Goal: Share content: Share content

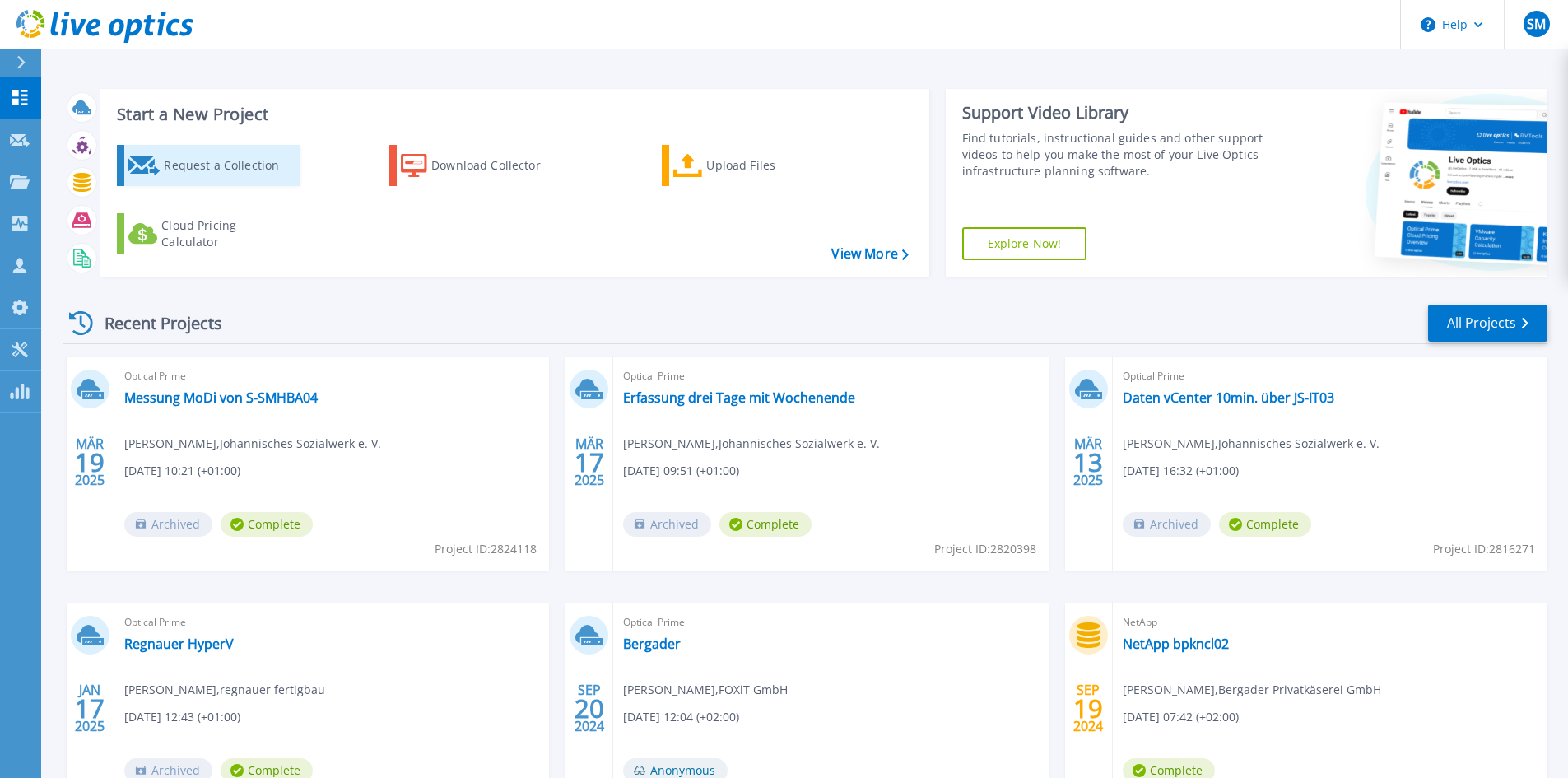
click at [159, 155] on icon at bounding box center [145, 165] width 33 height 20
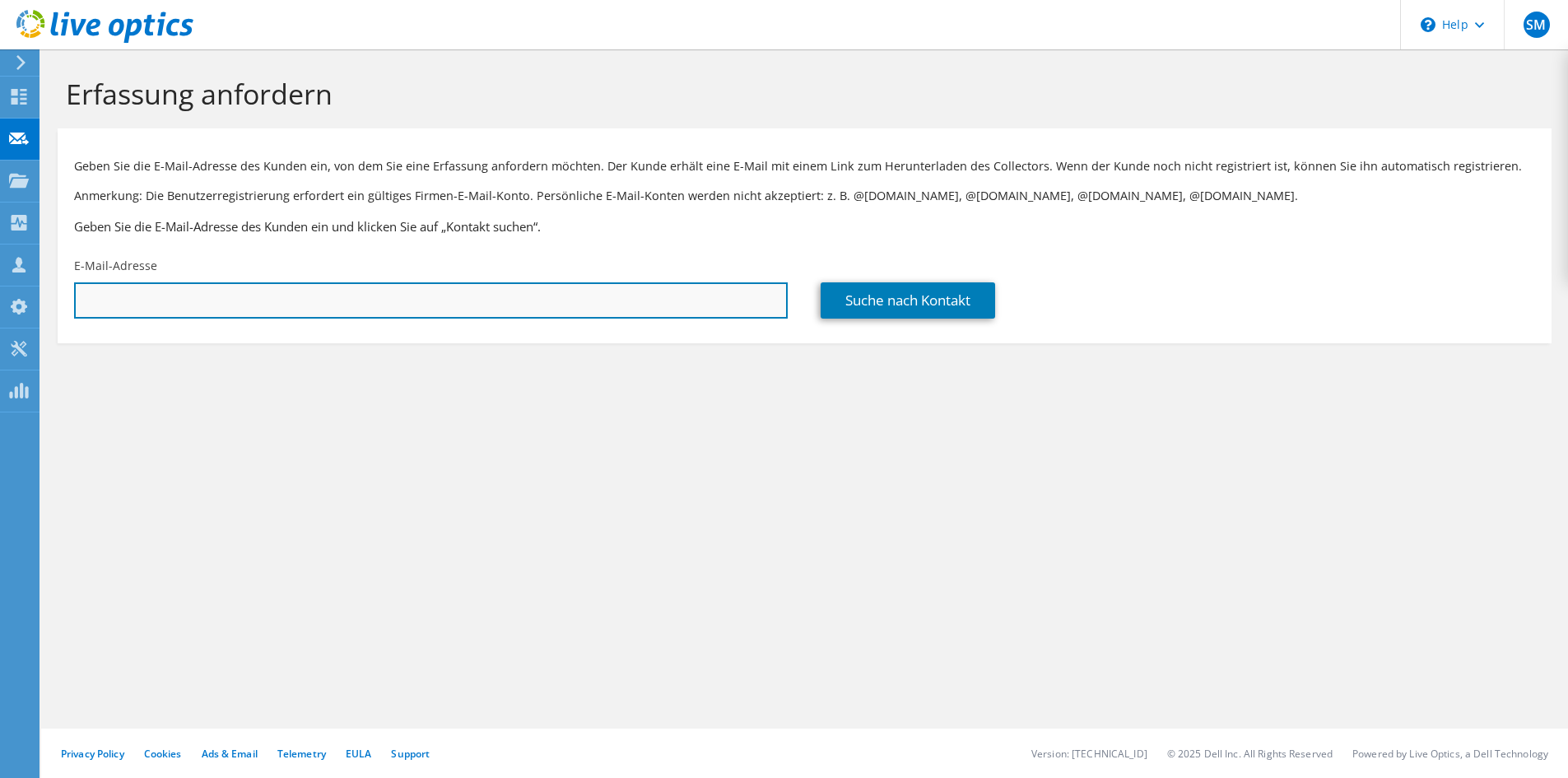
click at [210, 297] on input "text" at bounding box center [431, 301] width 714 height 36
drag, startPoint x: 509, startPoint y: 305, endPoint x: 680, endPoint y: 305, distance: 171.0
click at [510, 303] on input "text" at bounding box center [431, 301] width 714 height 36
paste input "christian.hoerl@meggle.com"
type input "christian.hoerl@meggle.com"
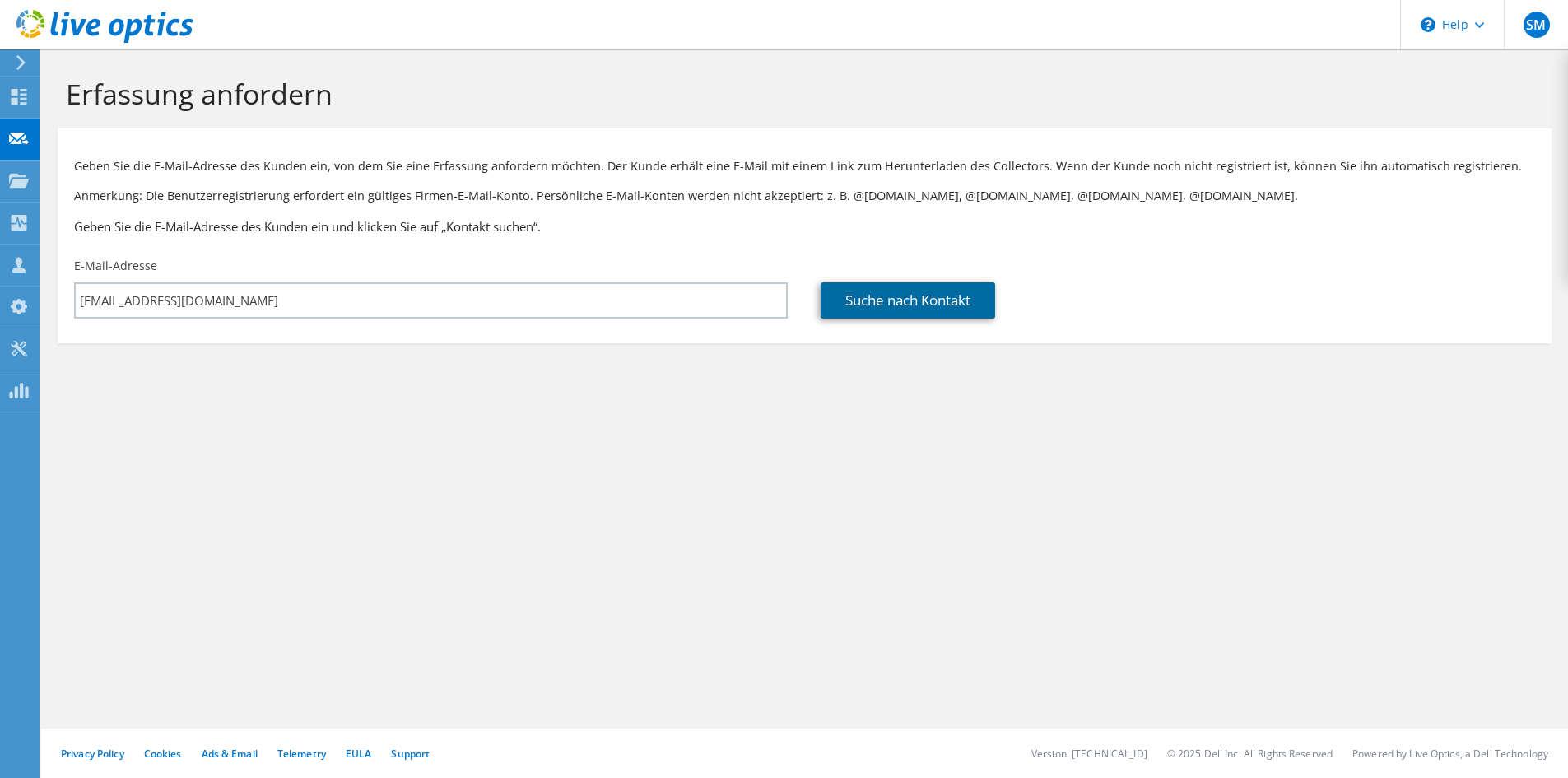
click at [936, 301] on link "Suche nach Kontakt" at bounding box center [908, 301] width 174 height 36
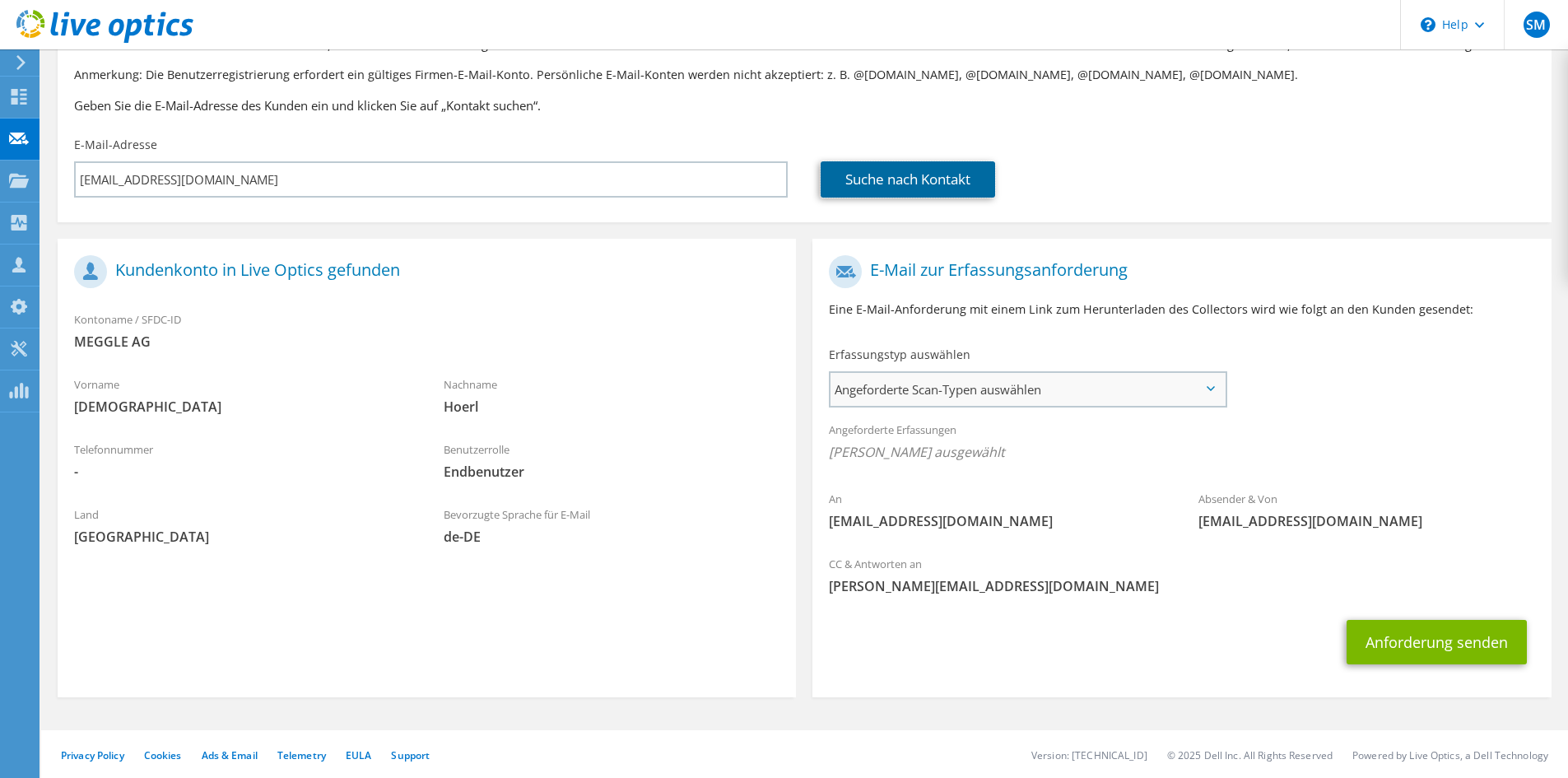
scroll to position [123, 0]
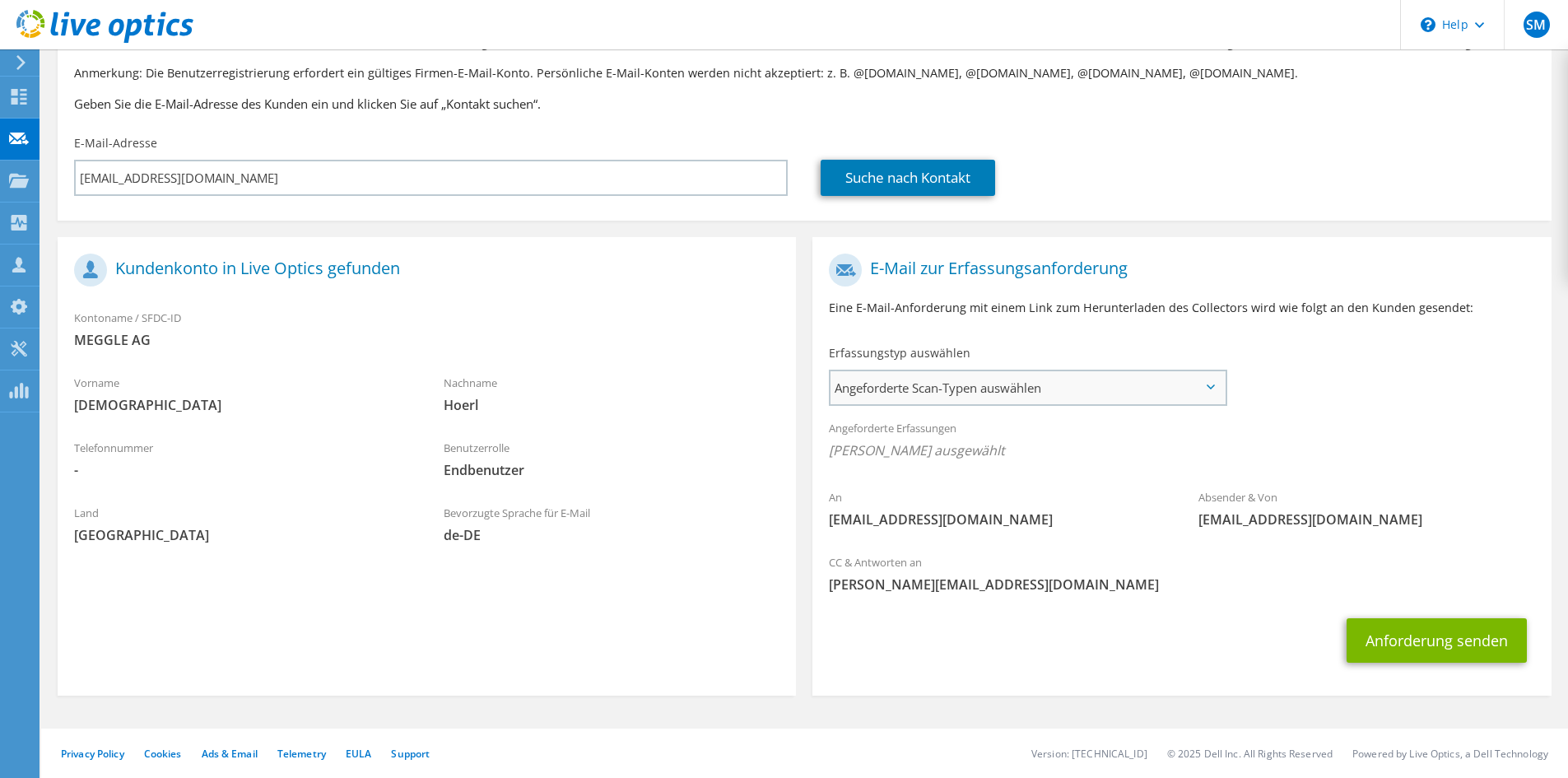
click at [923, 380] on span "Angeforderte Scan-Typen auswählen" at bounding box center [1028, 388] width 395 height 33
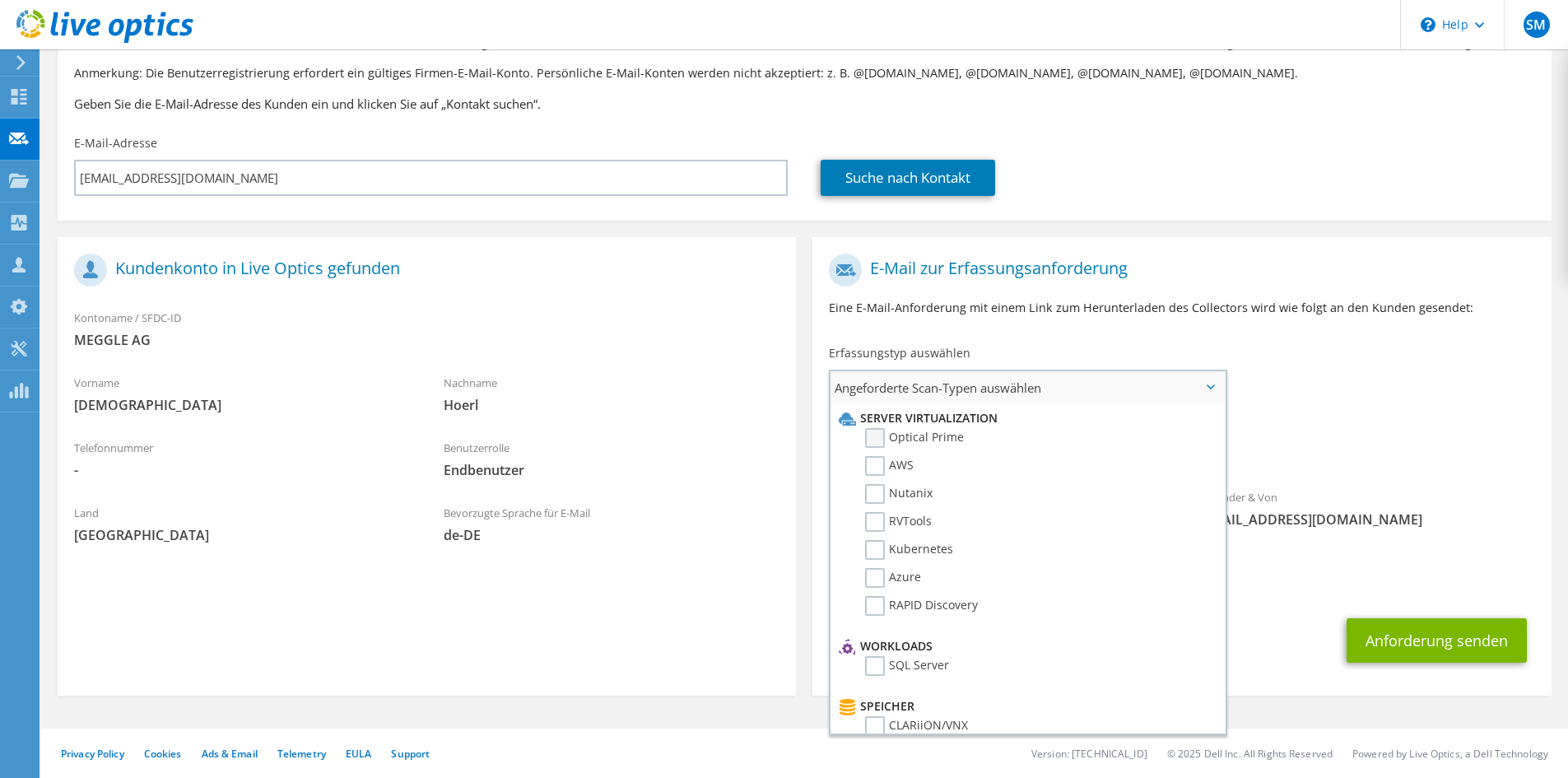
click at [870, 436] on label "Optical Prime" at bounding box center [914, 438] width 98 height 20
click at [0, 0] on input "Optical Prime" at bounding box center [0, 0] width 0 height 0
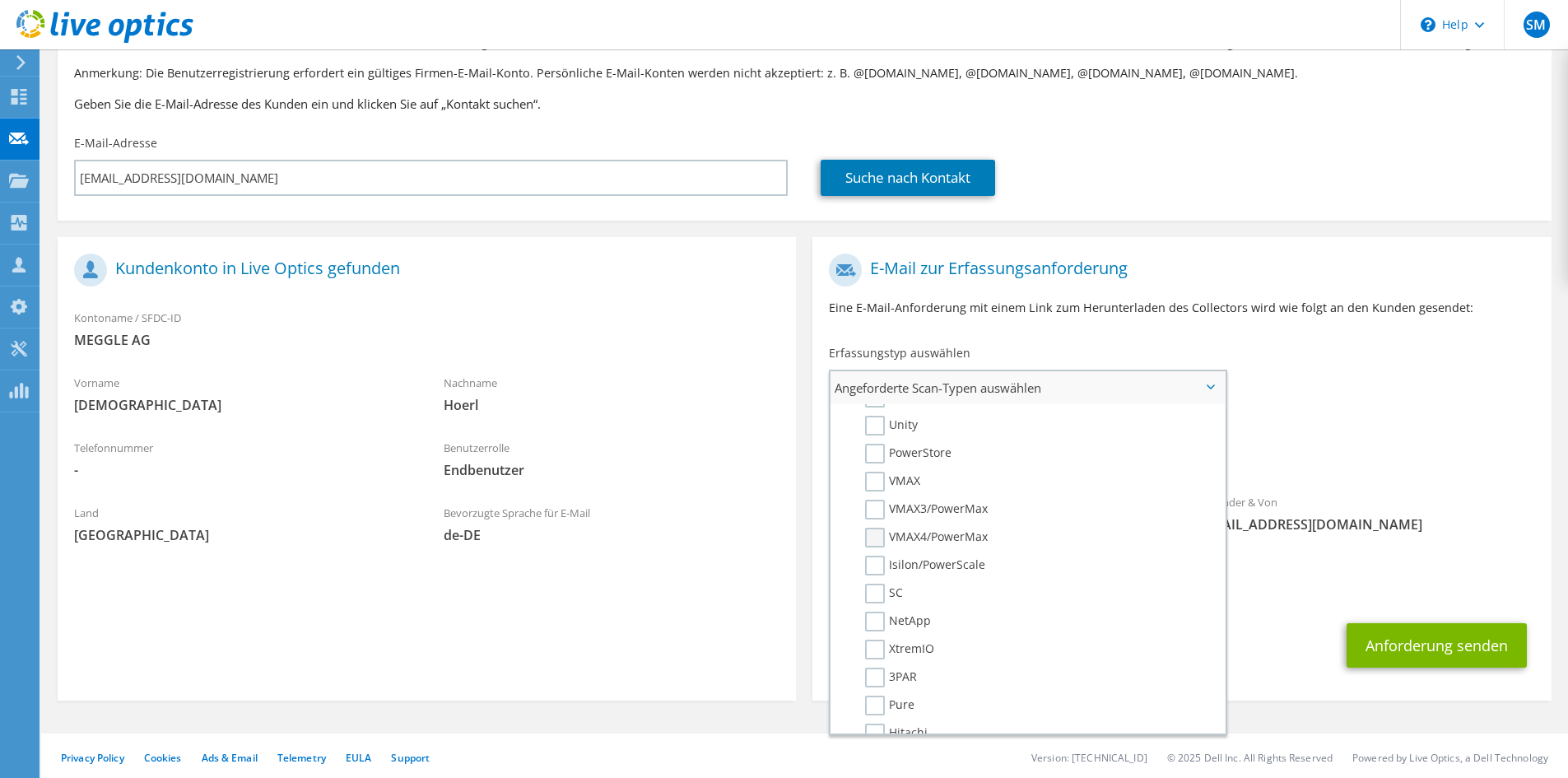
scroll to position [330, 0]
click at [878, 620] on label "NetApp" at bounding box center [898, 621] width 66 height 20
click at [0, 0] on input "NetApp" at bounding box center [0, 0] width 0 height 0
click at [878, 661] on label "Veeam" at bounding box center [895, 660] width 61 height 20
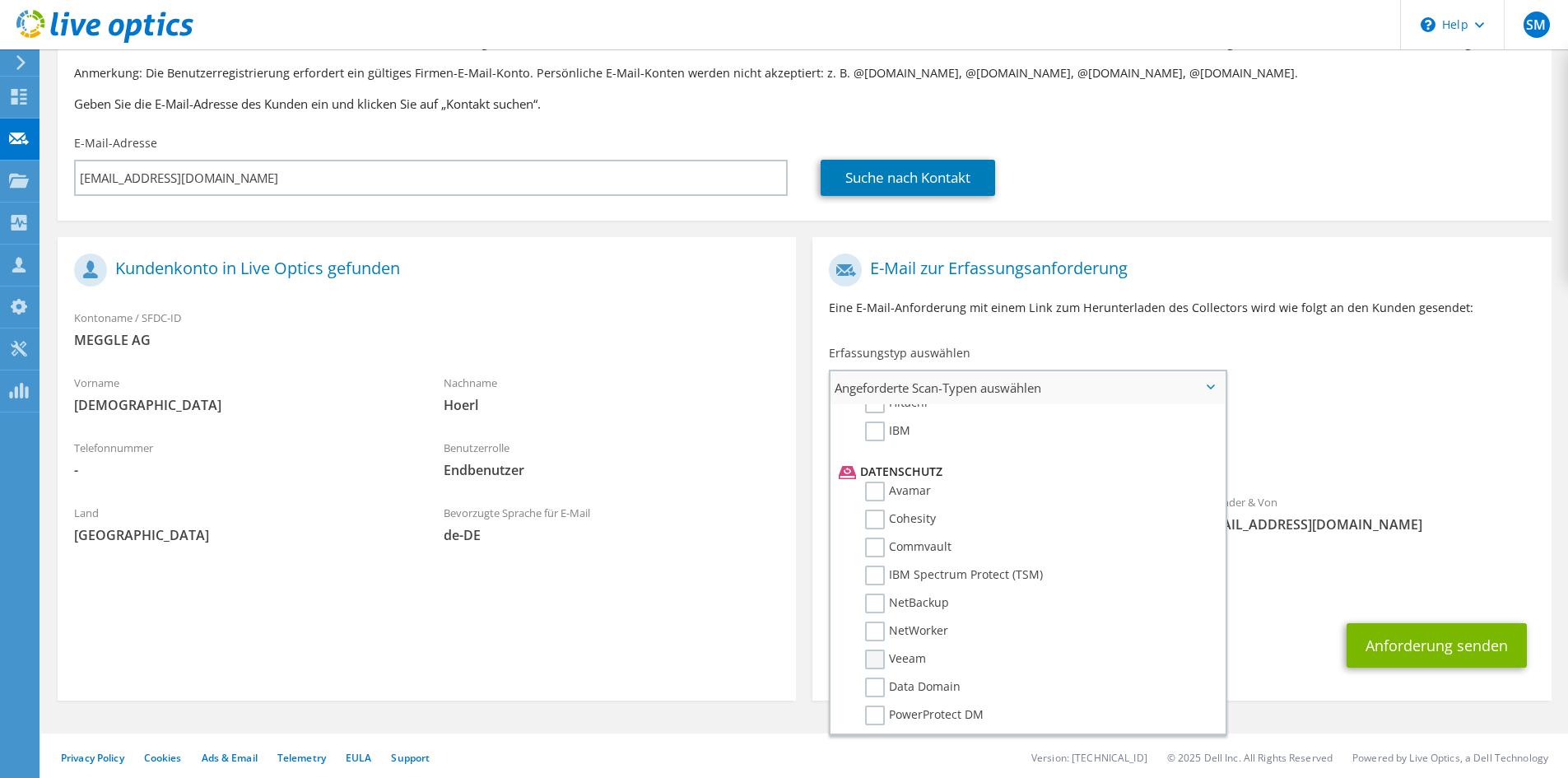
click at [0, 0] on input "Veeam" at bounding box center [0, 0] width 0 height 0
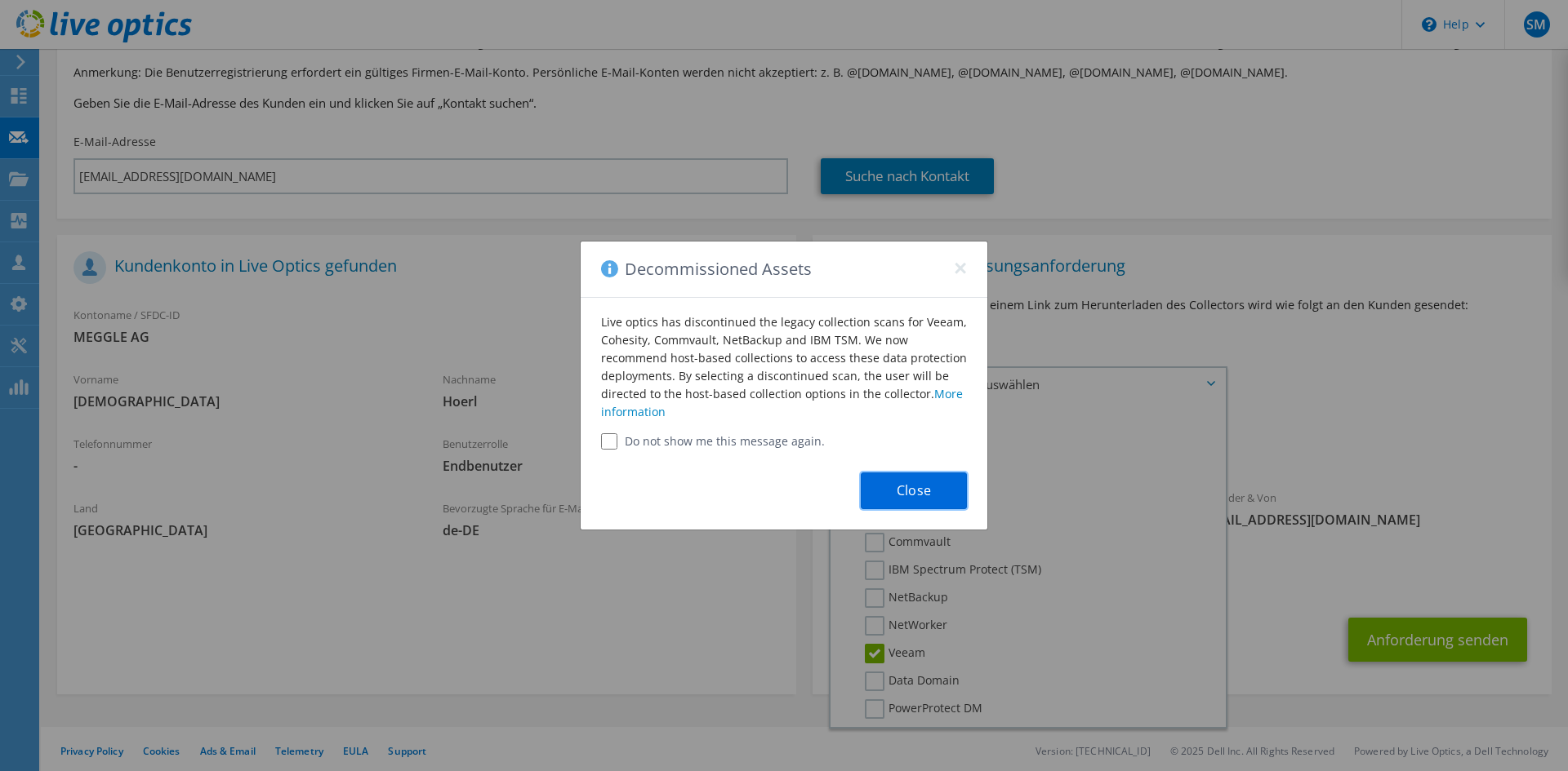
click at [897, 502] on button "Close" at bounding box center [914, 491] width 106 height 37
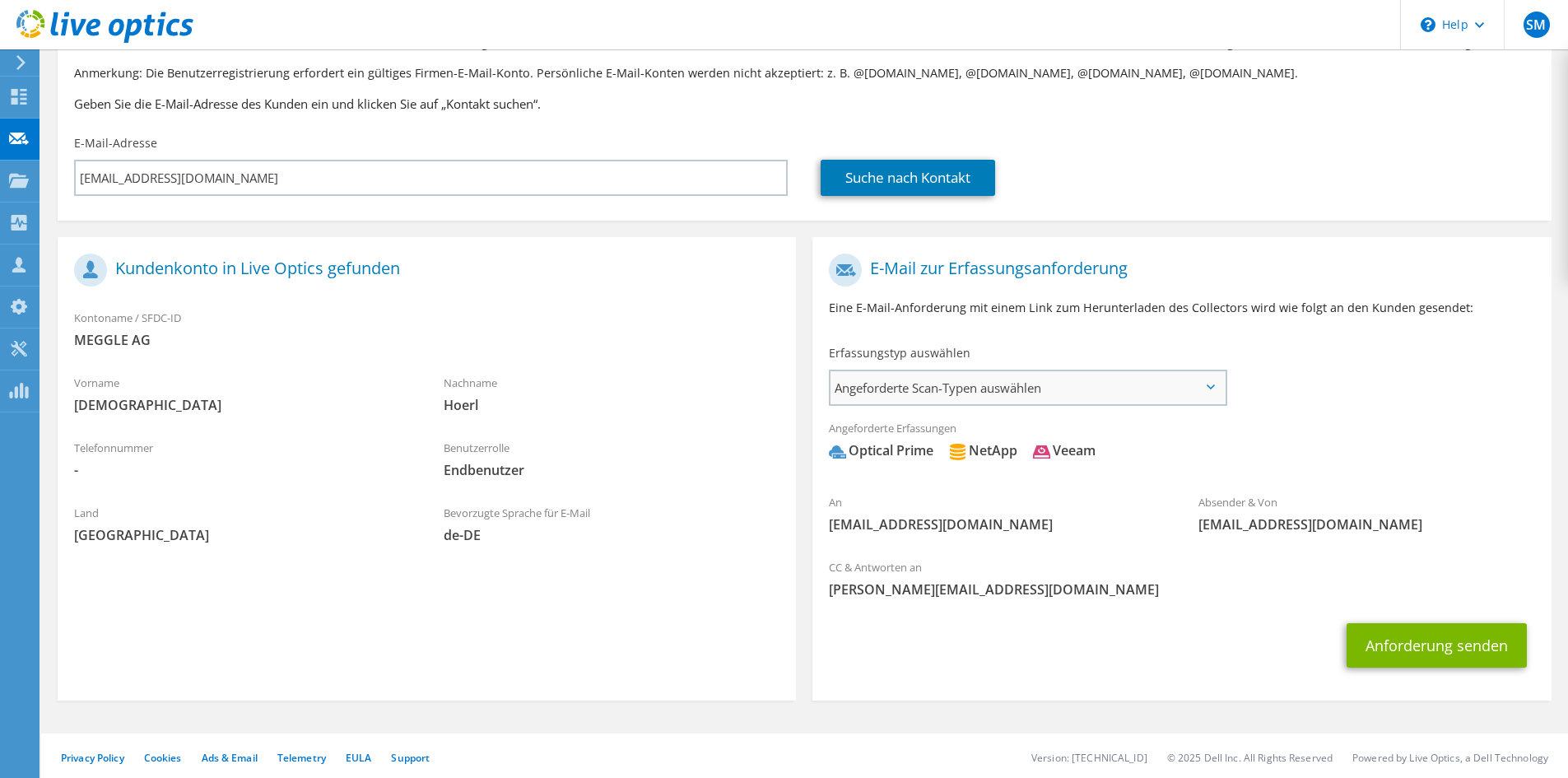
click at [1000, 383] on span "Angeforderte Scan-Typen auswählen" at bounding box center [1028, 388] width 395 height 33
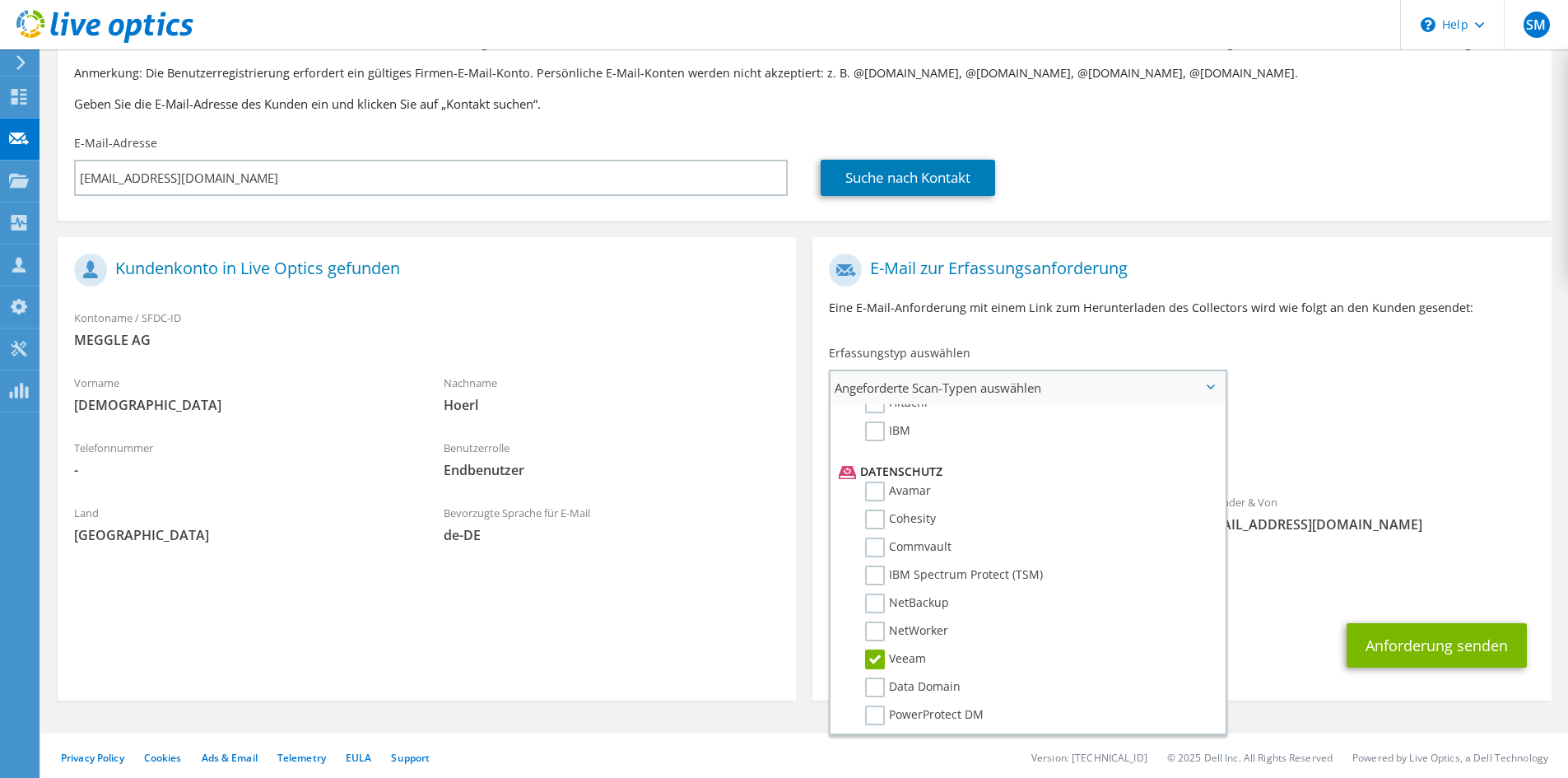
click at [880, 652] on label "Veeam" at bounding box center [895, 660] width 61 height 20
click at [0, 0] on input "Veeam" at bounding box center [0, 0] width 0 height 0
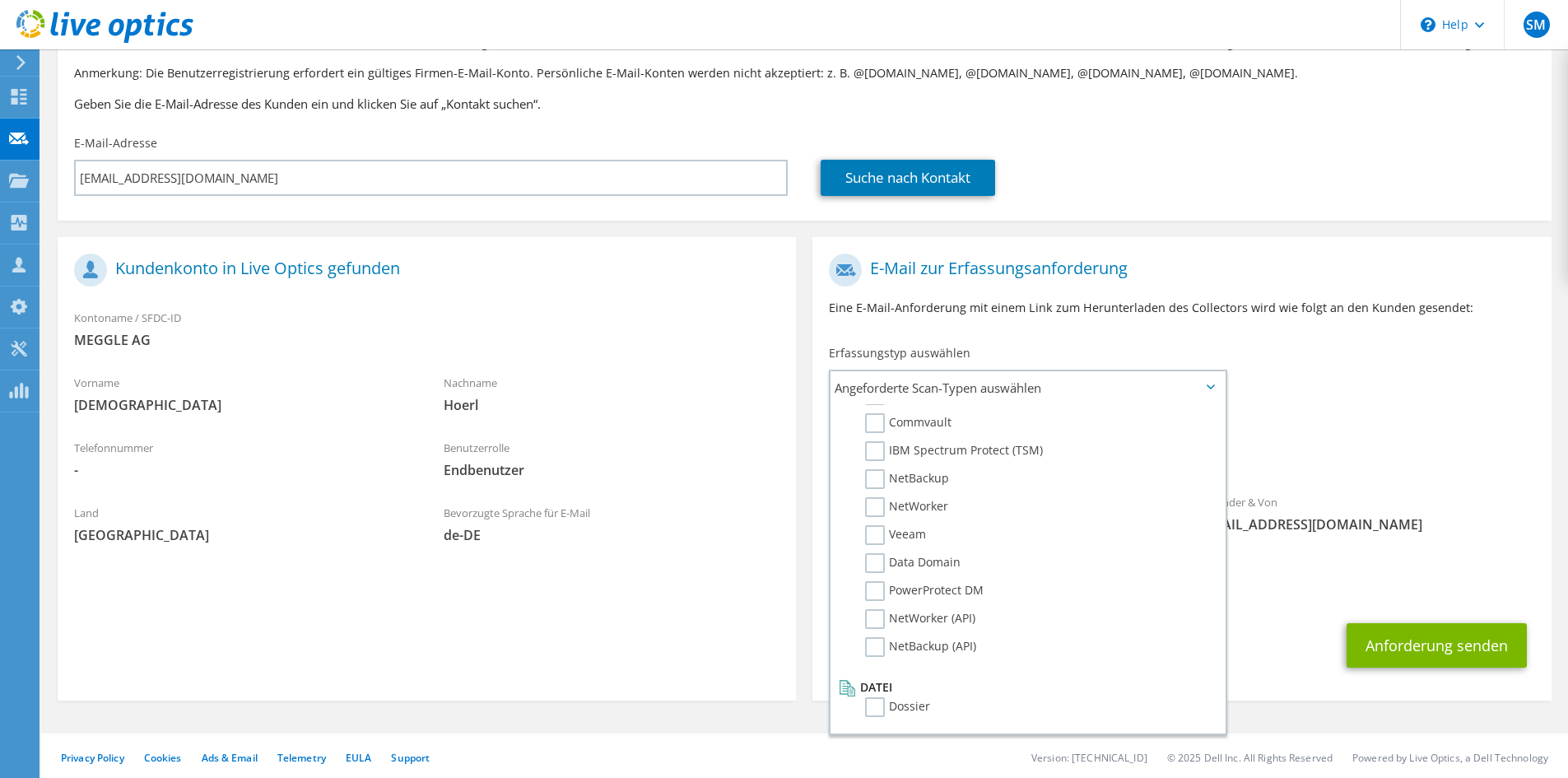
click at [1271, 544] on div "Absender & Von liveoptics@liveoptics.com" at bounding box center [1367, 518] width 369 height 65
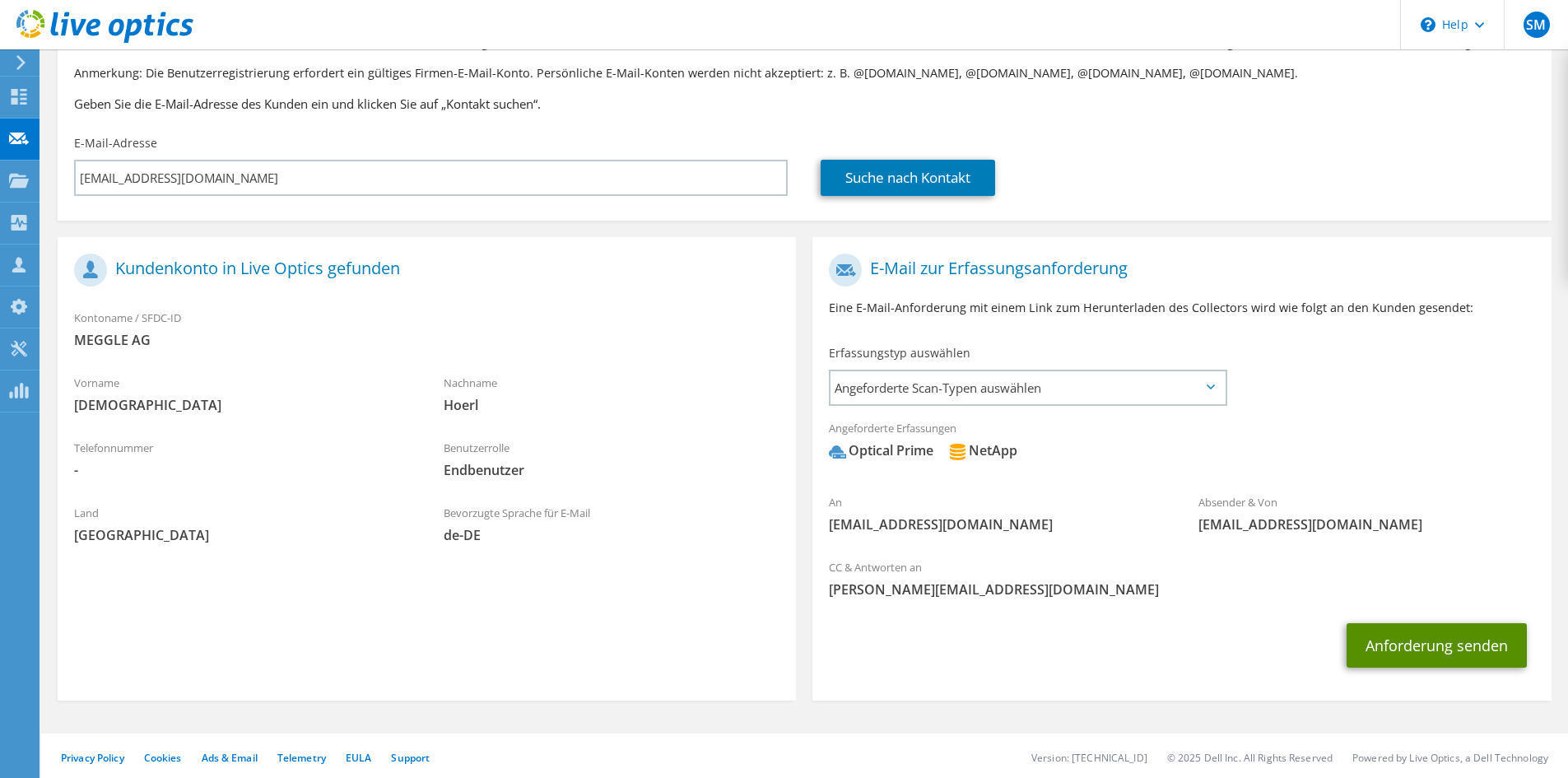
click at [1386, 646] on button "Anforderung senden" at bounding box center [1437, 645] width 181 height 44
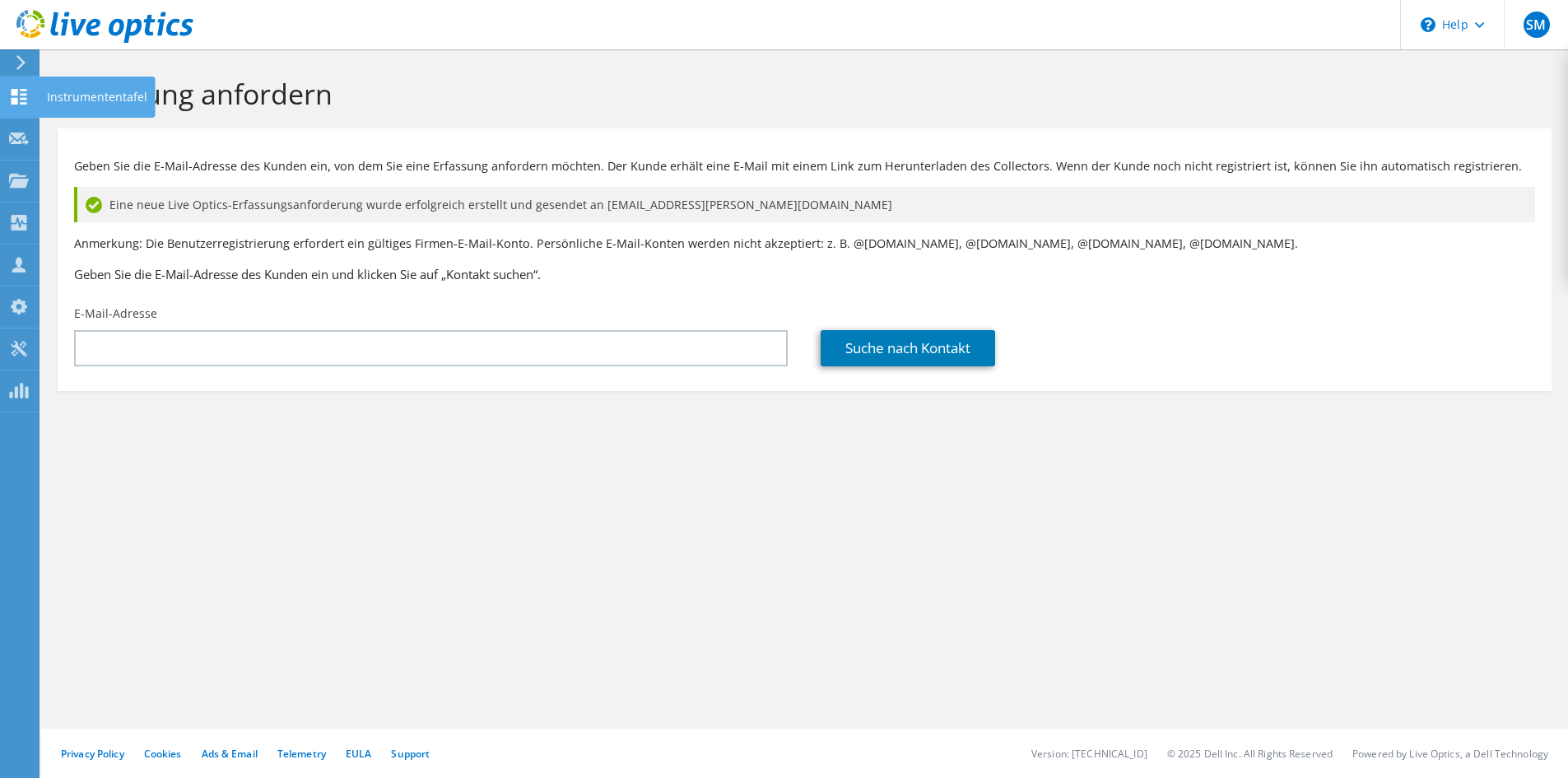
click at [78, 98] on div "Instrumententafel" at bounding box center [97, 98] width 117 height 42
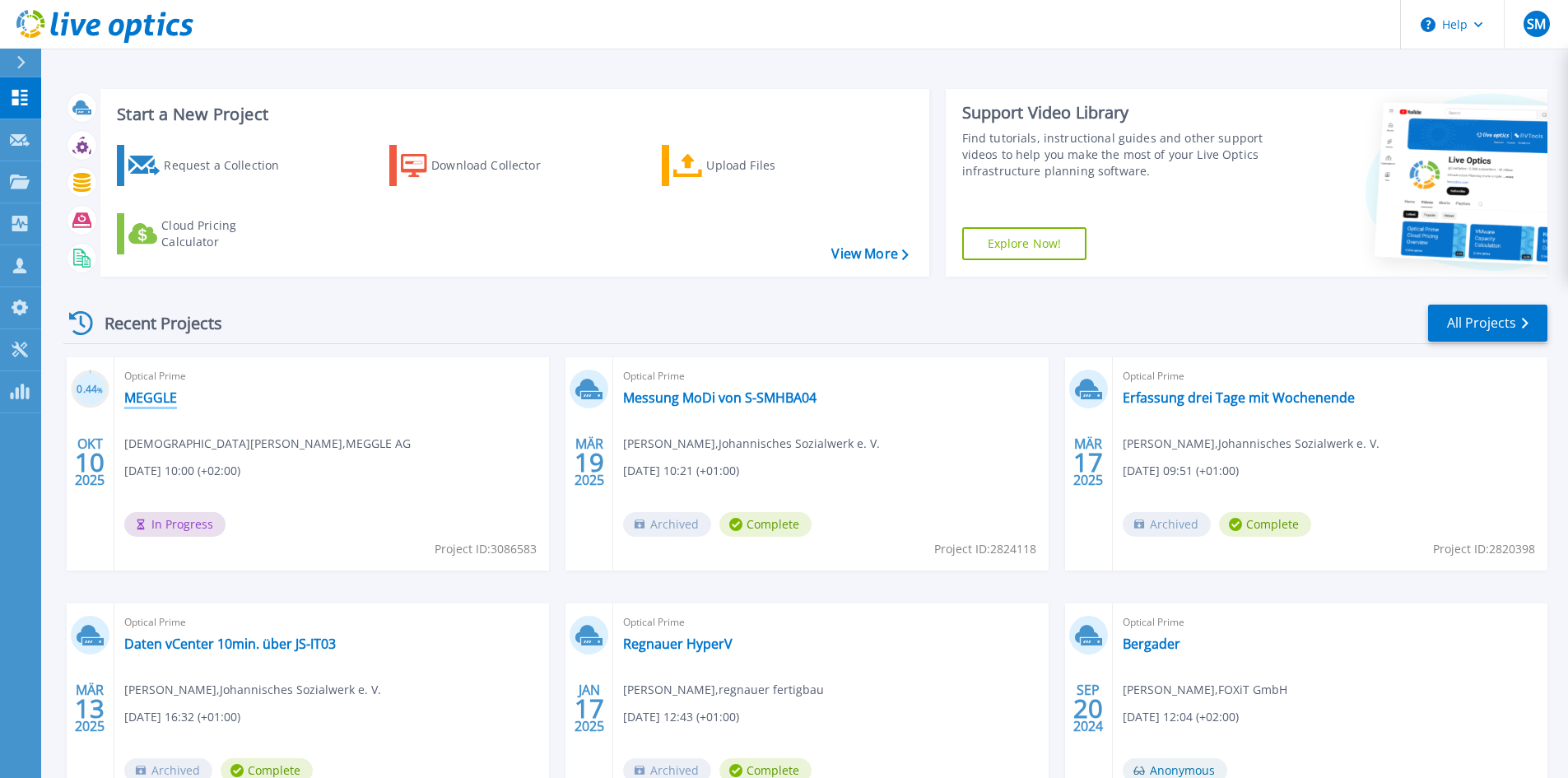
click at [153, 402] on link "MEGGLE" at bounding box center [151, 398] width 52 height 16
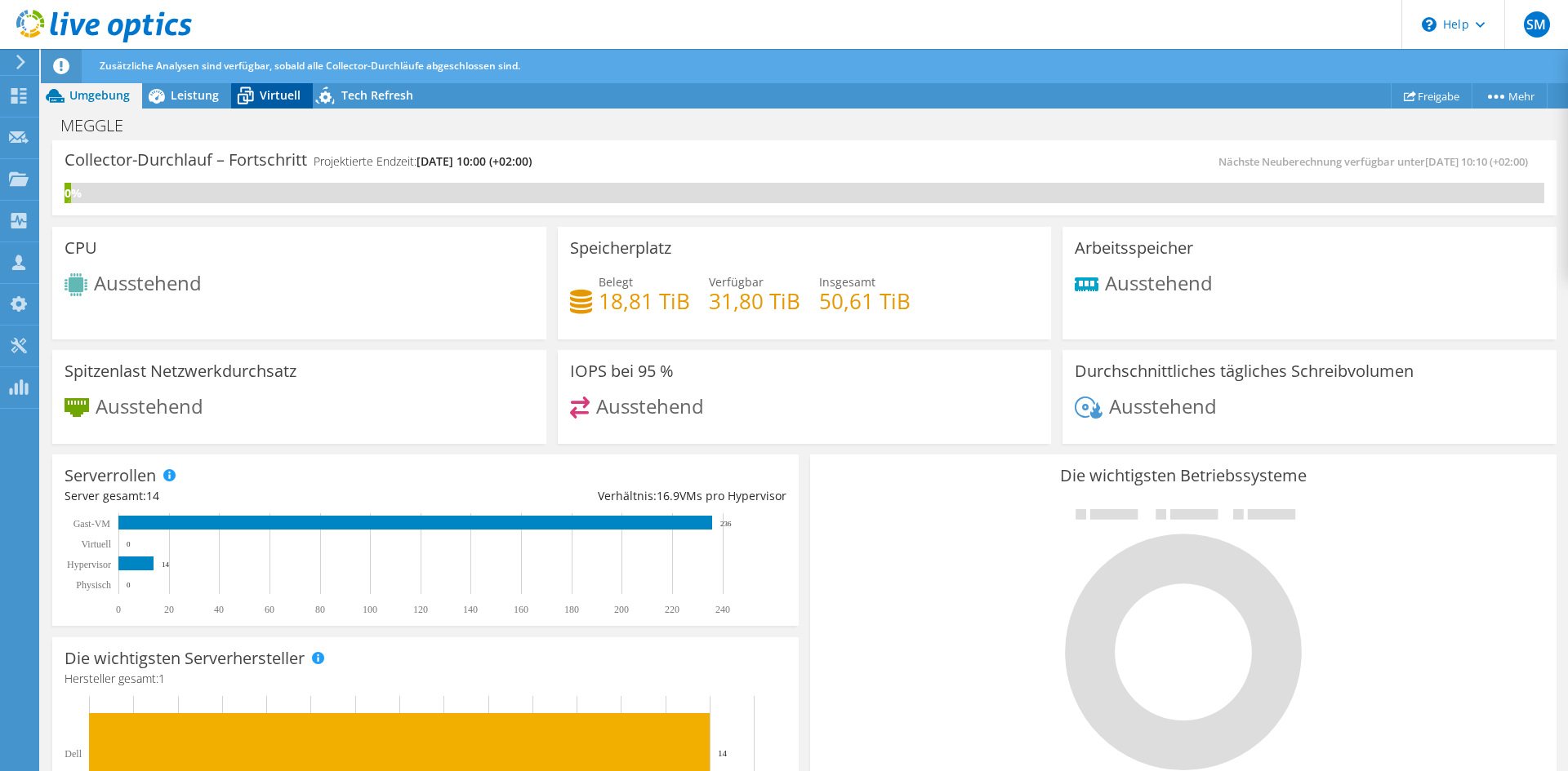
click at [276, 102] on span "Virtuell" at bounding box center [280, 95] width 41 height 15
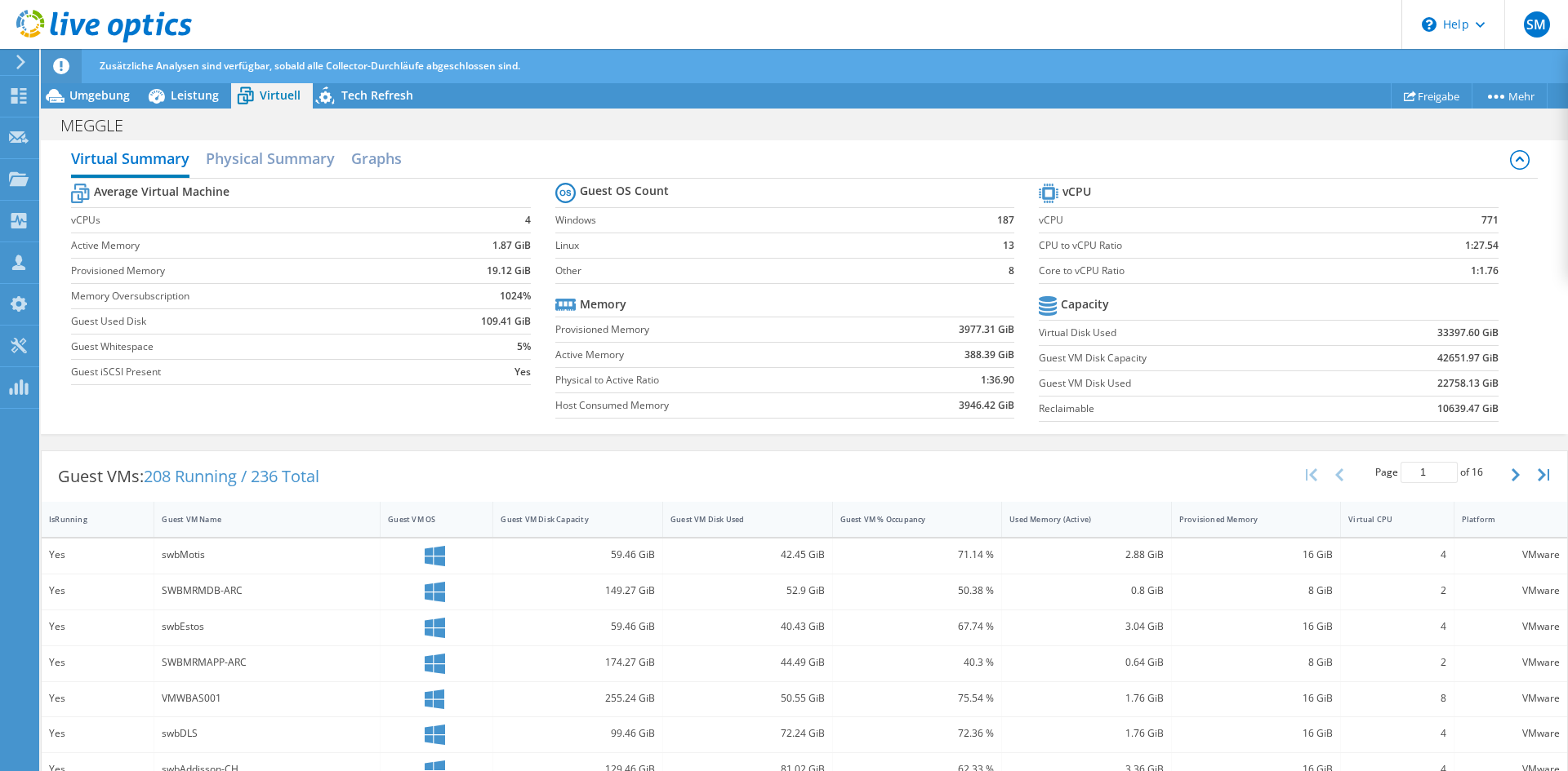
scroll to position [244, 0]
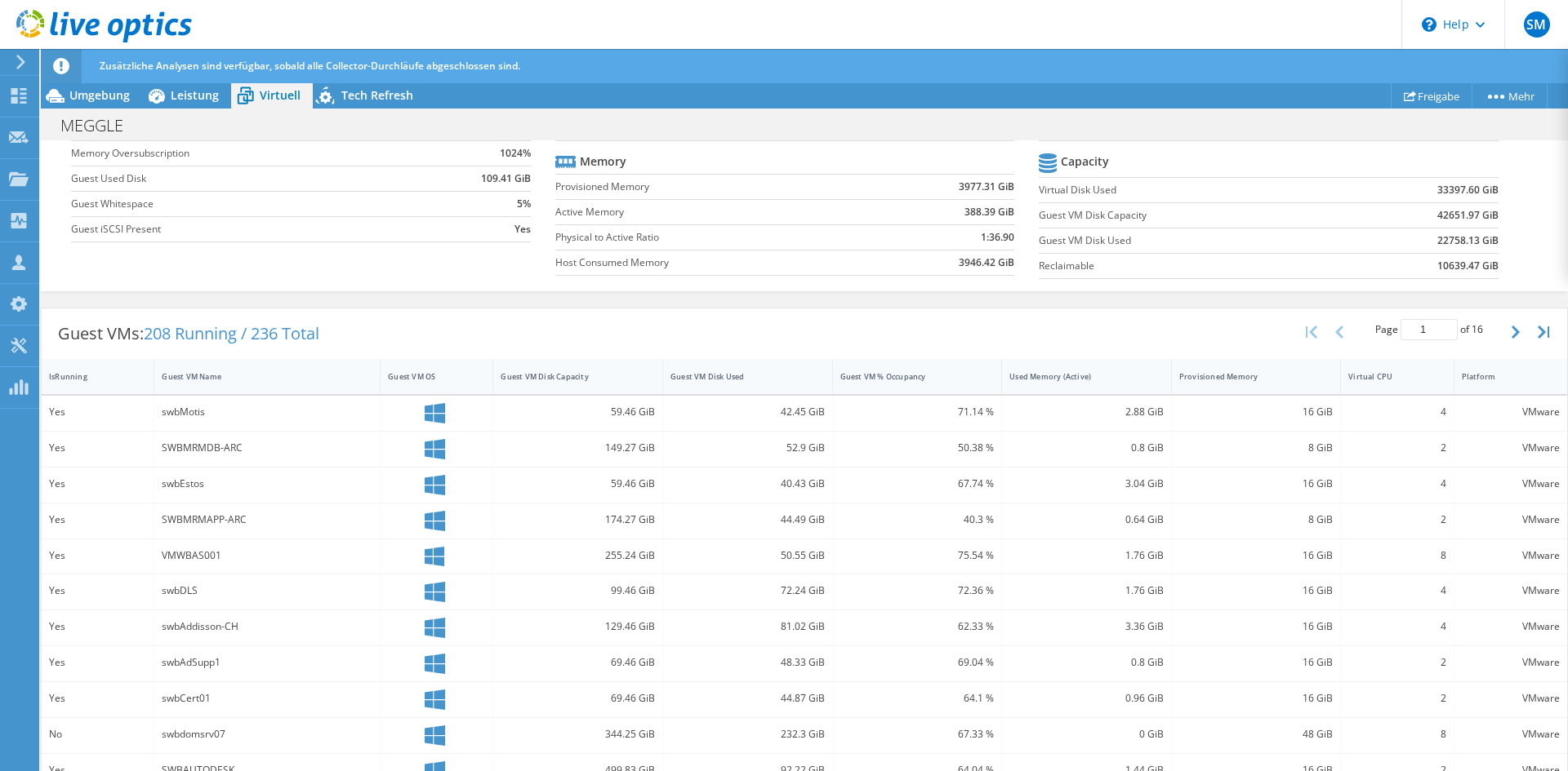
click at [718, 61] on div "Zusätzliche Analysen sind verfügbar, sobald alle Collector-Durchläufe abgeschlo…" at bounding box center [835, 66] width 1478 height 34
click at [13, 90] on use at bounding box center [19, 95] width 15 height 15
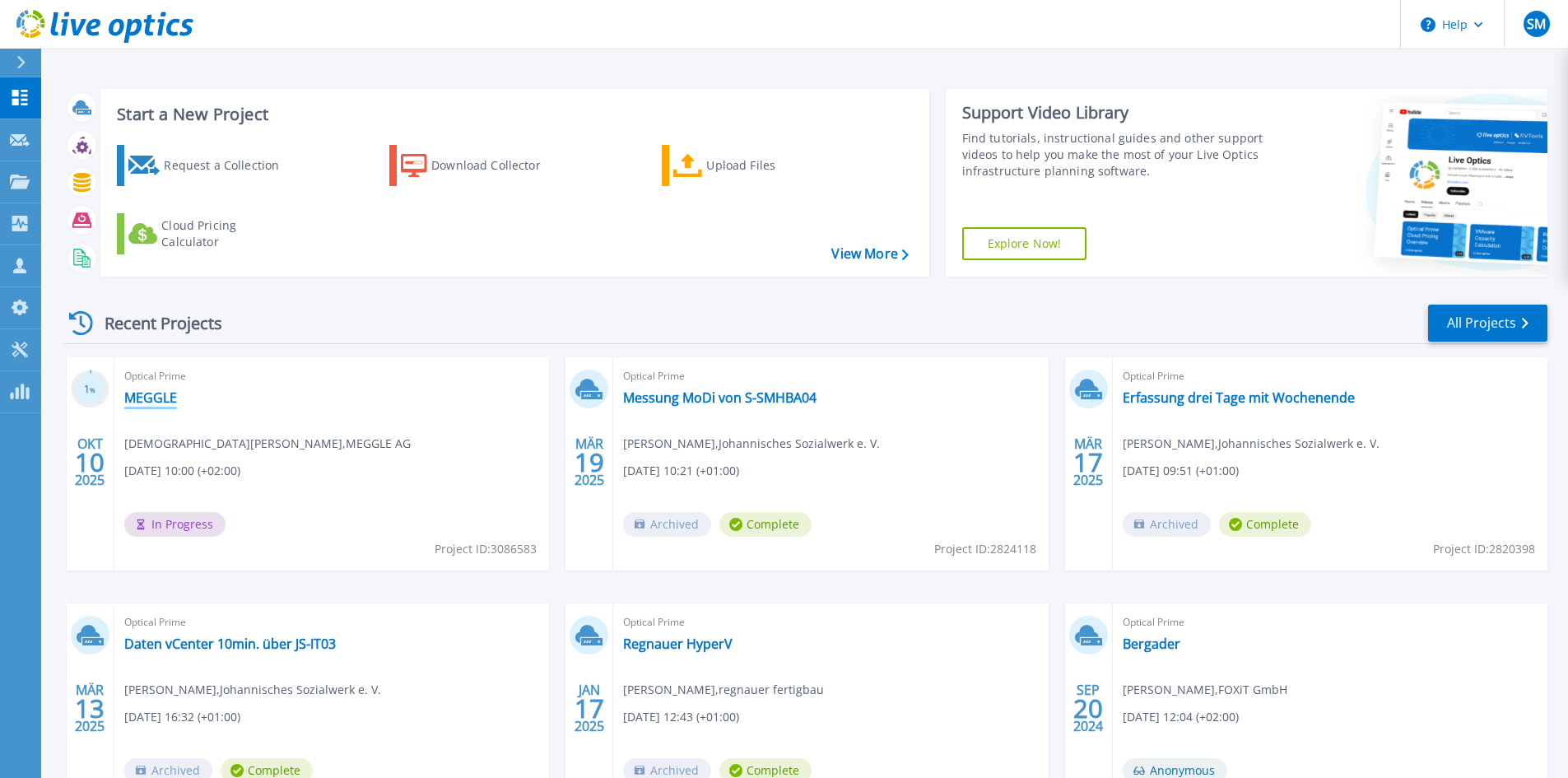
click at [150, 390] on link "MEGGLE" at bounding box center [151, 398] width 52 height 16
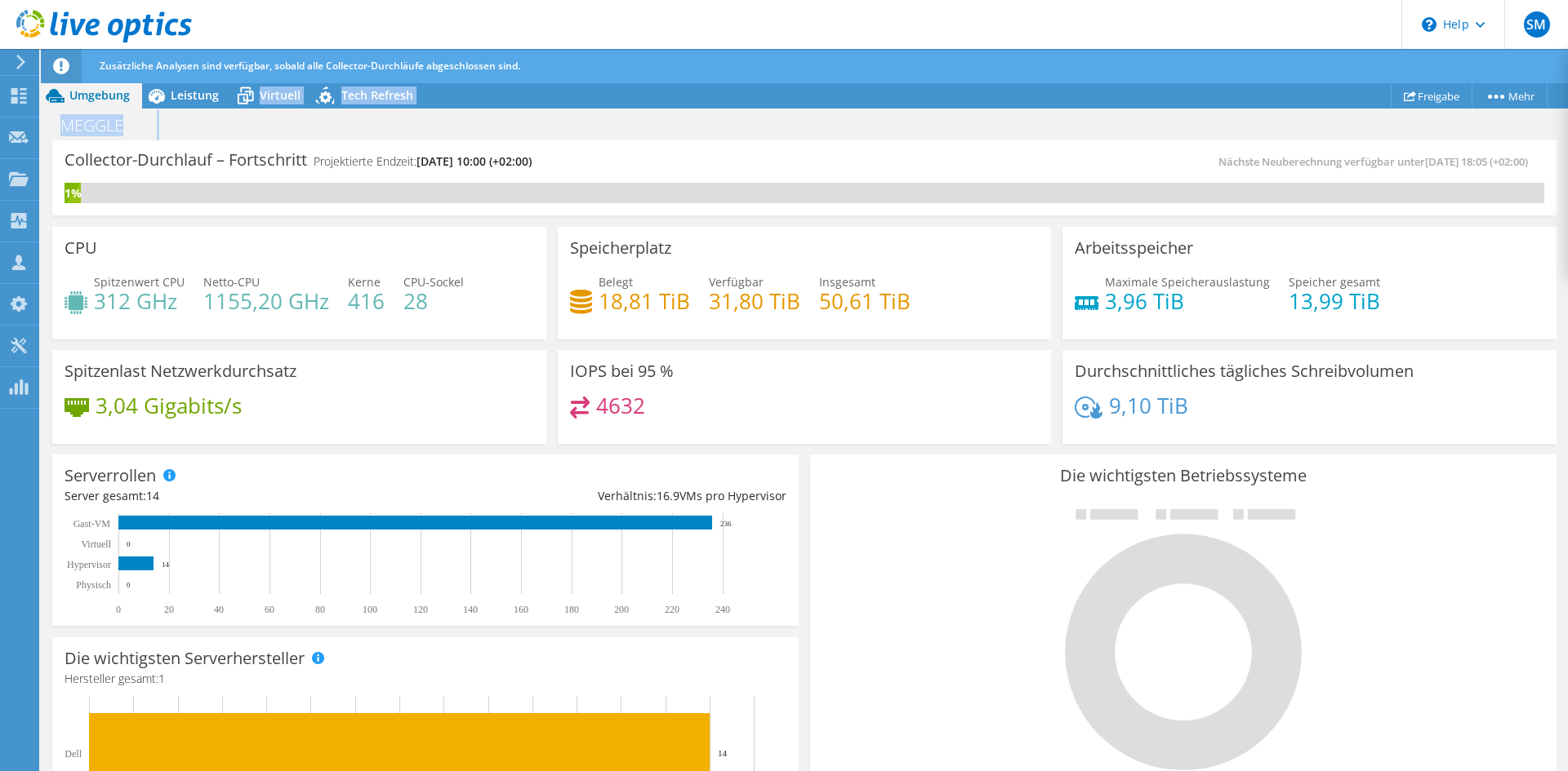
drag, startPoint x: 254, startPoint y: 93, endPoint x: 175, endPoint y: 133, distance: 88.5
click at [175, 133] on div "Projektmaßnahmen Projektmaßnahmen Freigabe Mehr Projektdetails" at bounding box center [805, 443] width 1527 height 723
click at [810, 467] on div "Die wichtigsten Betriebssysteme Windows Linux VMware" at bounding box center [1183, 650] width 746 height 391
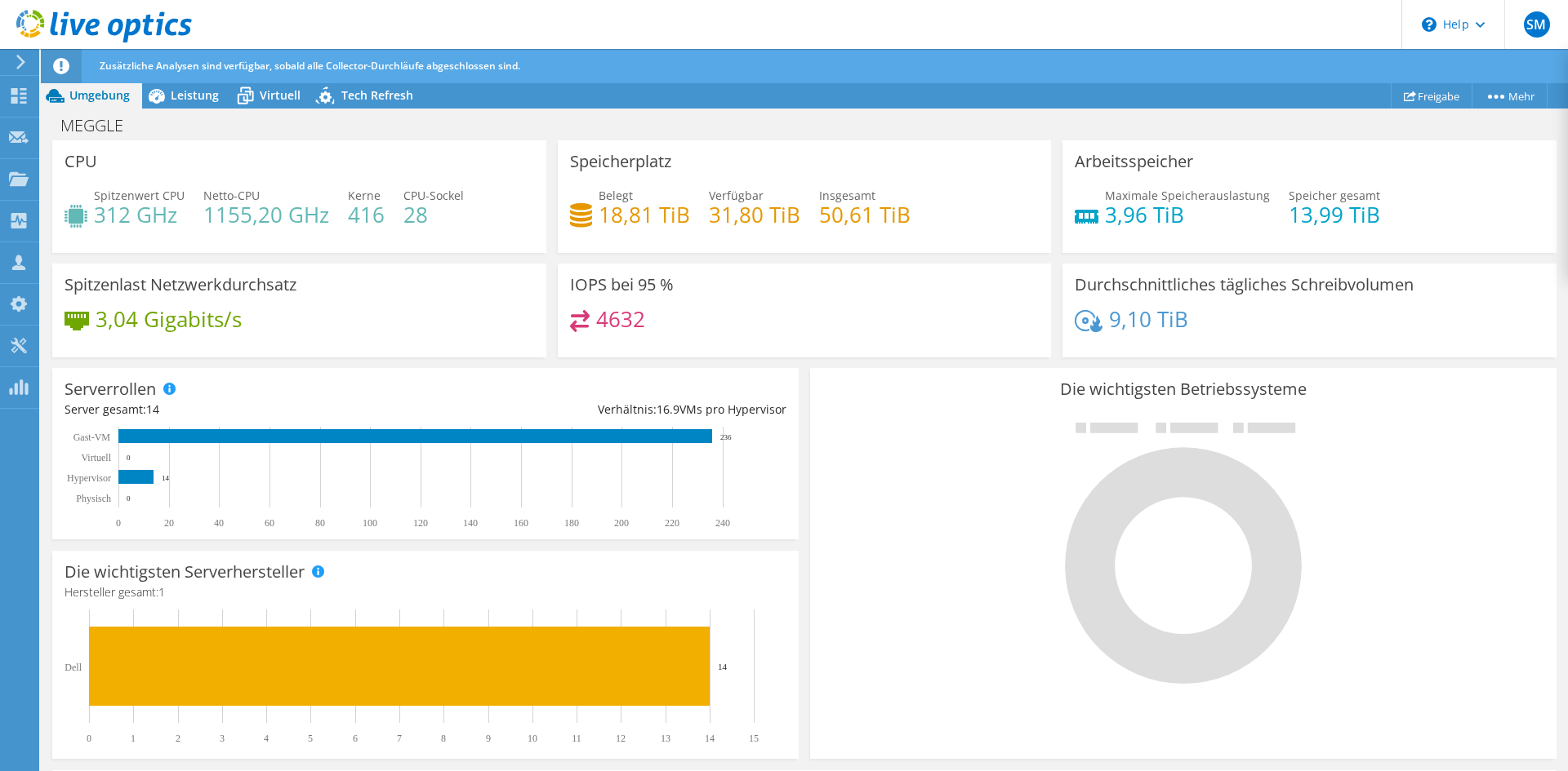
scroll to position [0, 0]
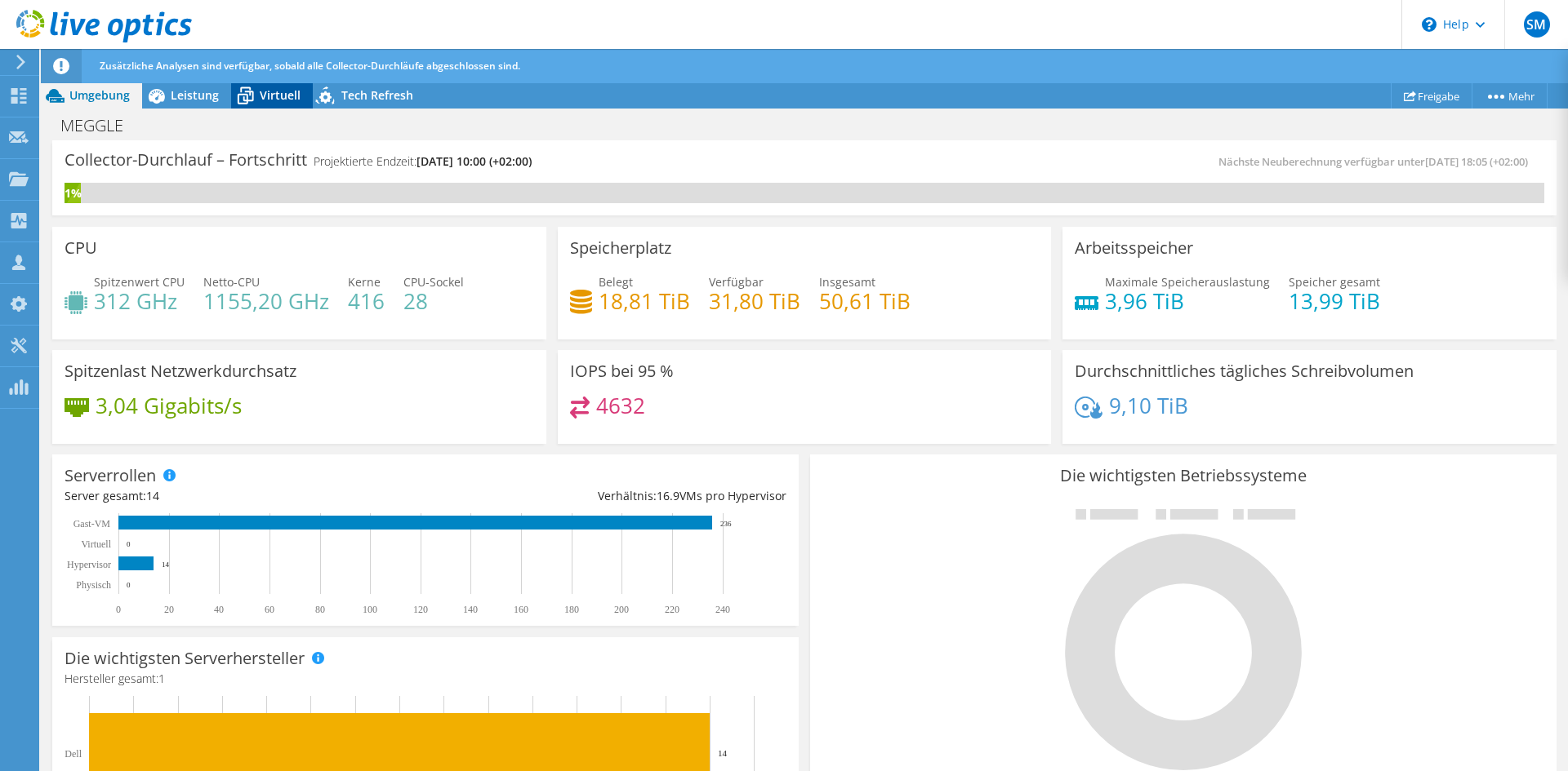
click at [274, 97] on span "Virtuell" at bounding box center [280, 95] width 41 height 15
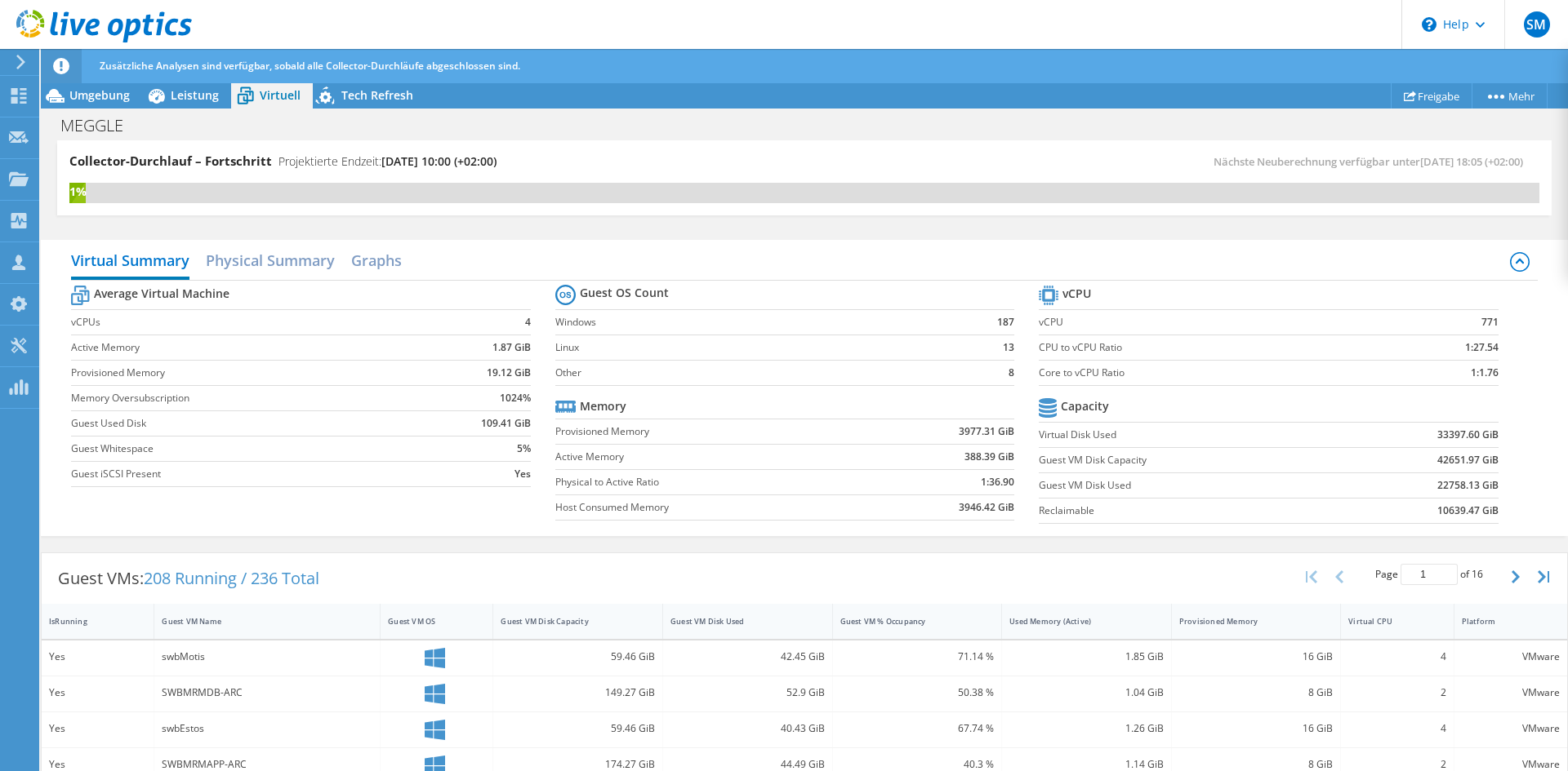
click at [220, 572] on span "208 Running / 236 Total" at bounding box center [231, 578] width 176 height 22
click at [319, 572] on span "208 Running / 236 Total" at bounding box center [231, 578] width 176 height 22
click at [1512, 578] on icon "button" at bounding box center [1515, 577] width 8 height 13
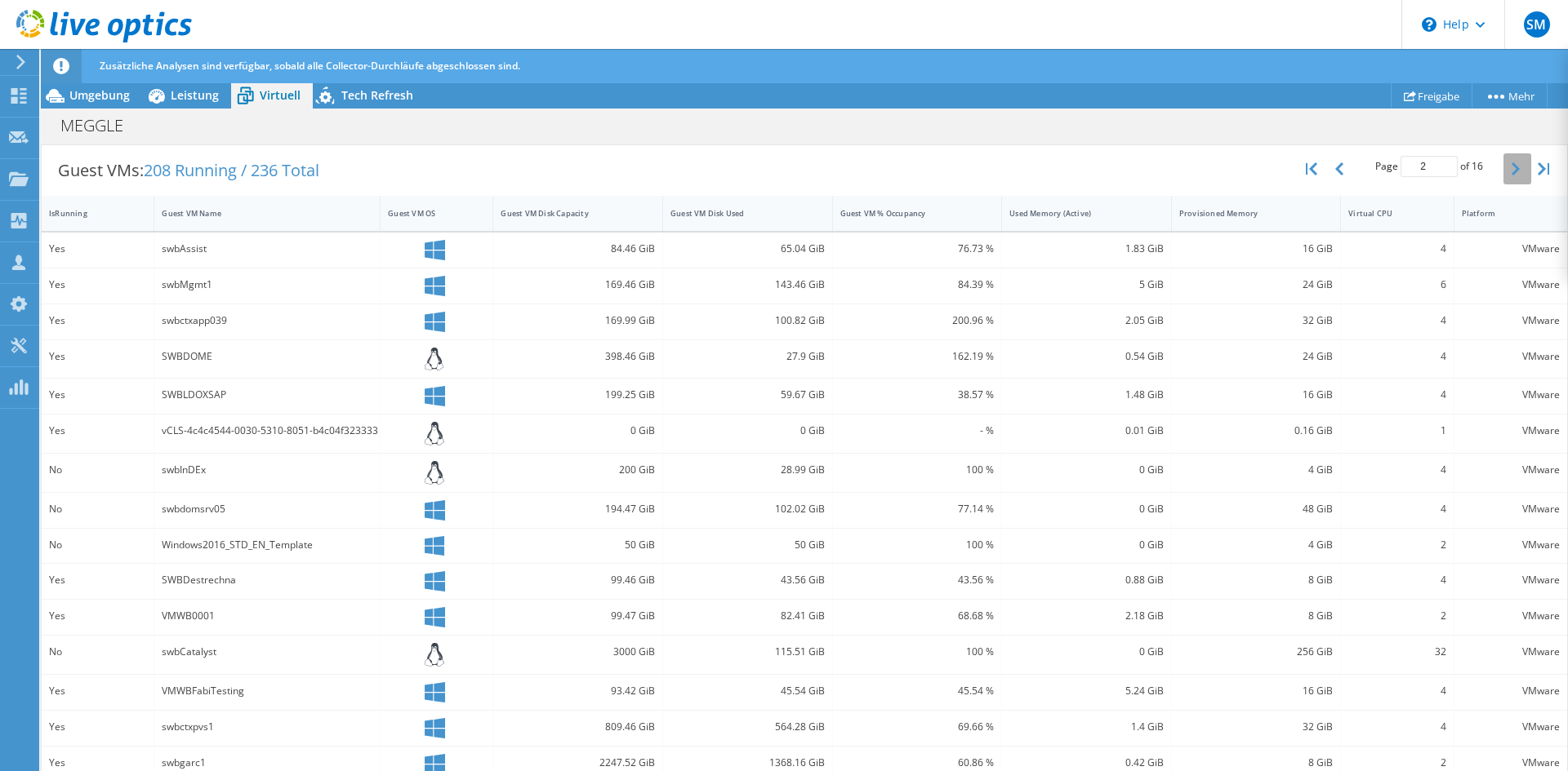
click at [1512, 172] on icon "button" at bounding box center [1515, 168] width 8 height 13
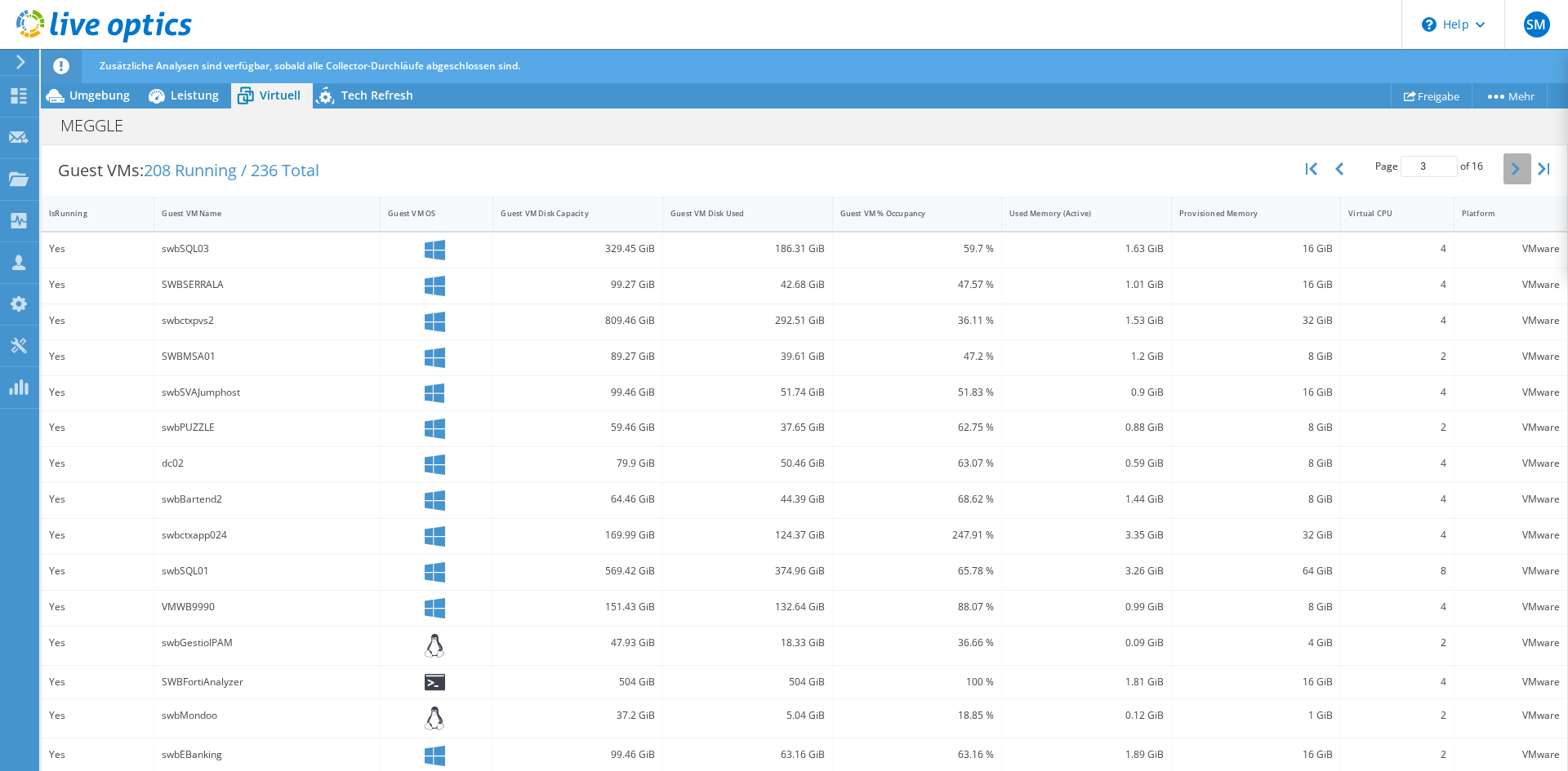
click at [1512, 172] on icon "button" at bounding box center [1515, 168] width 8 height 13
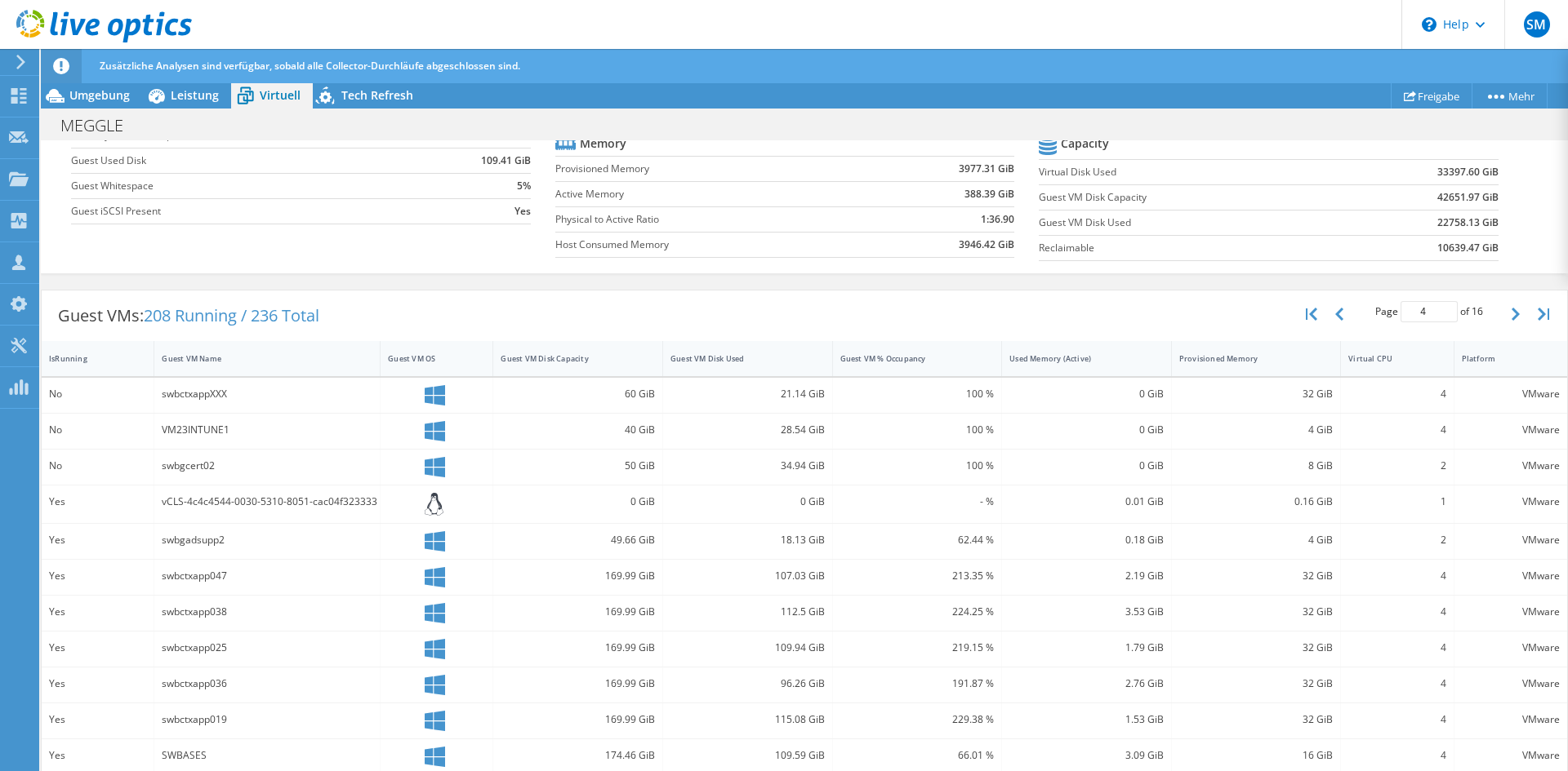
scroll to position [90, 0]
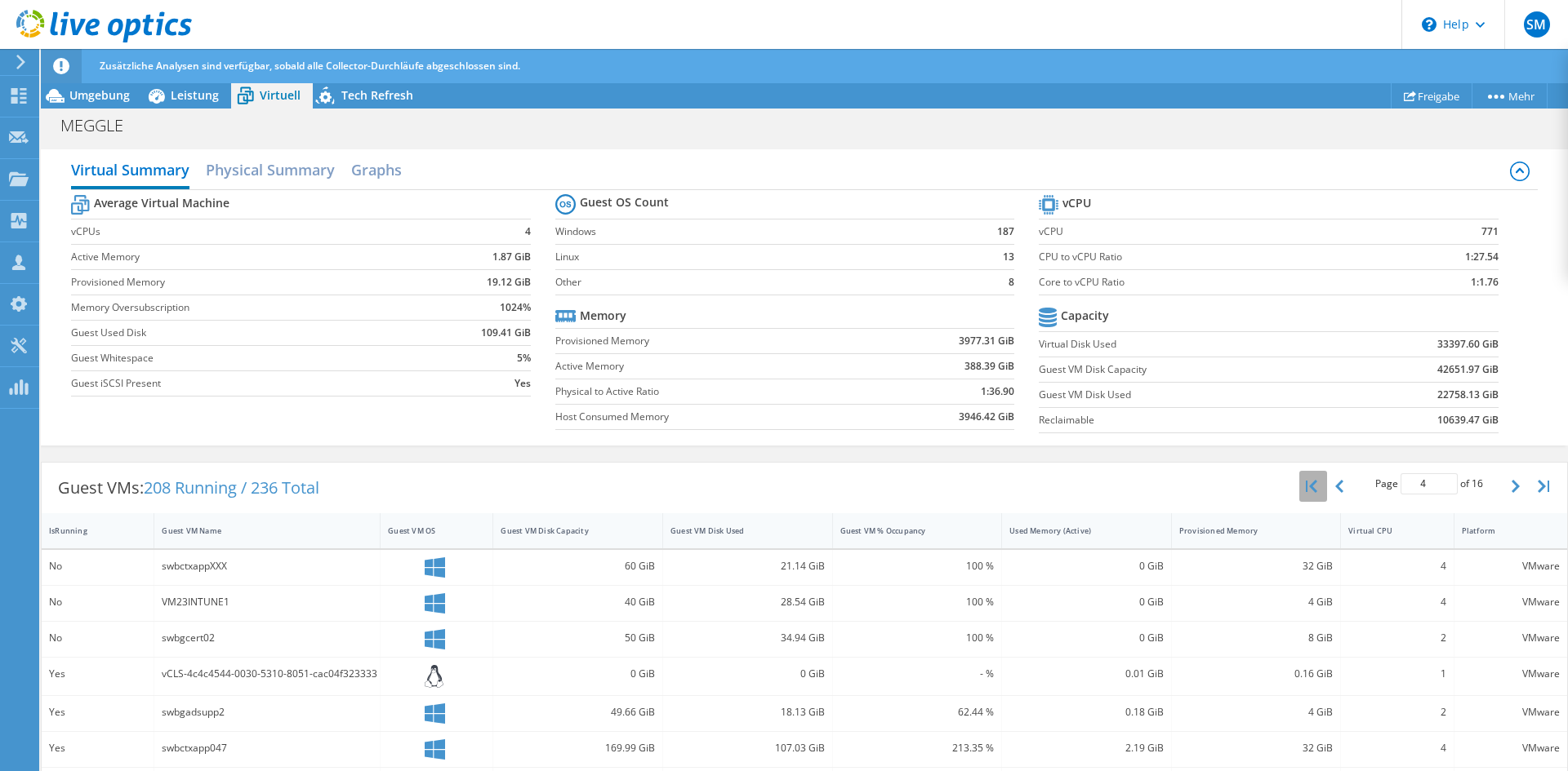
click at [1299, 488] on button "button" at bounding box center [1313, 486] width 28 height 31
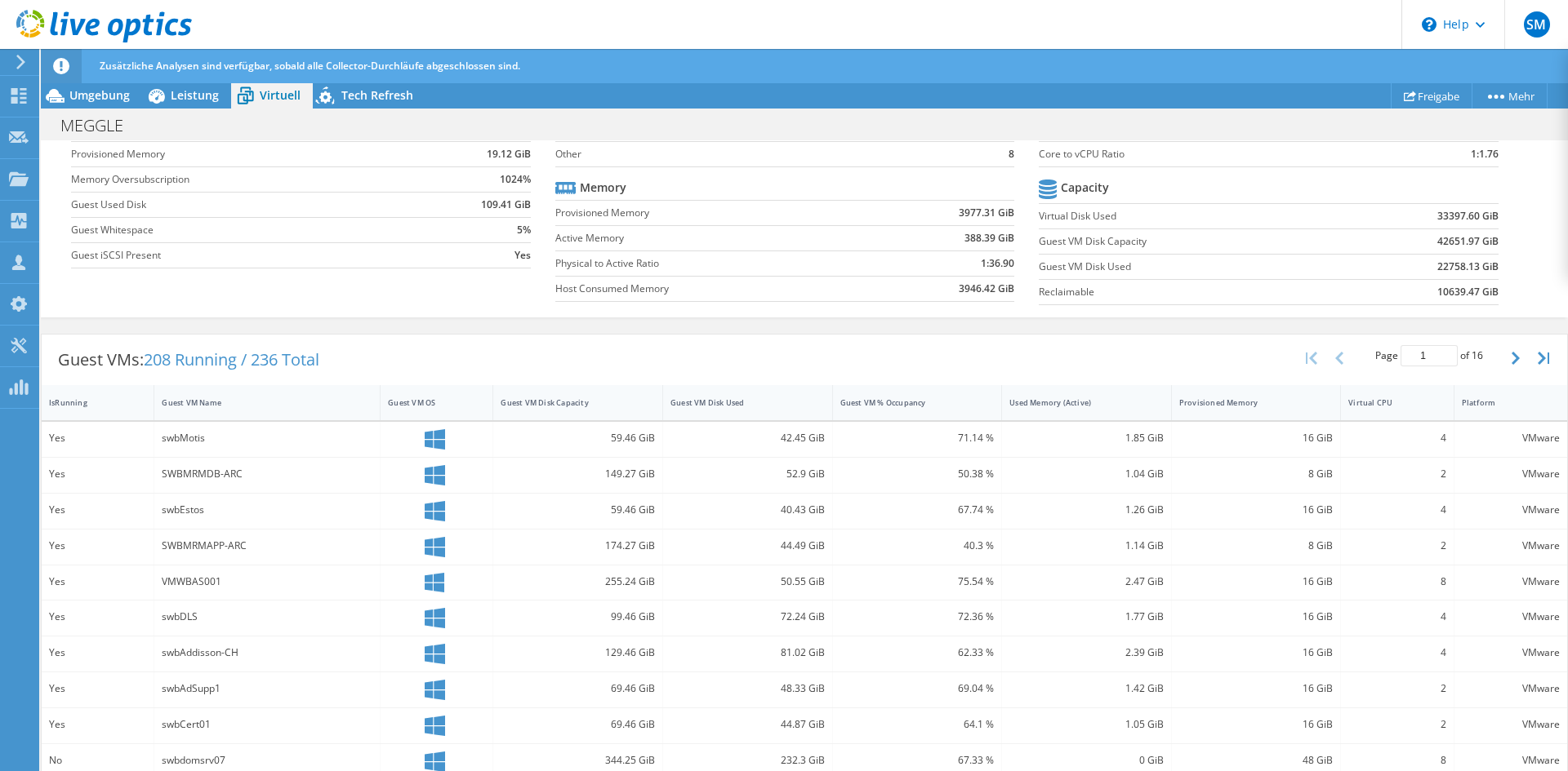
scroll to position [414, 0]
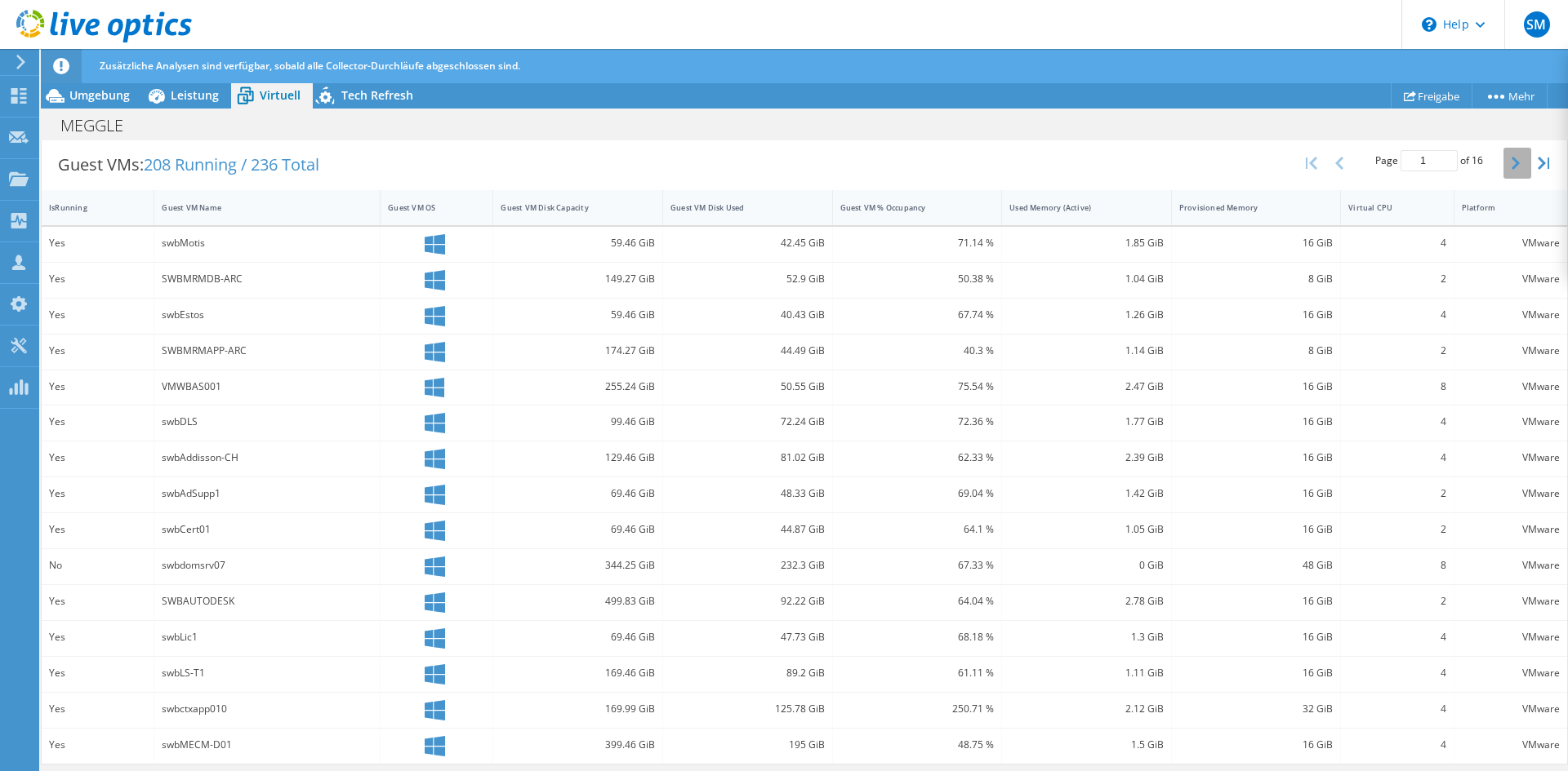
click at [1508, 160] on button "button" at bounding box center [1517, 163] width 28 height 31
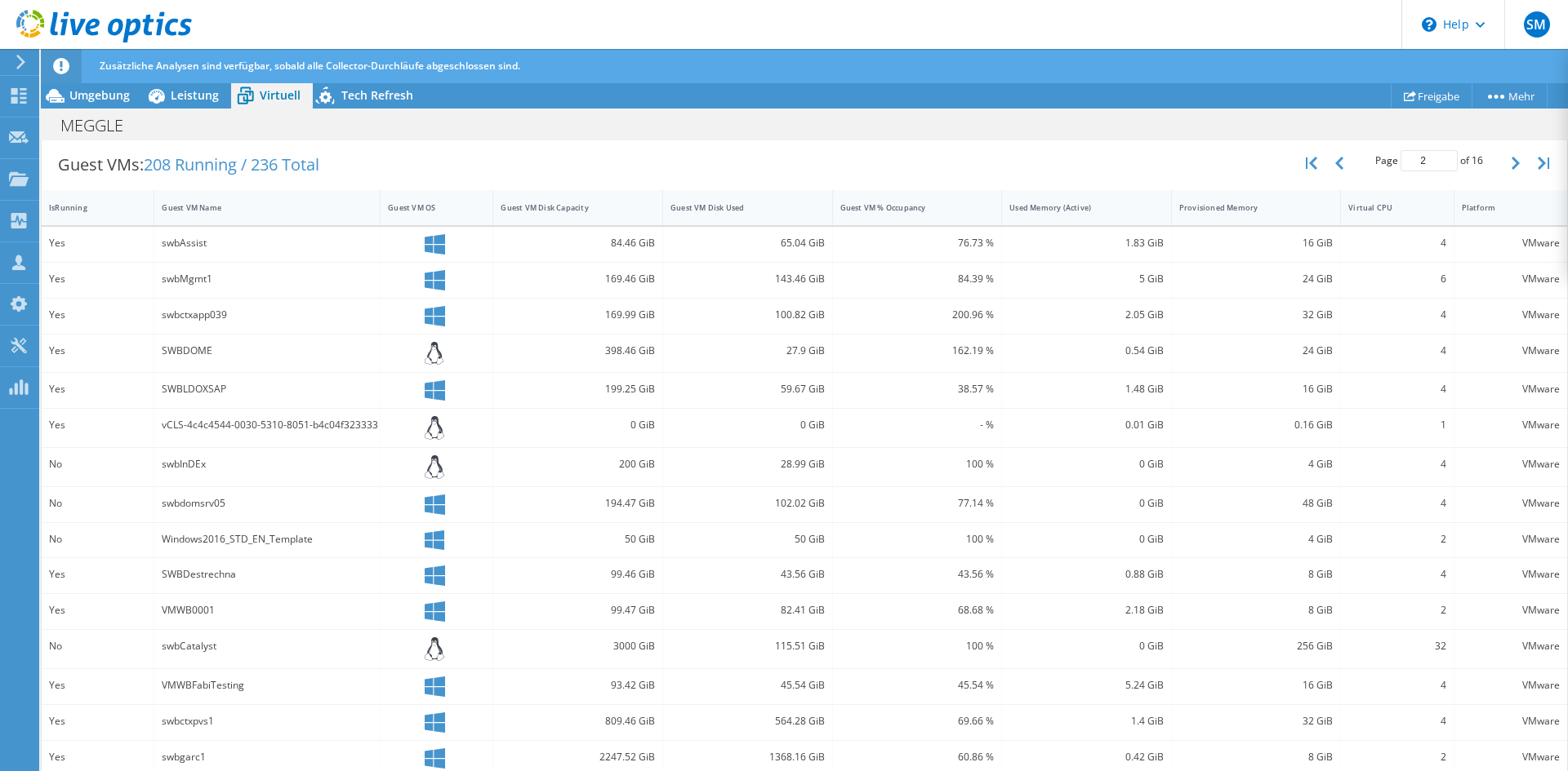
click at [315, 425] on div "vCLS-4c4c4544-0030-5310-8051-b4c04f323333" at bounding box center [266, 425] width 211 height 18
drag, startPoint x: 280, startPoint y: 429, endPoint x: 401, endPoint y: 436, distance: 121.2
click at [401, 436] on div "Yes vCLS-4c4c4544-0030-5310-8051-b4c04f323333 0 GiB 0 GiB - % 0.01 GiB 0.16 GiB…" at bounding box center [804, 428] width 1526 height 39
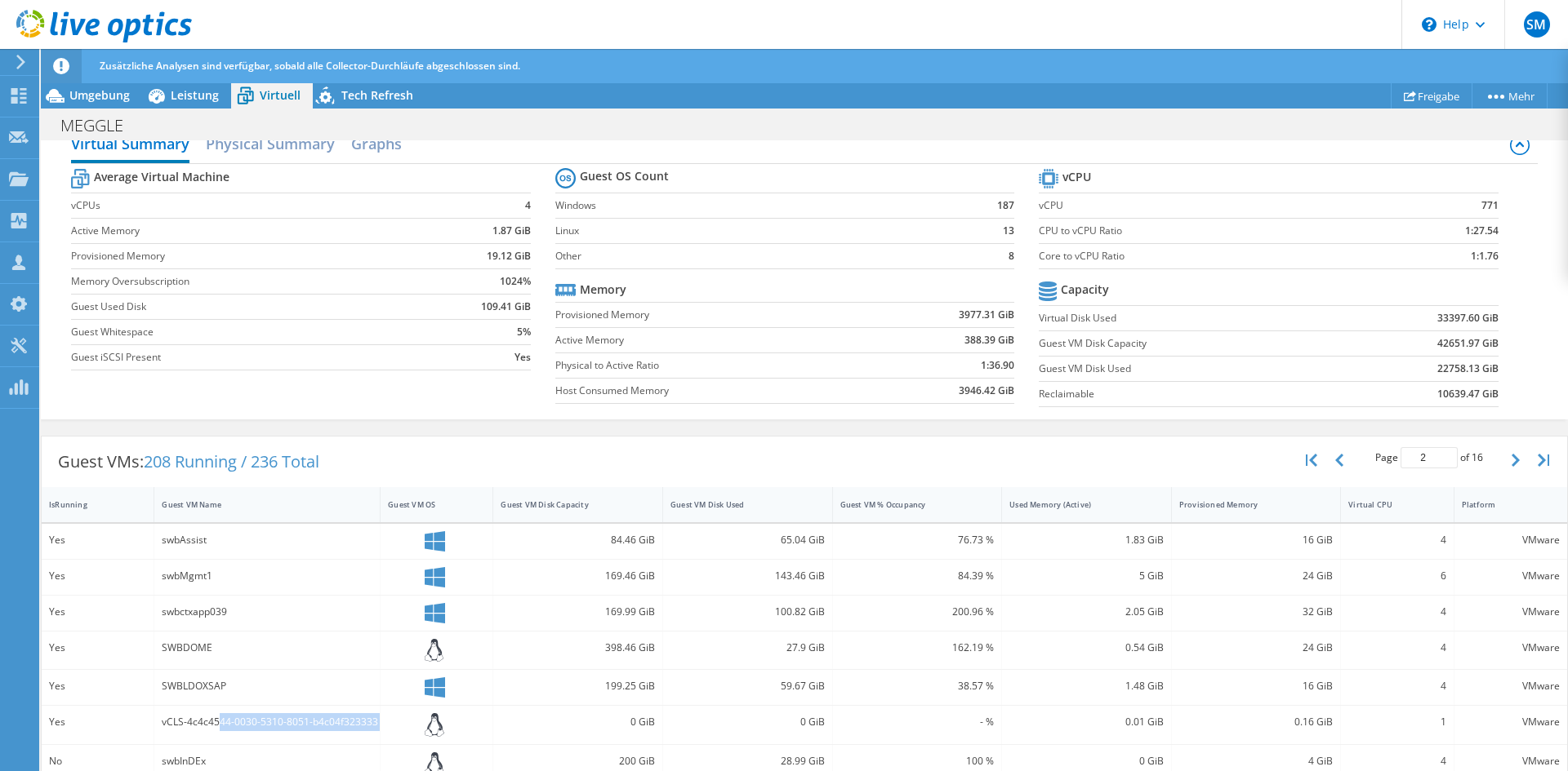
scroll to position [0, 0]
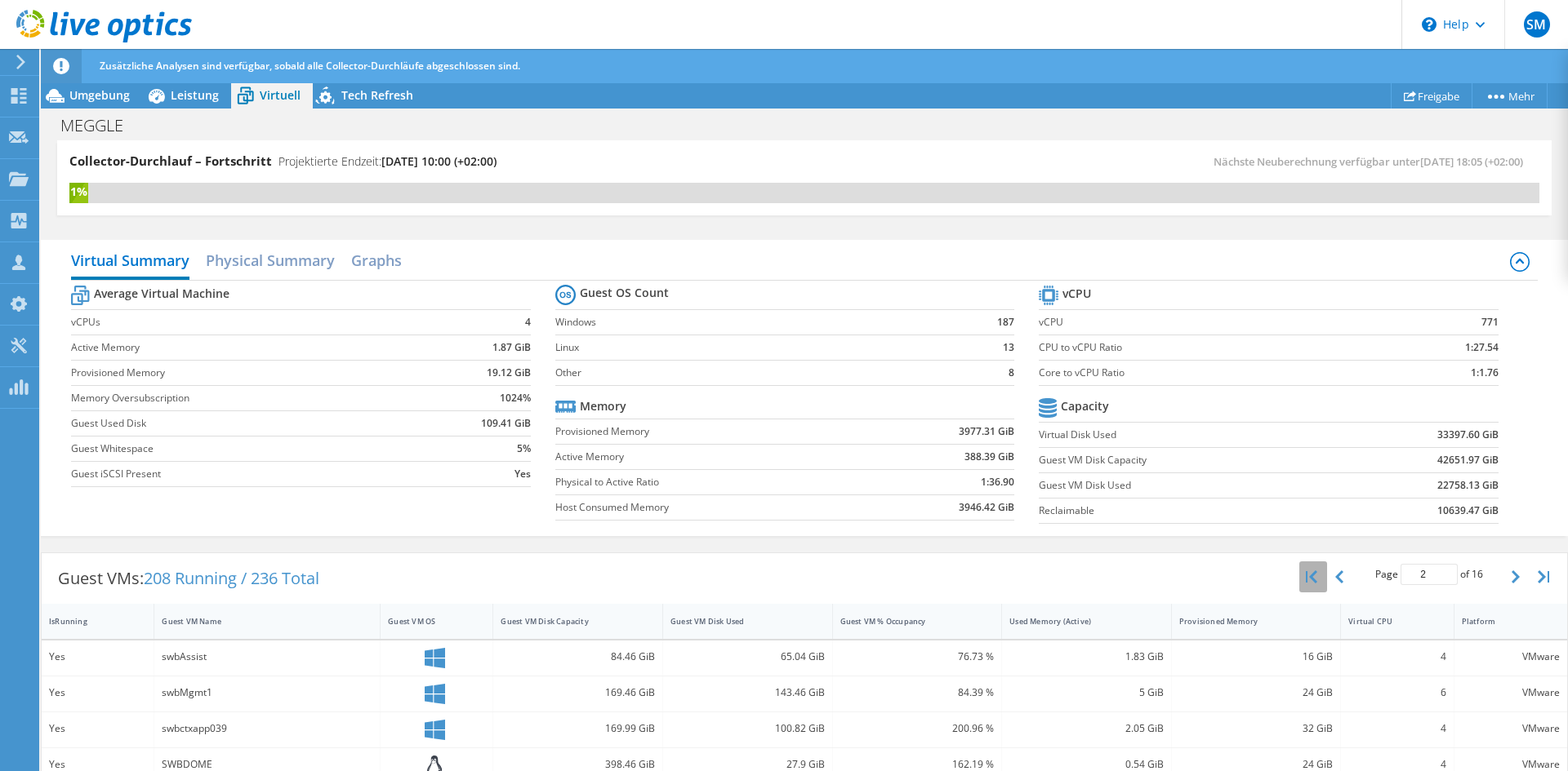
click at [1305, 567] on button "button" at bounding box center [1313, 577] width 28 height 31
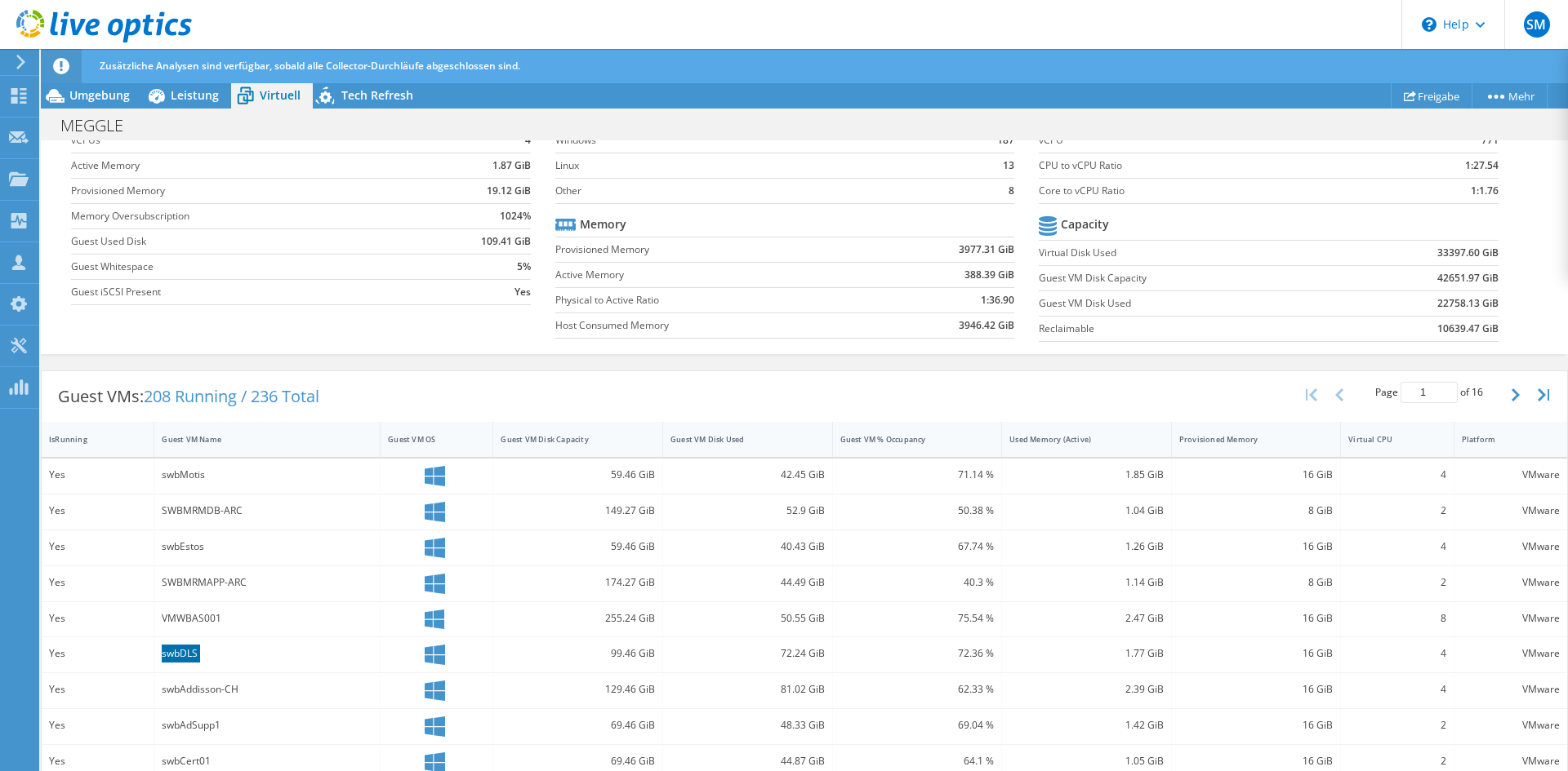
scroll to position [408, 0]
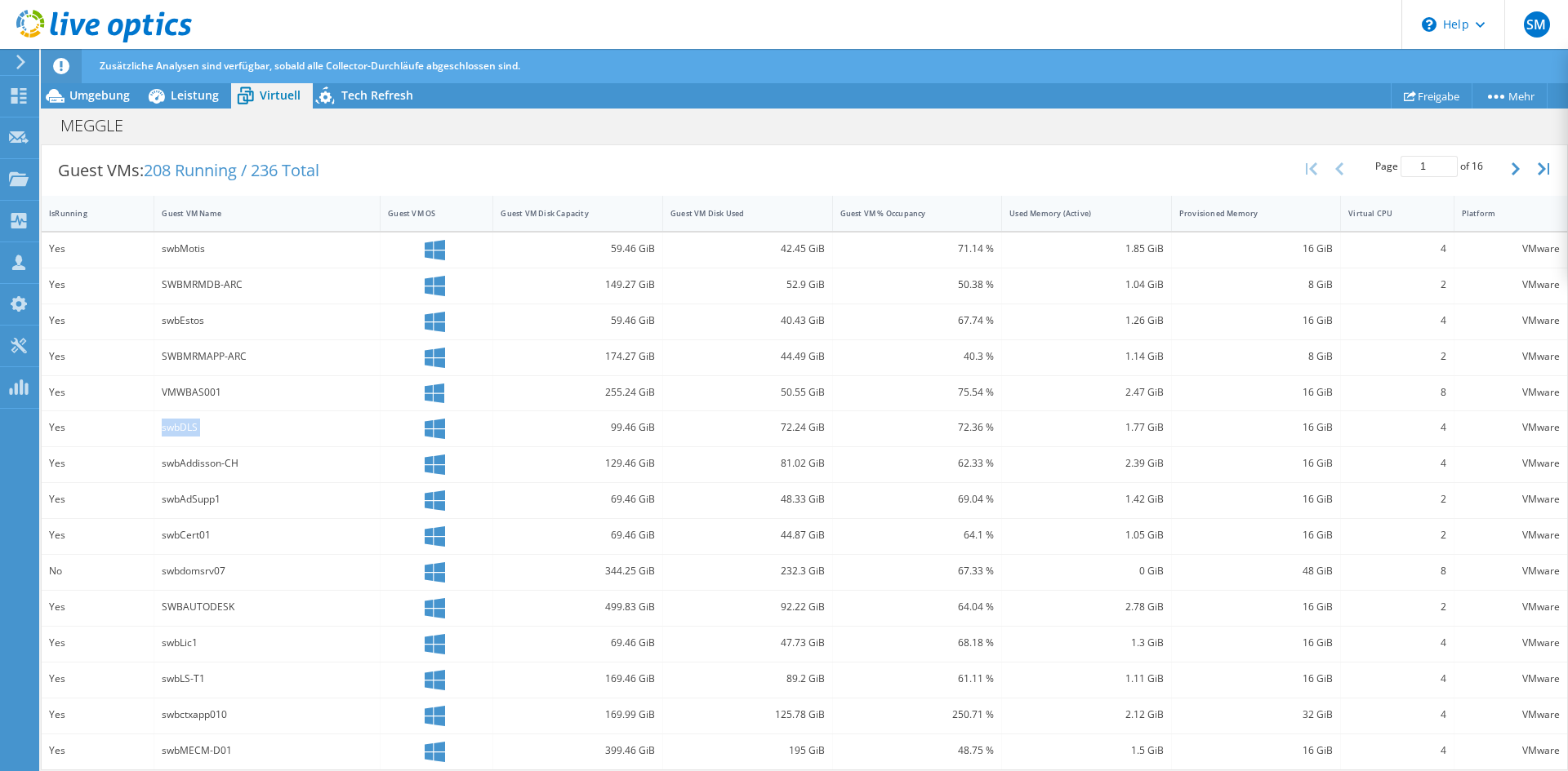
click at [297, 518] on div "swbAdSupp1" at bounding box center [267, 501] width 226 height 35
click at [1508, 171] on button "button" at bounding box center [1517, 168] width 28 height 31
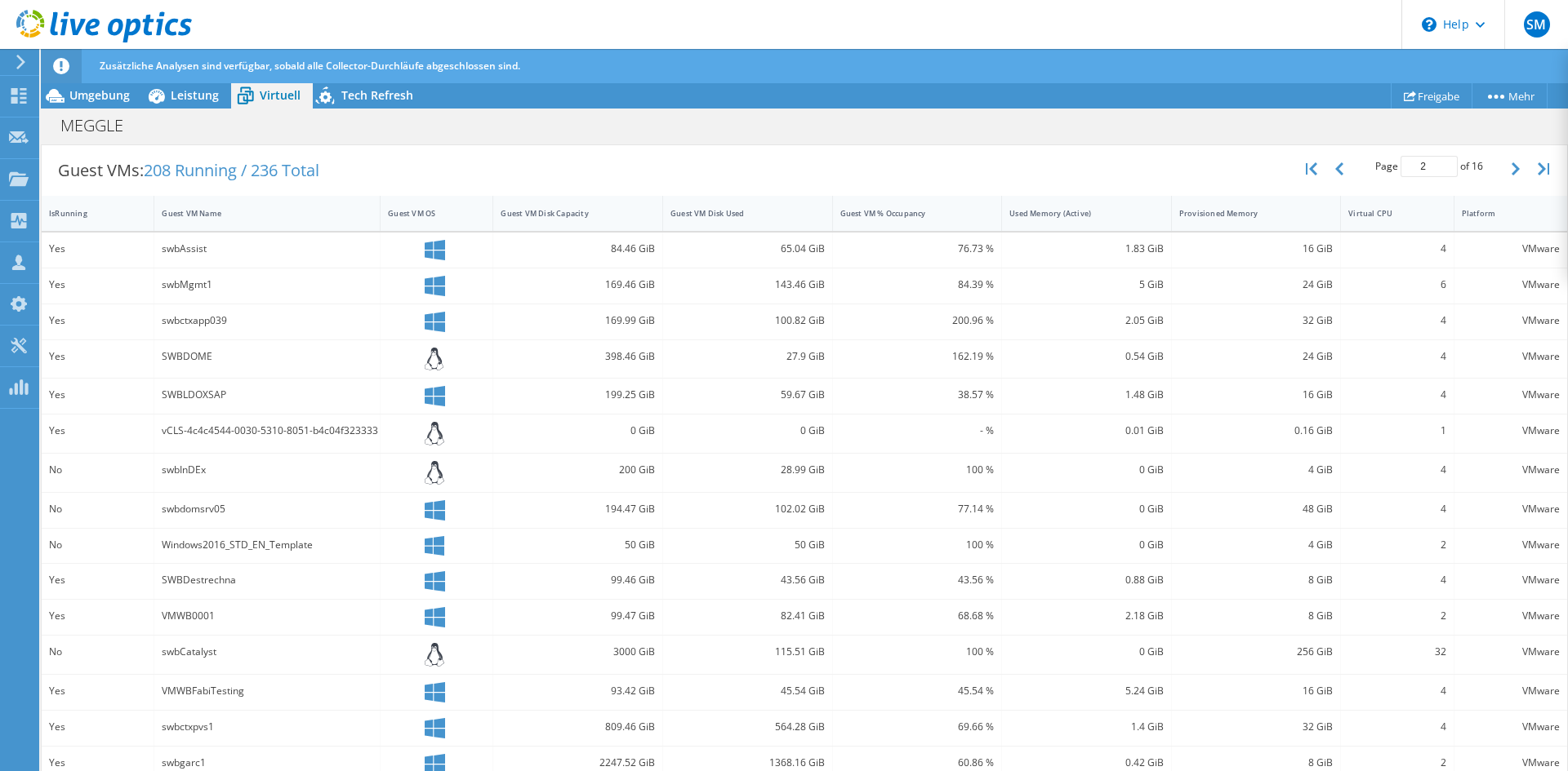
click at [1512, 169] on icon "button" at bounding box center [1515, 168] width 8 height 13
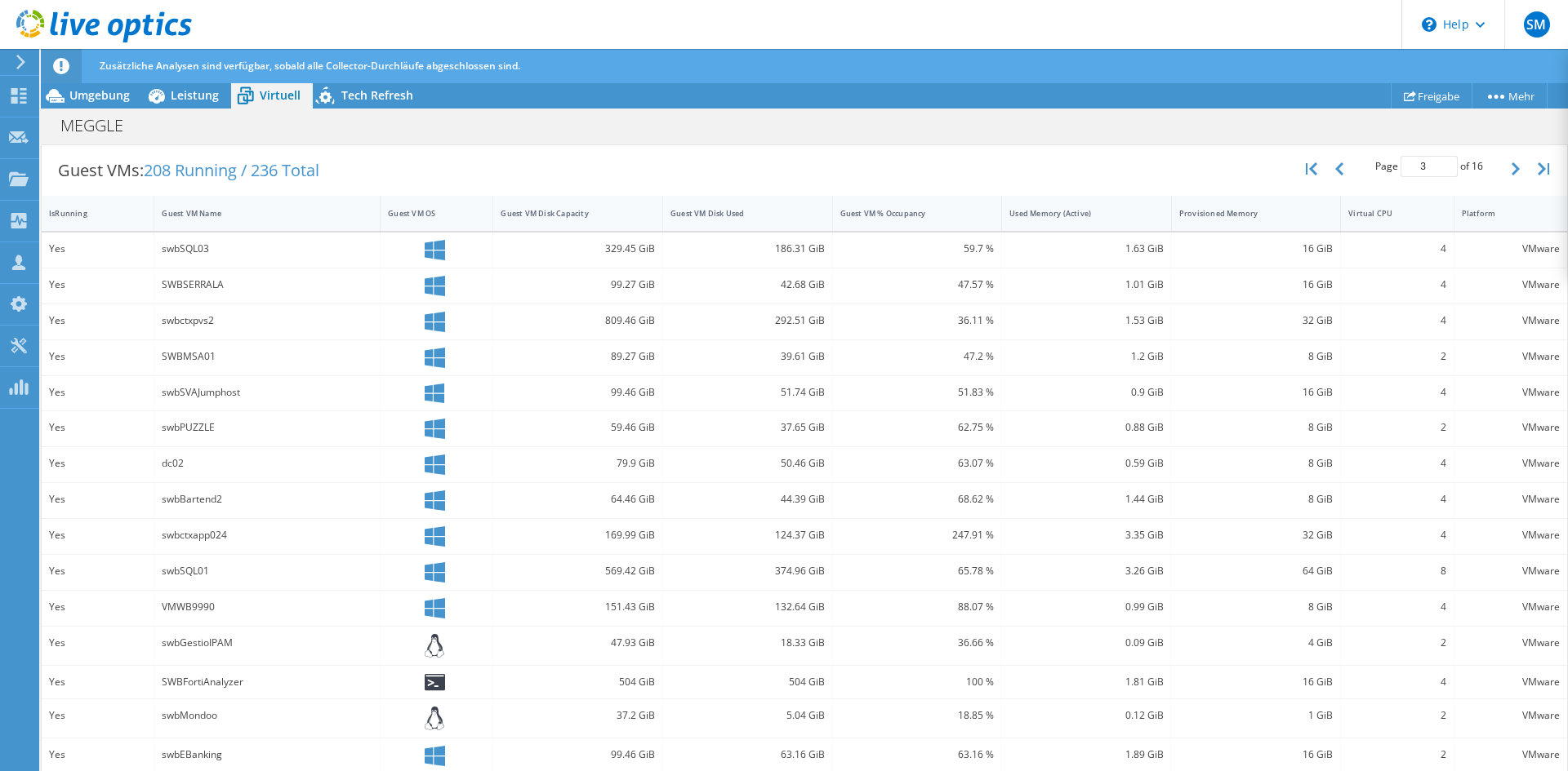
drag, startPoint x: 1495, startPoint y: 170, endPoint x: 1454, endPoint y: 128, distance: 58.7
click at [1503, 170] on button "button" at bounding box center [1517, 168] width 28 height 31
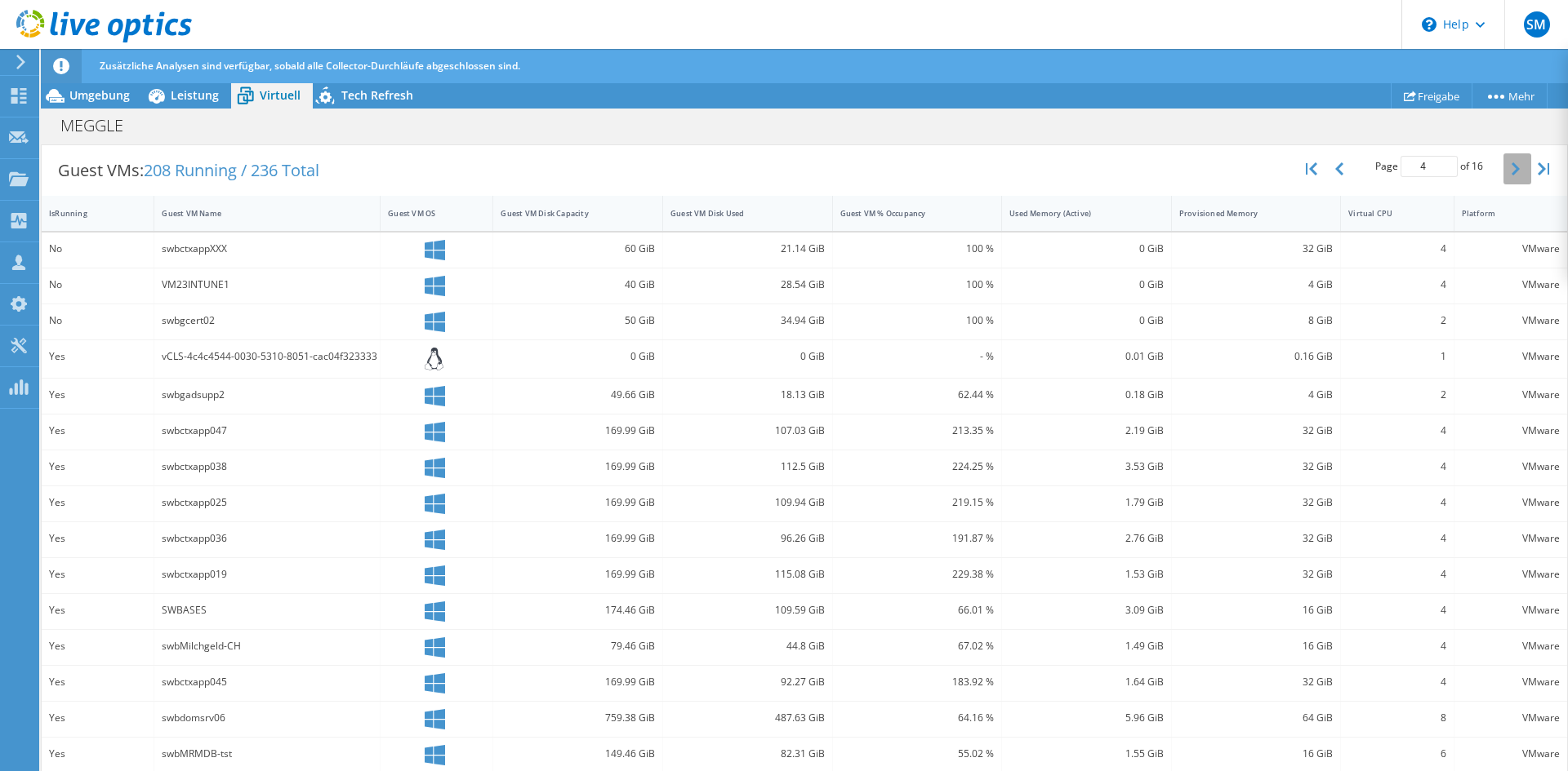
click at [1508, 168] on button "button" at bounding box center [1517, 168] width 28 height 31
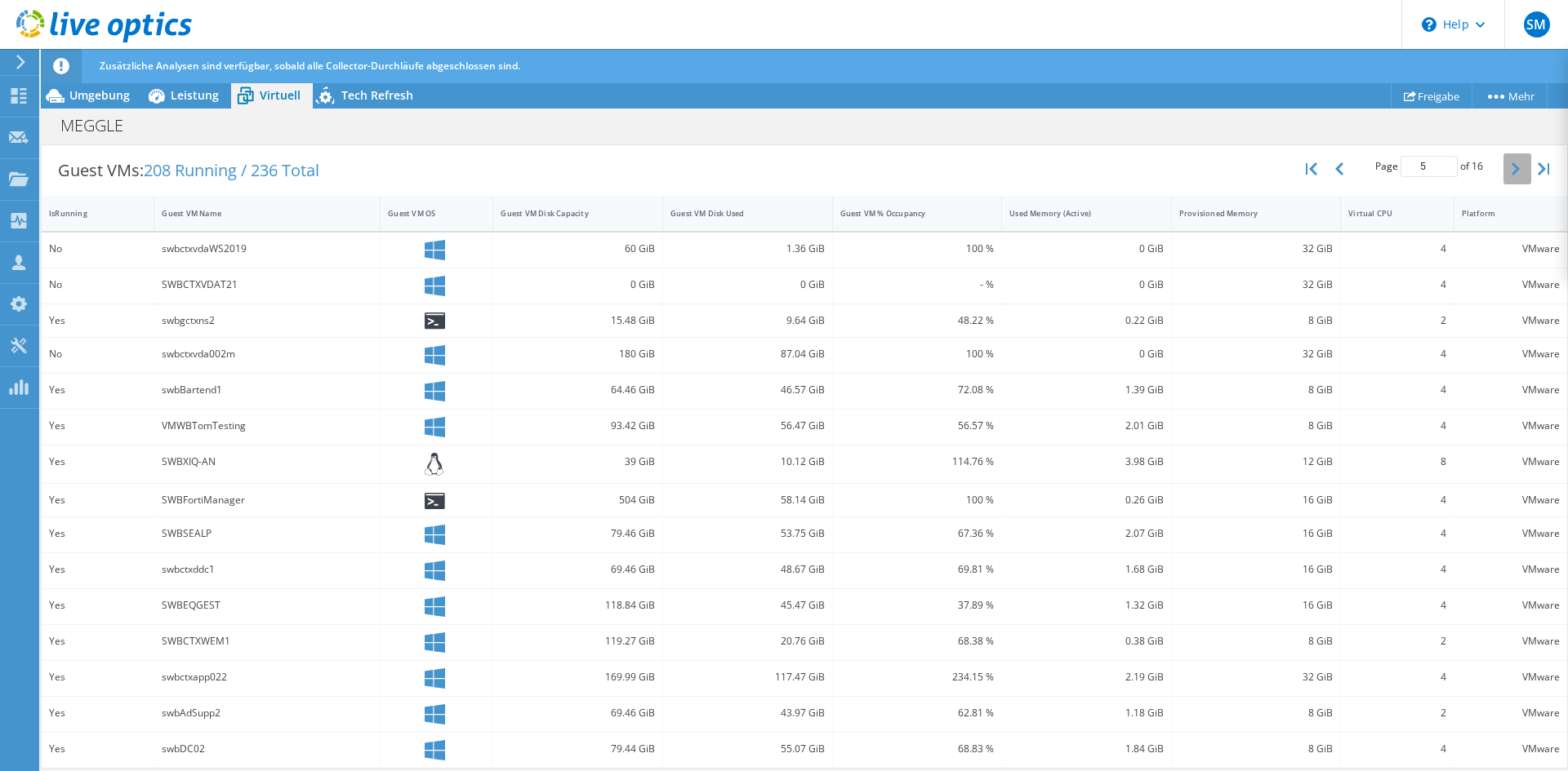
click at [1503, 169] on button "button" at bounding box center [1517, 168] width 28 height 31
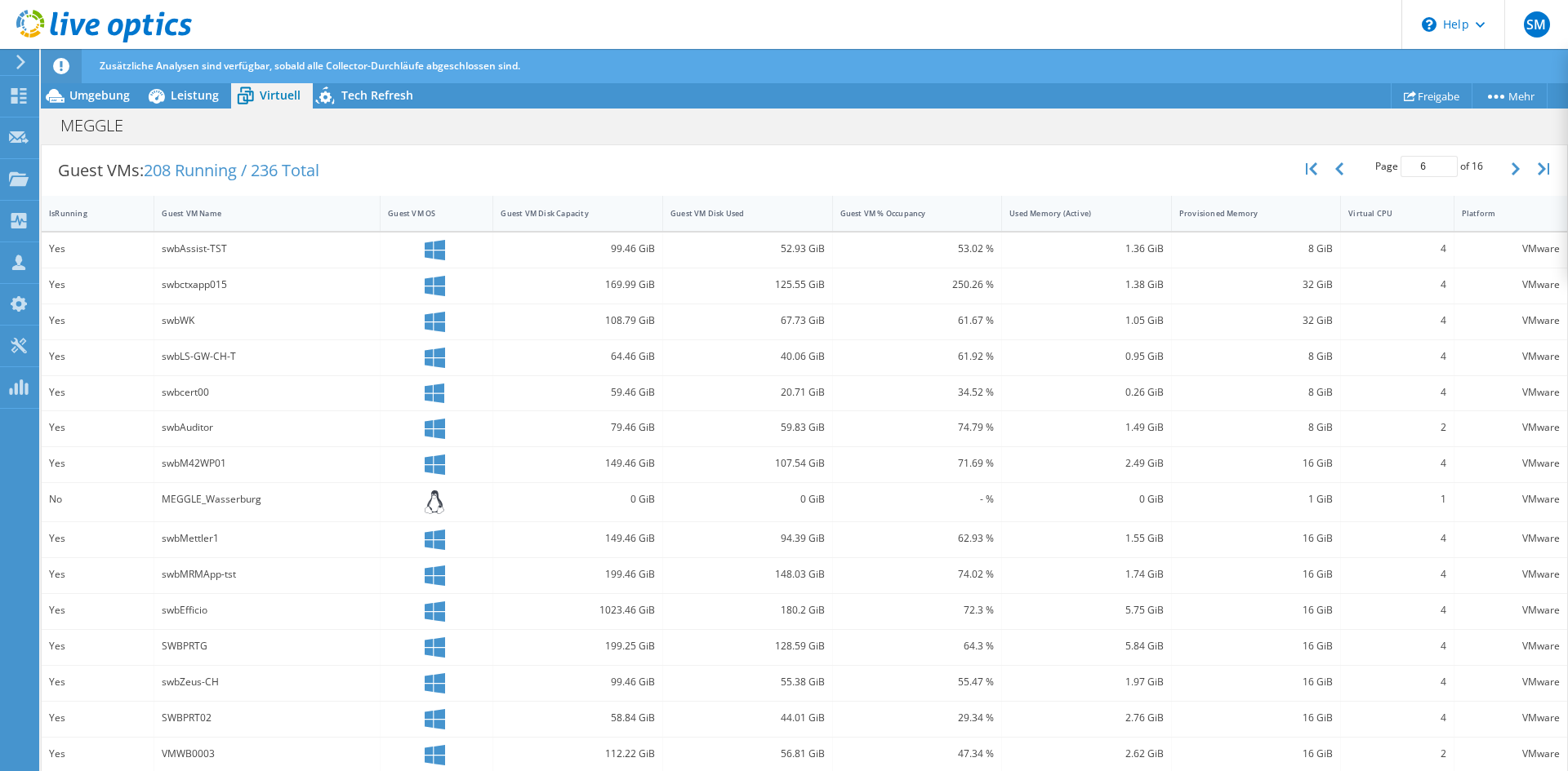
drag, startPoint x: 1494, startPoint y: 170, endPoint x: 1482, endPoint y: 152, distance: 21.6
click at [1503, 170] on button "button" at bounding box center [1517, 168] width 28 height 31
click at [1512, 171] on icon "button" at bounding box center [1515, 168] width 8 height 13
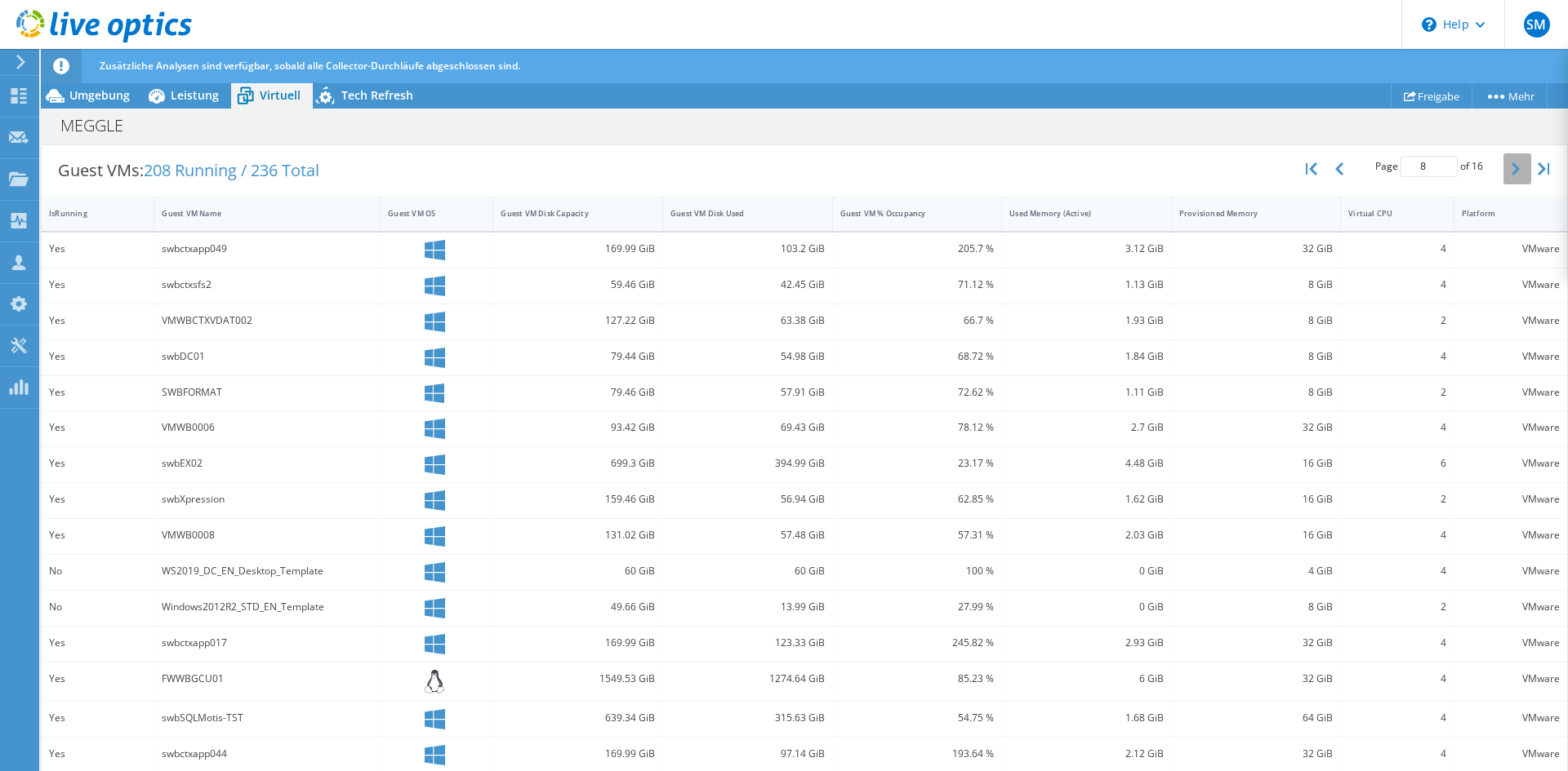
click at [1503, 167] on button "button" at bounding box center [1517, 168] width 28 height 31
click at [1512, 170] on icon "button" at bounding box center [1515, 168] width 8 height 13
click at [1503, 174] on button "button" at bounding box center [1517, 168] width 28 height 31
click at [1512, 169] on icon "button" at bounding box center [1515, 168] width 8 height 13
click at [1503, 173] on button "button" at bounding box center [1517, 168] width 28 height 31
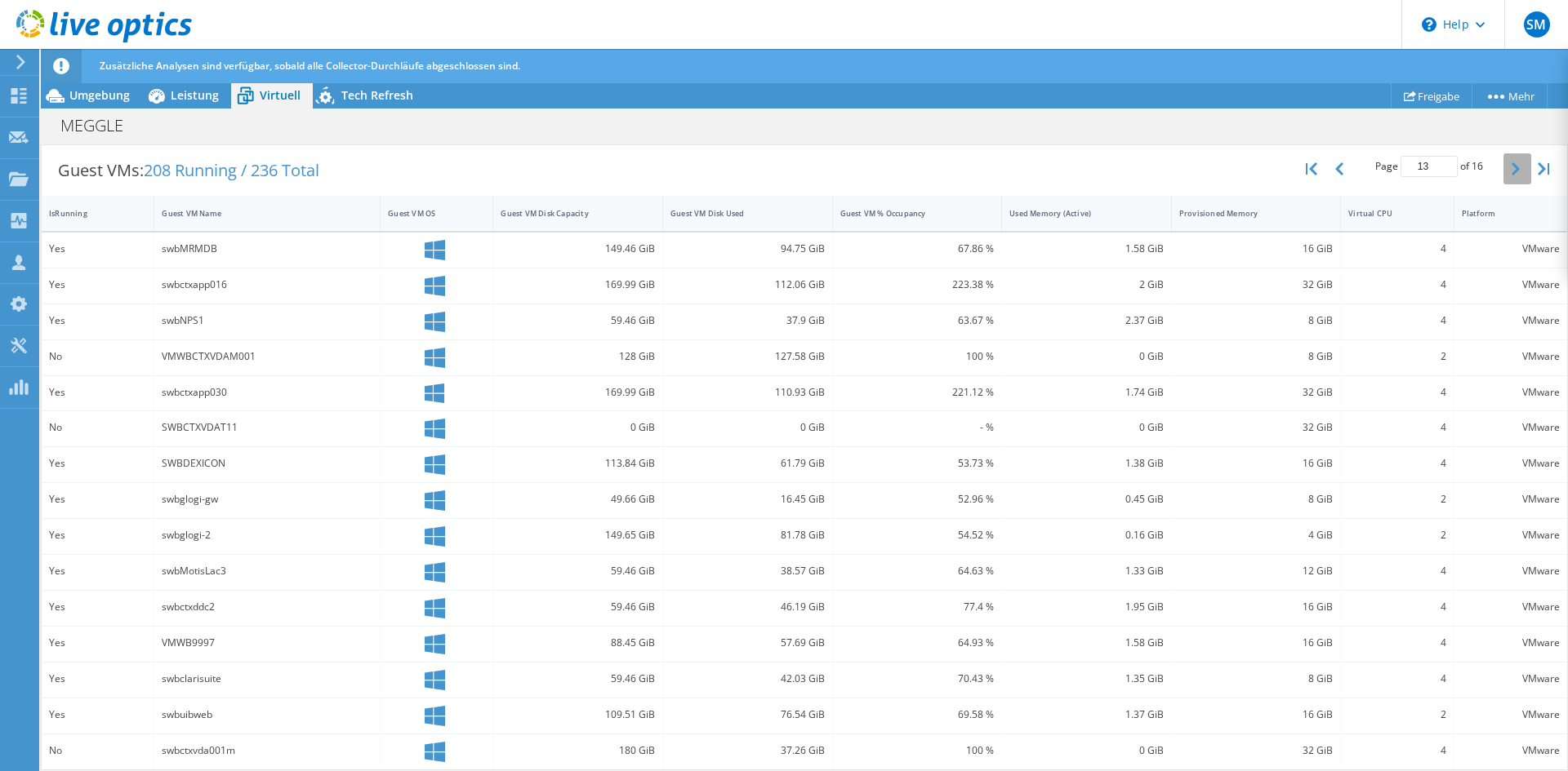
click at [1503, 167] on button "button" at bounding box center [1517, 168] width 28 height 31
click at [1512, 172] on icon "button" at bounding box center [1515, 168] width 8 height 13
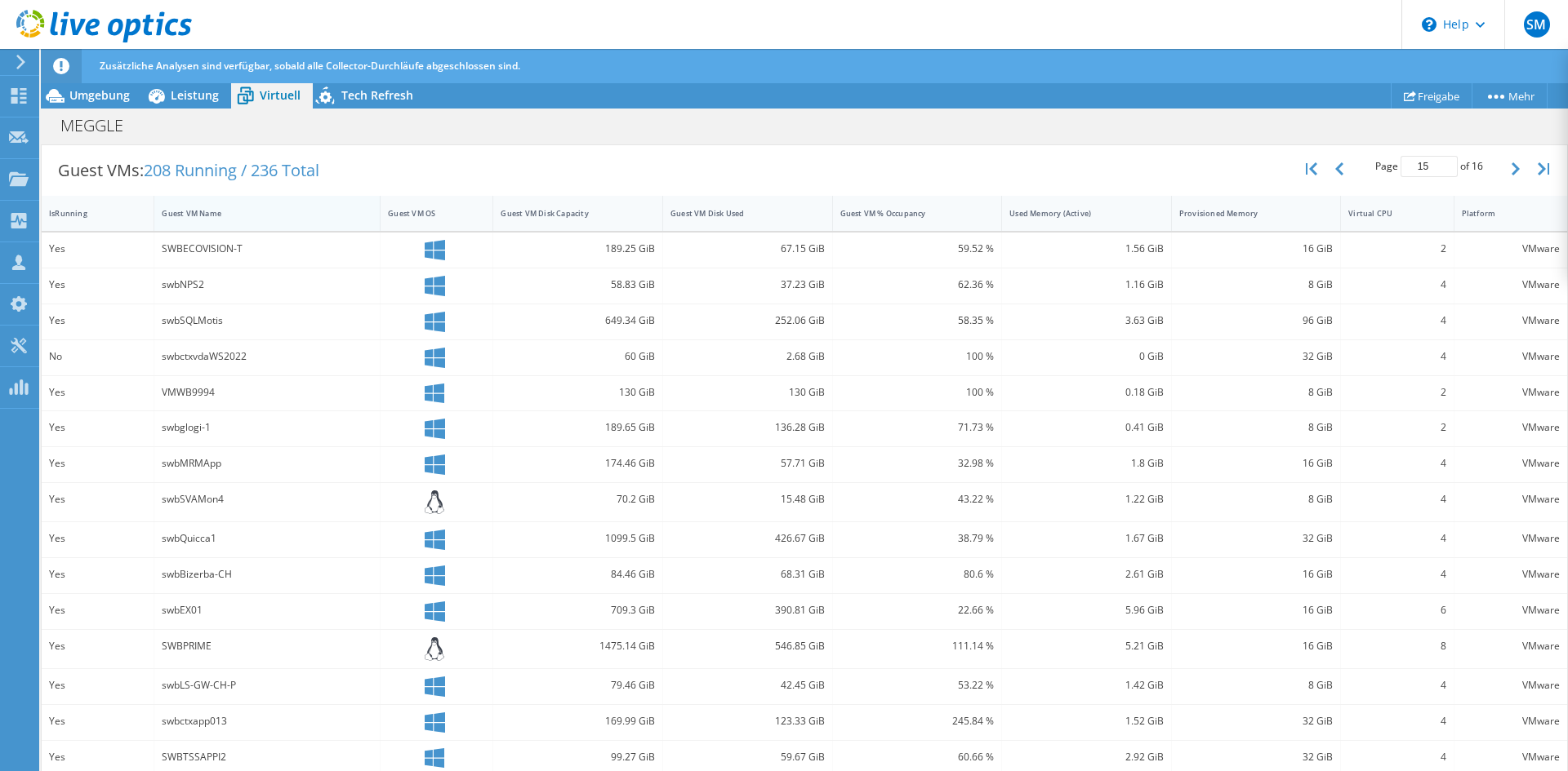
click at [185, 215] on div "Guest VM Name" at bounding box center [256, 213] width 191 height 11
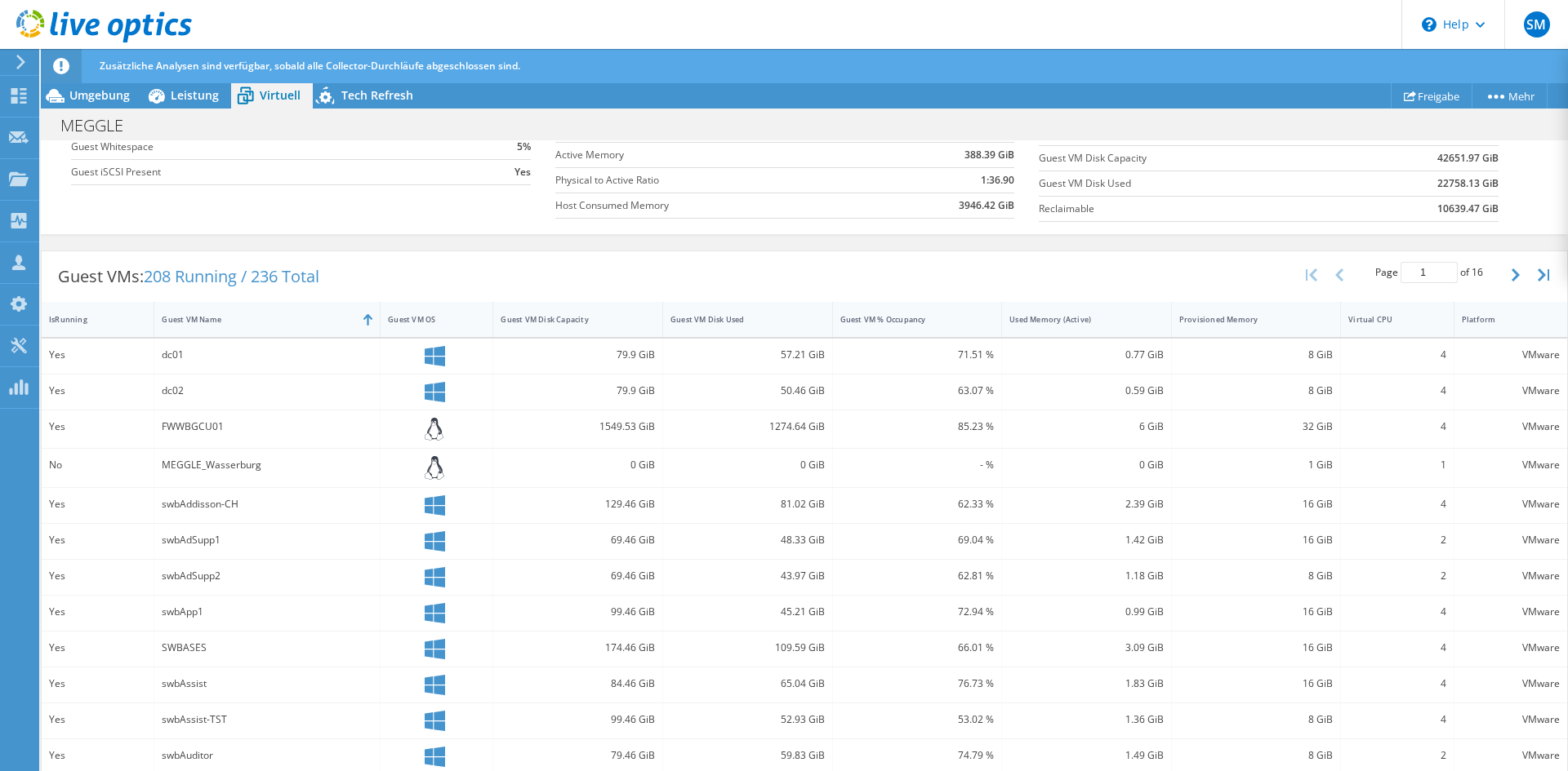
scroll to position [419, 0]
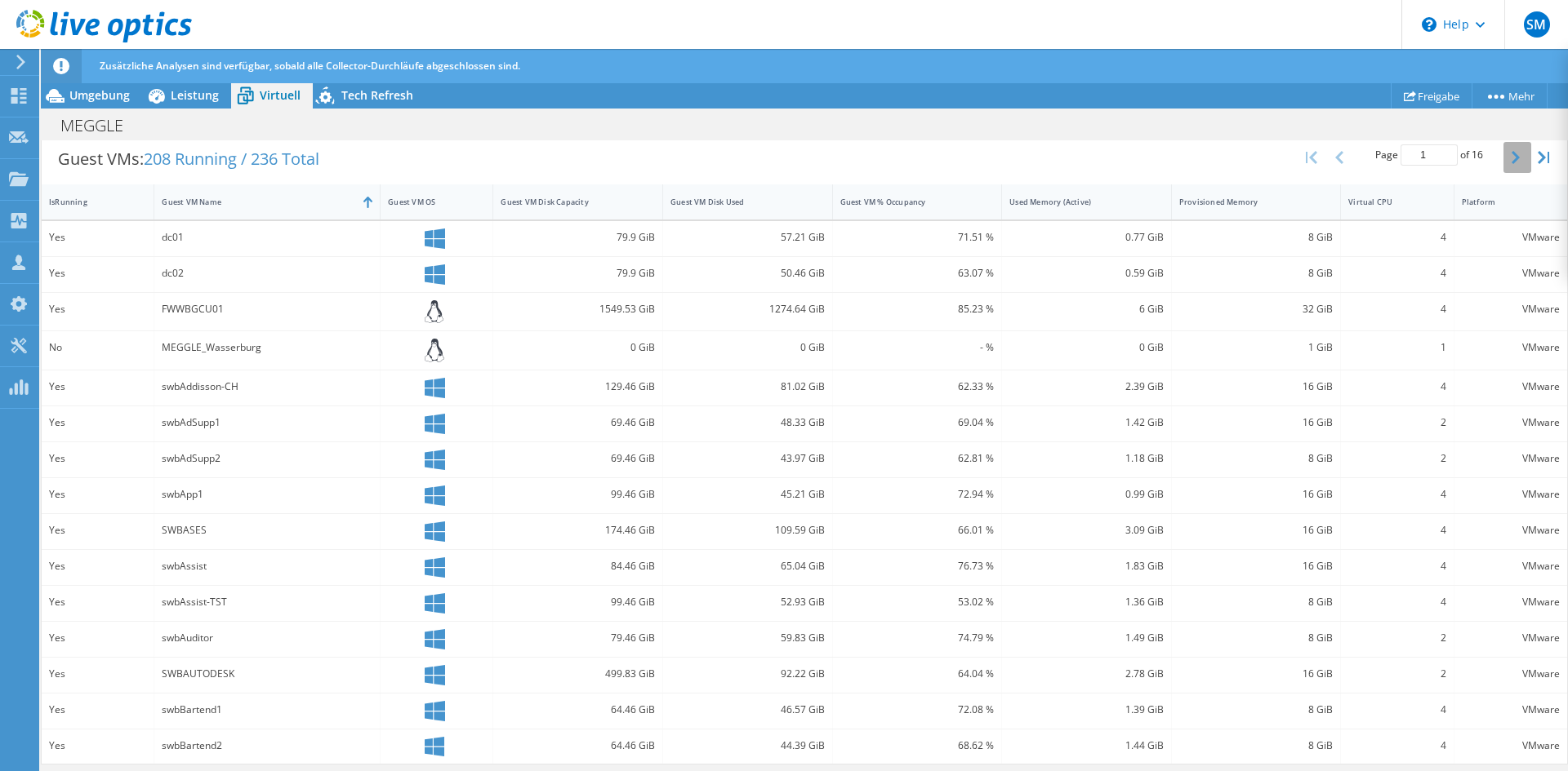
click at [1514, 158] on button "button" at bounding box center [1517, 158] width 28 height 31
click at [1511, 159] on button "button" at bounding box center [1517, 159] width 28 height 31
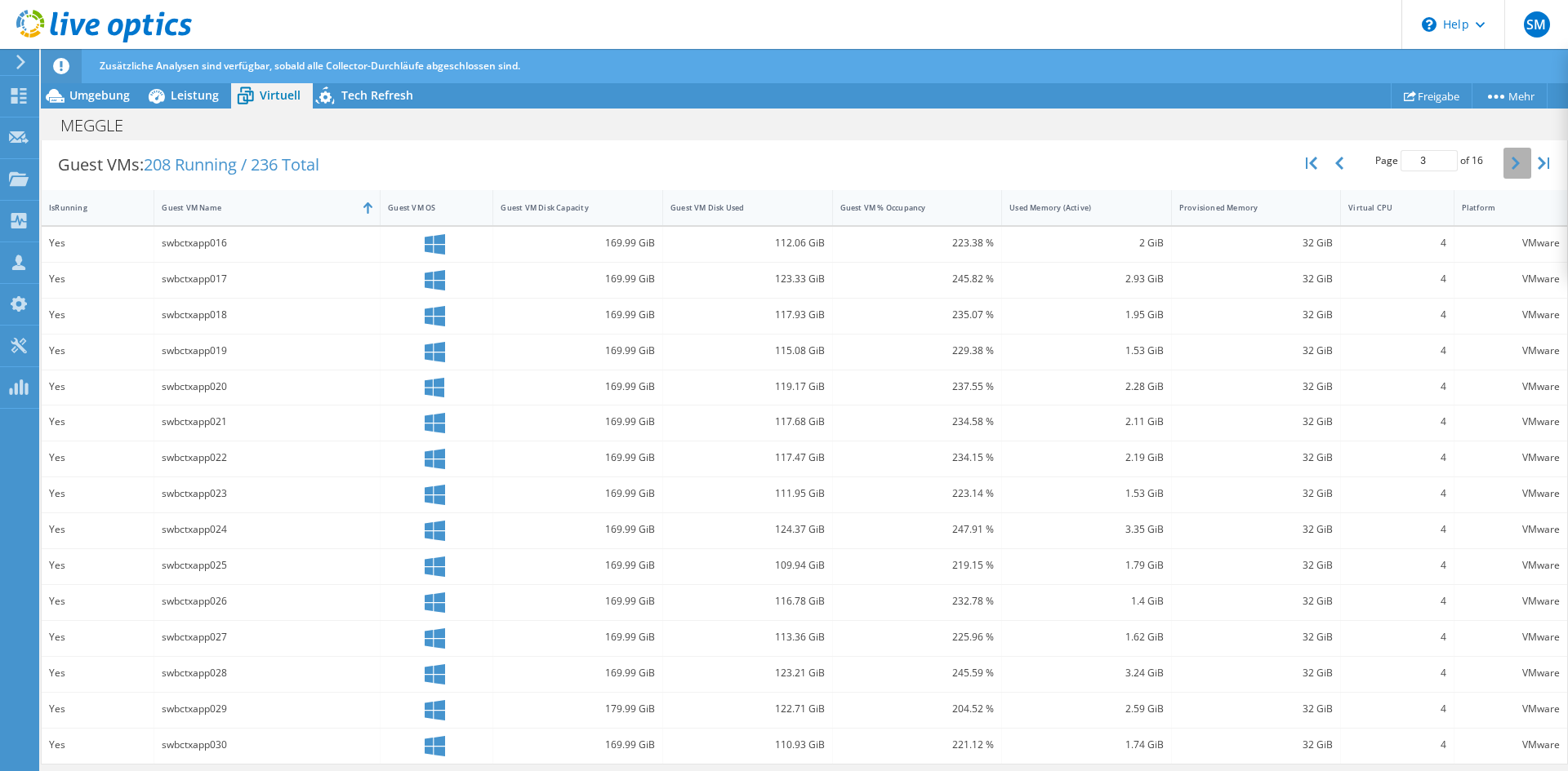
scroll to position [414, 0]
click at [1511, 159] on button "button" at bounding box center [1517, 163] width 28 height 31
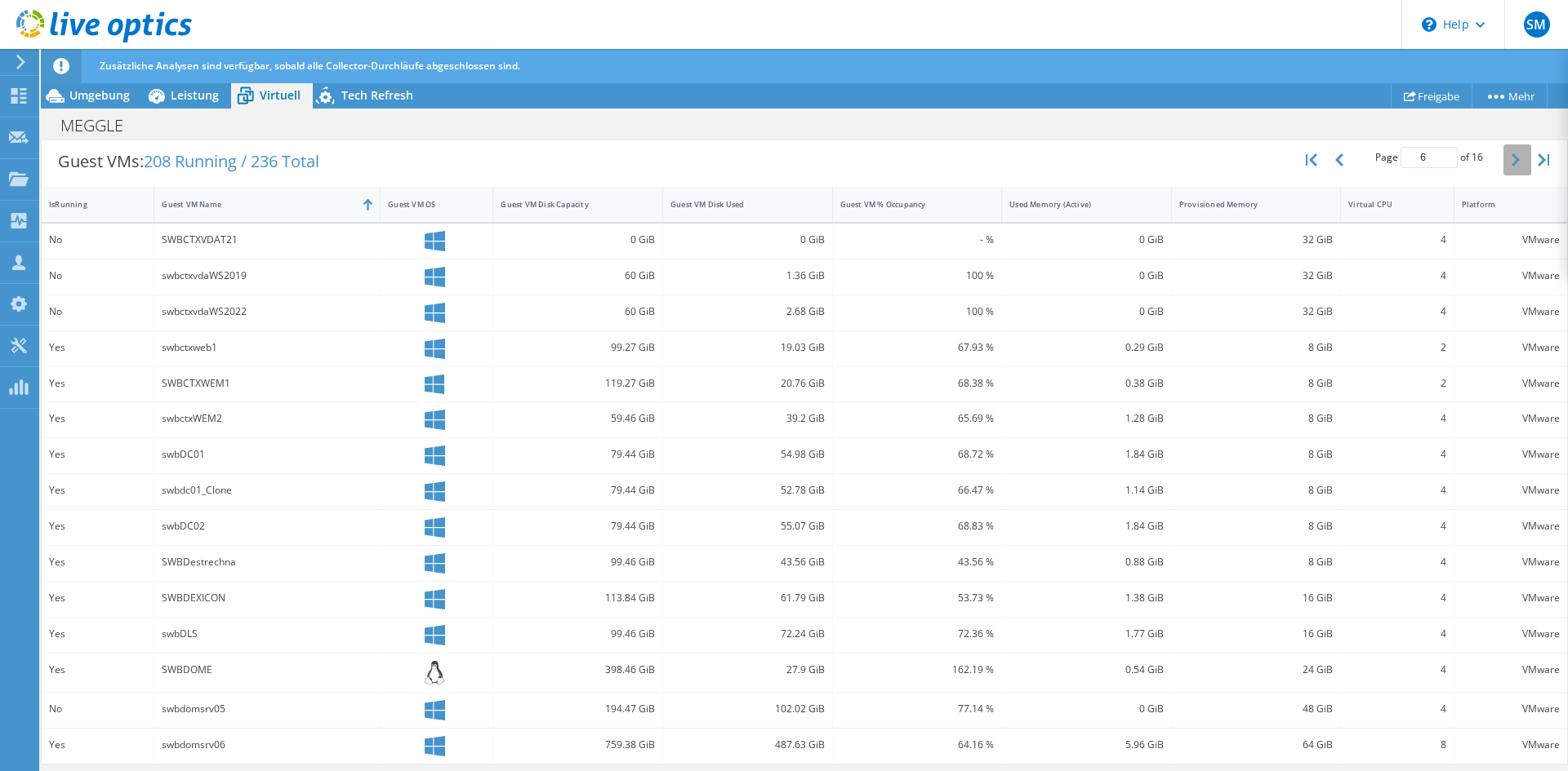
click at [1511, 159] on button "button" at bounding box center [1517, 159] width 28 height 31
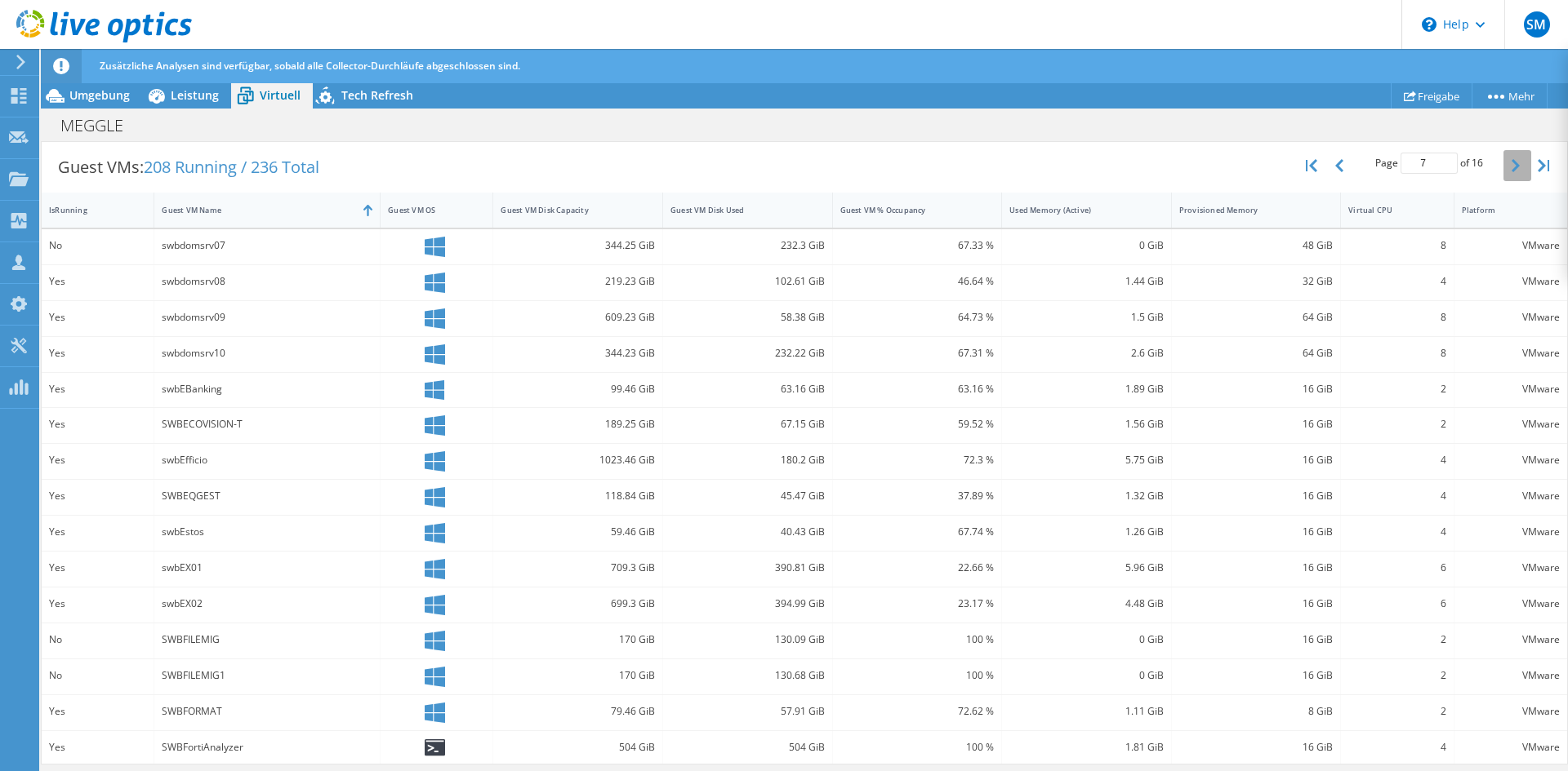
scroll to position [411, 0]
click at [1511, 159] on button "button" at bounding box center [1517, 166] width 28 height 31
type input "8"
click at [611, 284] on div "188.91 GiB" at bounding box center [578, 280] width 154 height 18
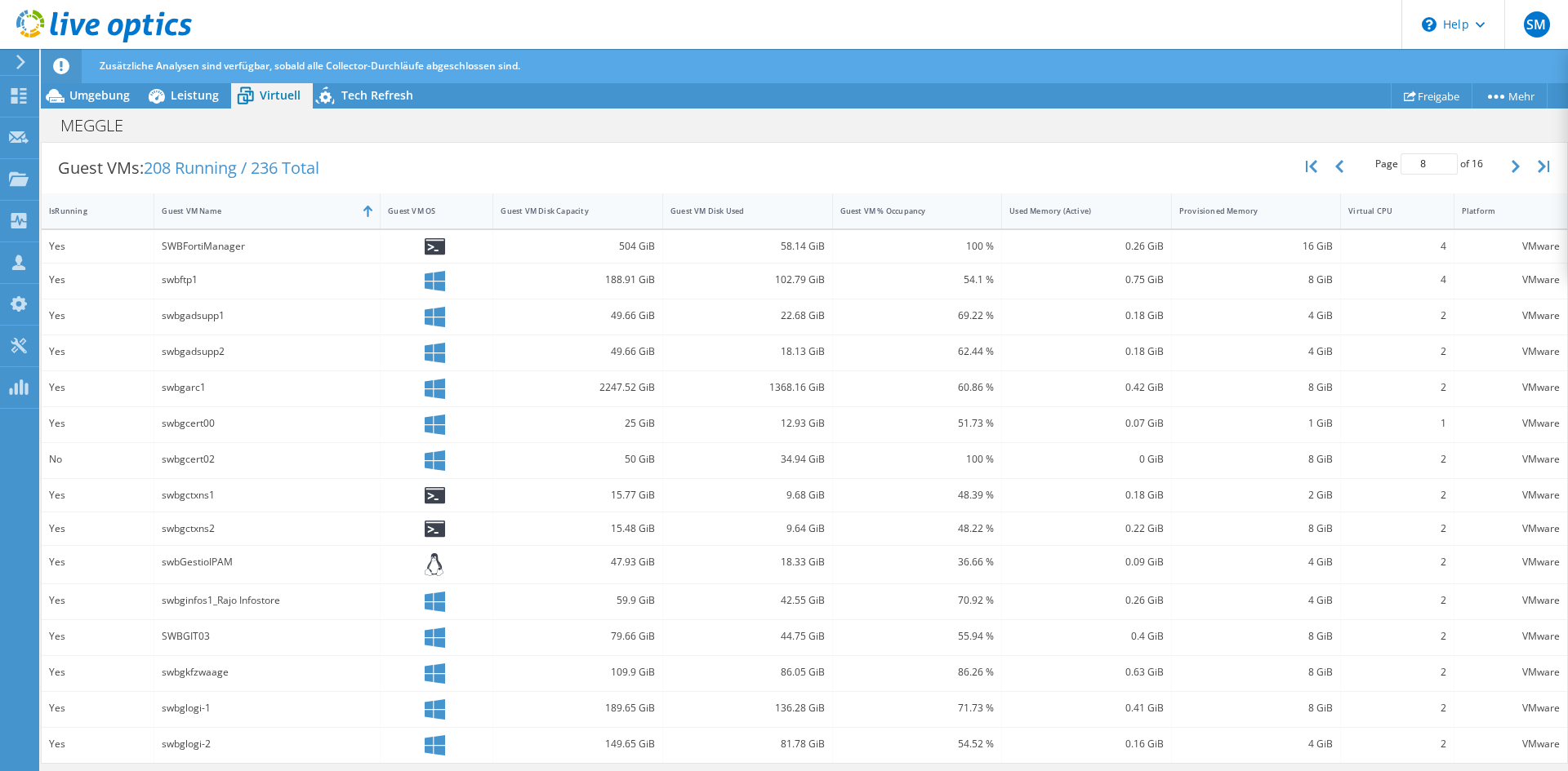
scroll to position [0, 0]
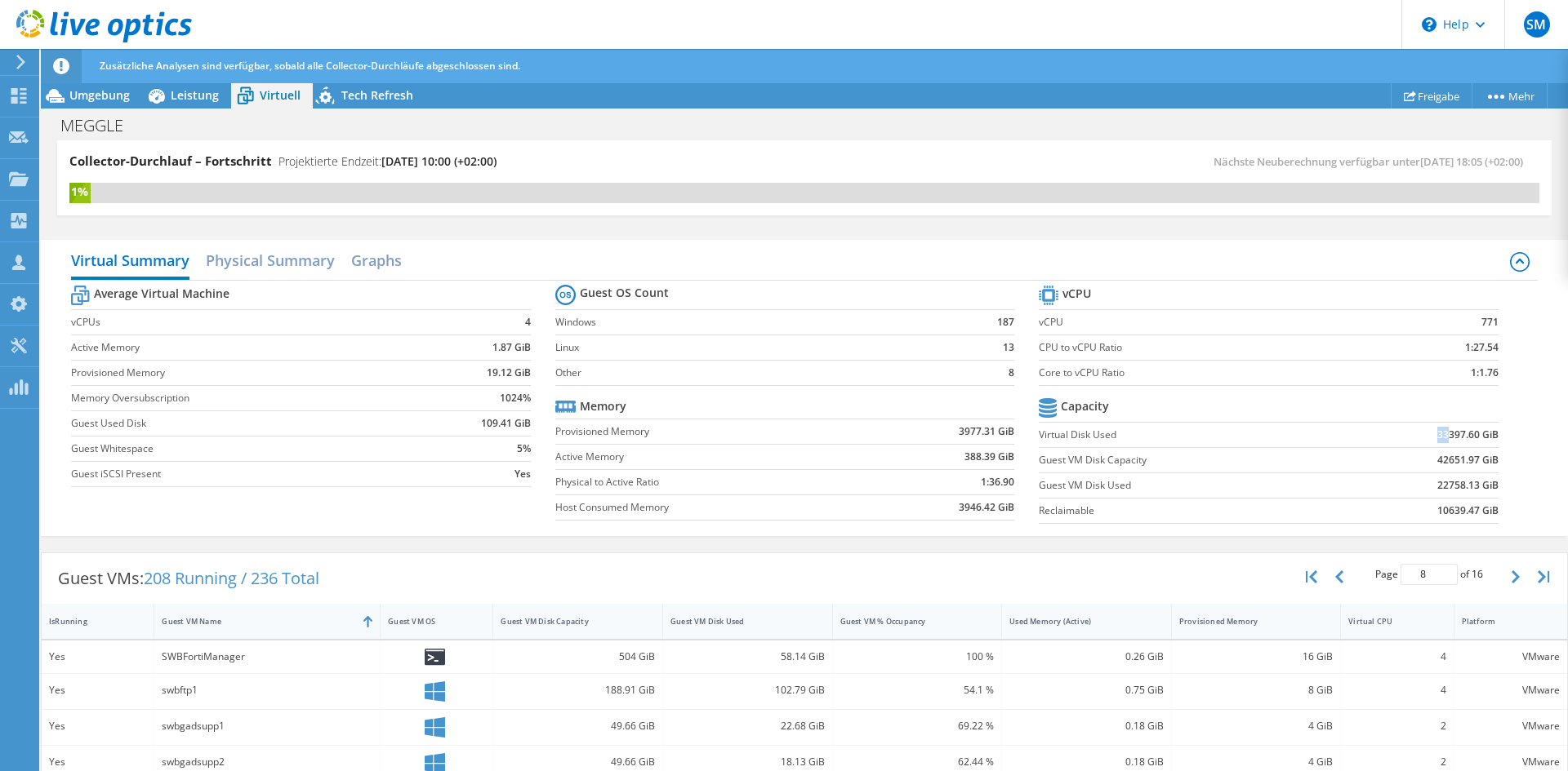
drag, startPoint x: 1437, startPoint y: 433, endPoint x: 1425, endPoint y: 435, distance: 12.2
click at [1425, 435] on td "33397.60 GiB" at bounding box center [1418, 434] width 159 height 25
click at [1437, 457] on b "42651.97 GiB" at bounding box center [1468, 460] width 61 height 16
drag, startPoint x: 1438, startPoint y: 485, endPoint x: 1424, endPoint y: 488, distance: 14.3
click at [1425, 485] on td "22758.13 GiB" at bounding box center [1418, 485] width 159 height 25
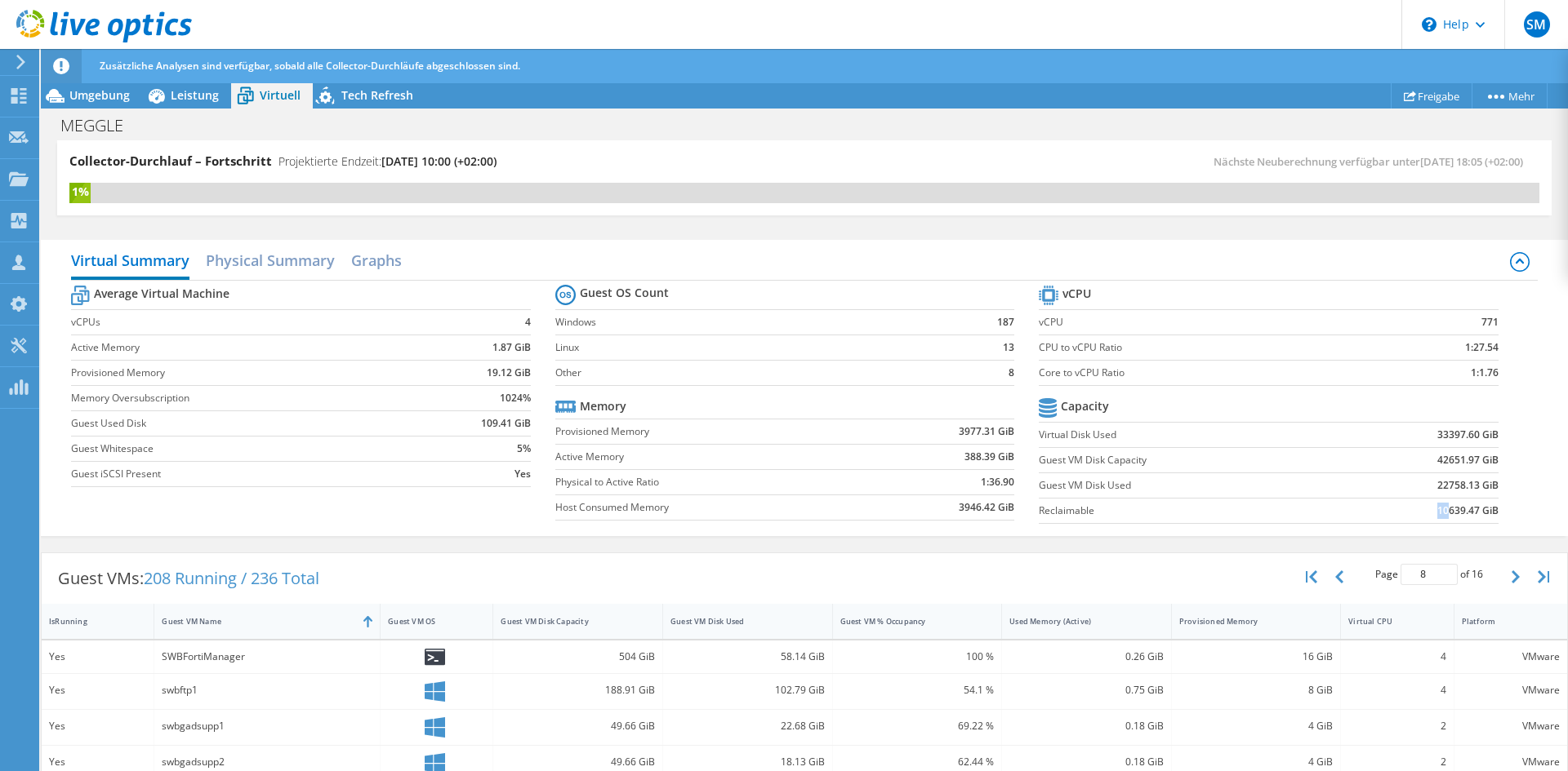
drag, startPoint x: 1438, startPoint y: 511, endPoint x: 1417, endPoint y: 510, distance: 21.0
click at [1417, 510] on td "10639.47 GiB" at bounding box center [1418, 510] width 159 height 25
click at [1167, 452] on label "Guest VM Disk Capacity" at bounding box center [1188, 460] width 300 height 16
click at [1430, 96] on link "Freigabe" at bounding box center [1431, 96] width 82 height 25
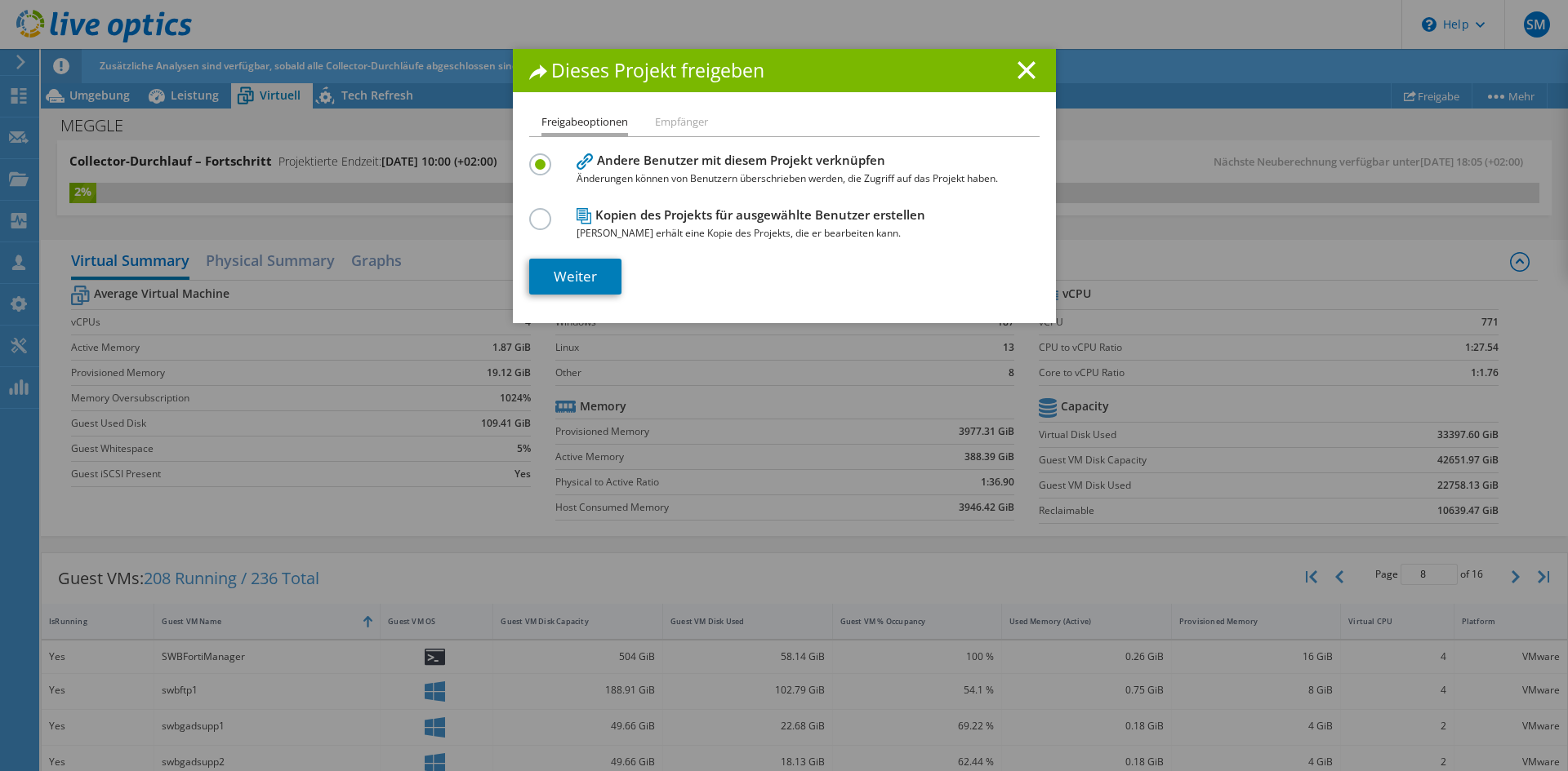
click at [687, 124] on li "Empfänger" at bounding box center [681, 123] width 53 height 21
click at [1021, 73] on line at bounding box center [1027, 70] width 16 height 16
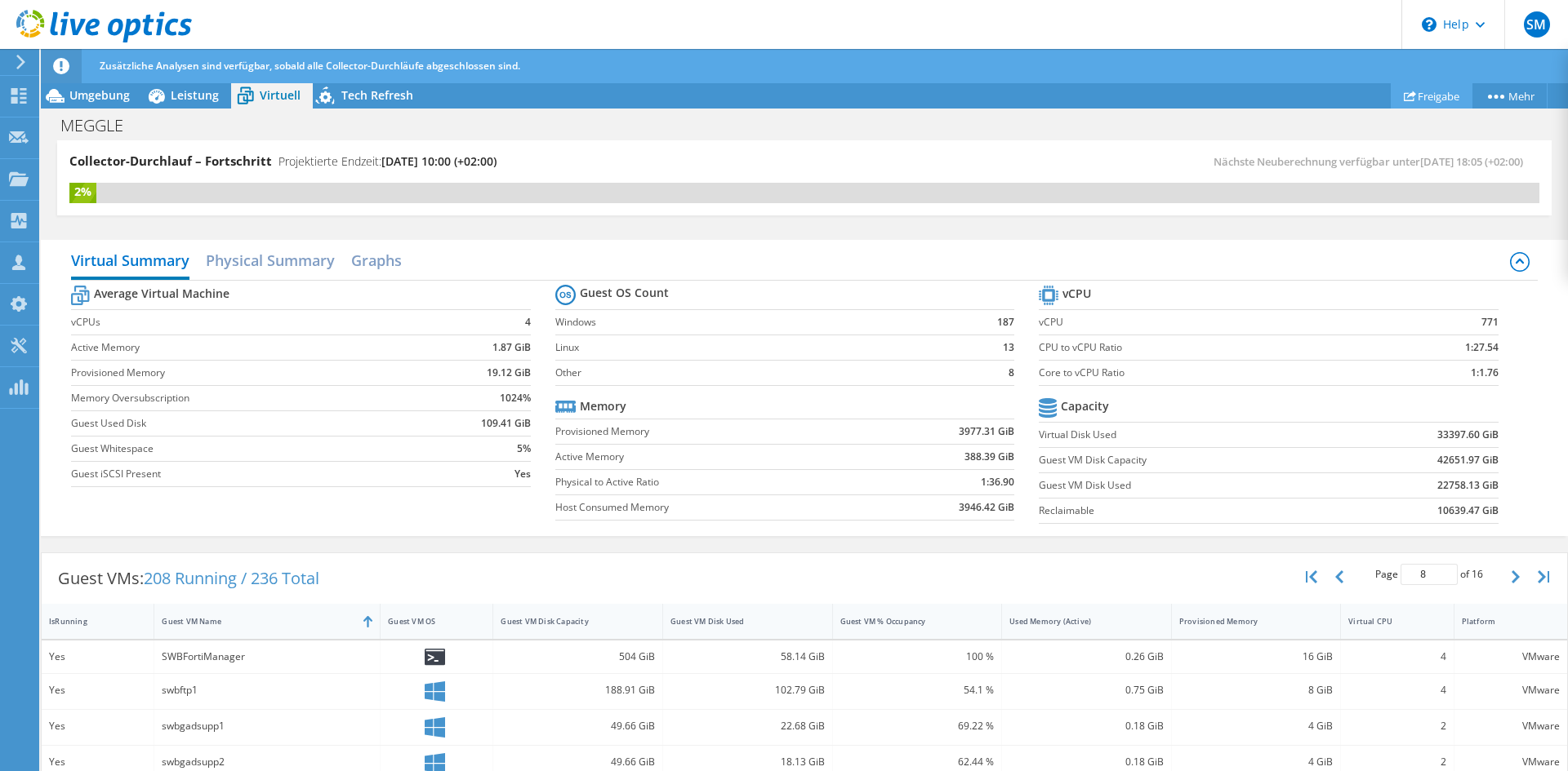
click at [1433, 90] on link "Freigabe" at bounding box center [1431, 96] width 82 height 25
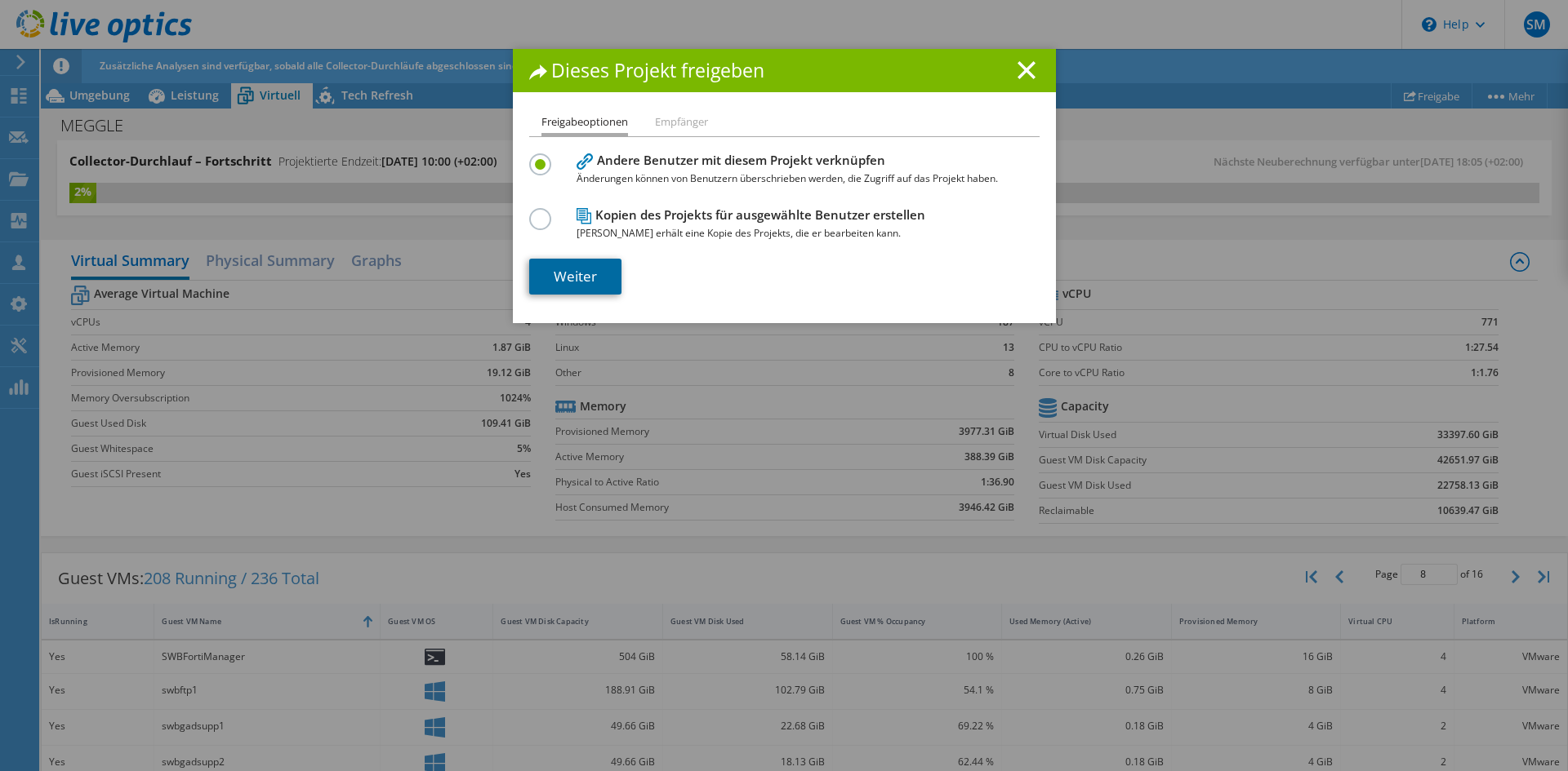
click at [566, 268] on link "Weiter" at bounding box center [575, 277] width 92 height 36
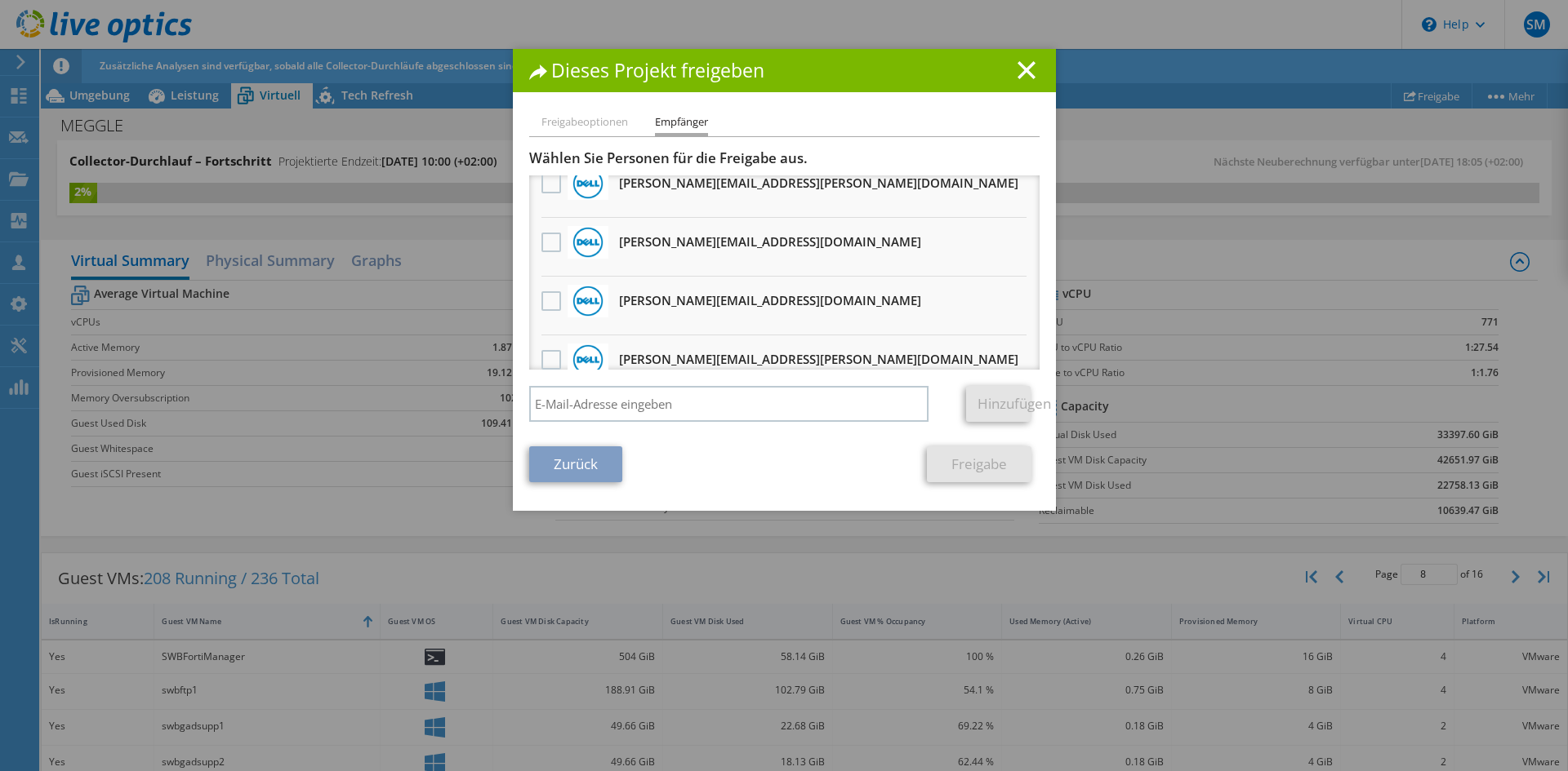
scroll to position [163, 0]
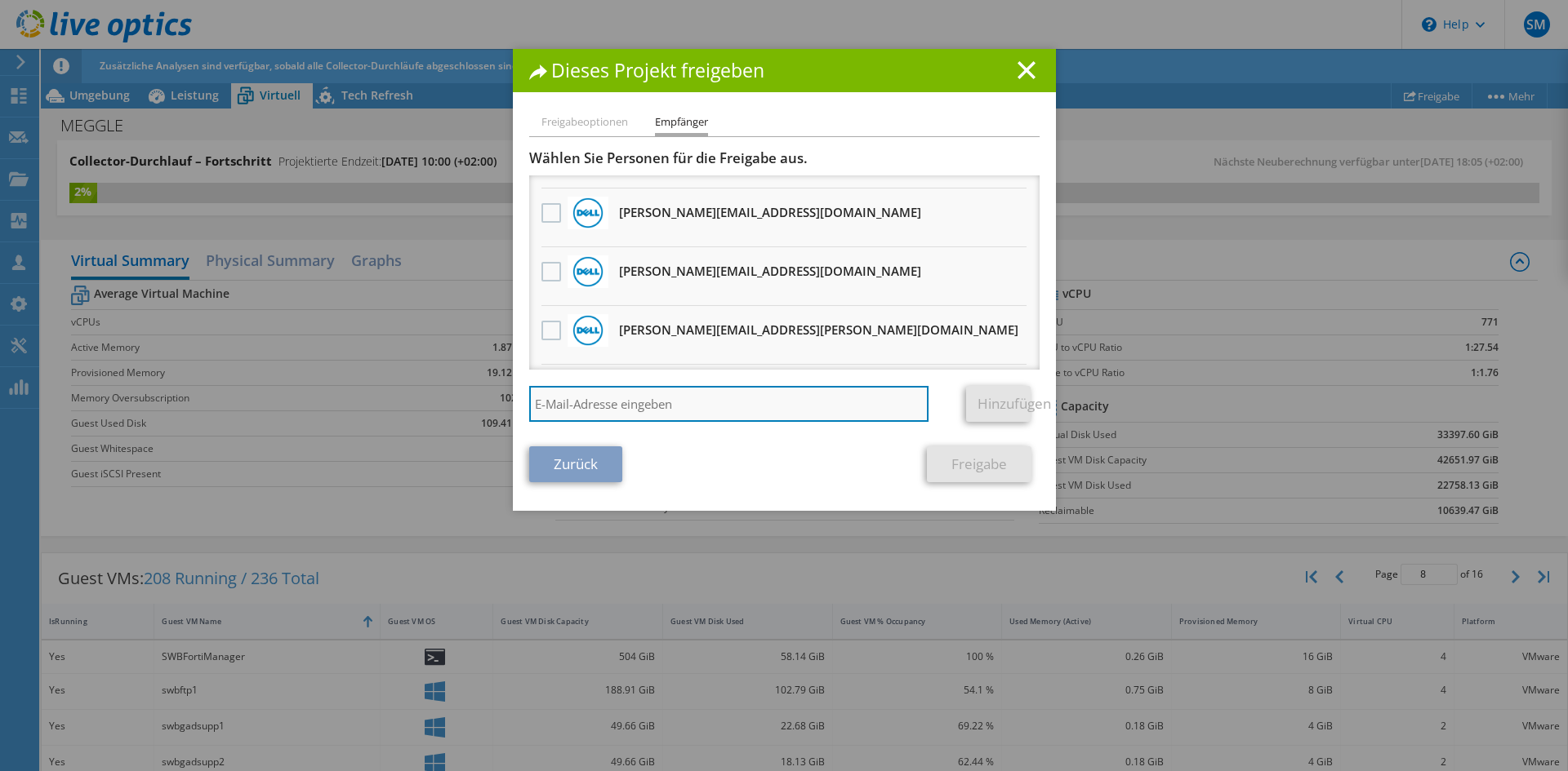
click at [652, 391] on input "search" at bounding box center [729, 404] width 401 height 36
type input "elena.beckerle@foxgroup.de"
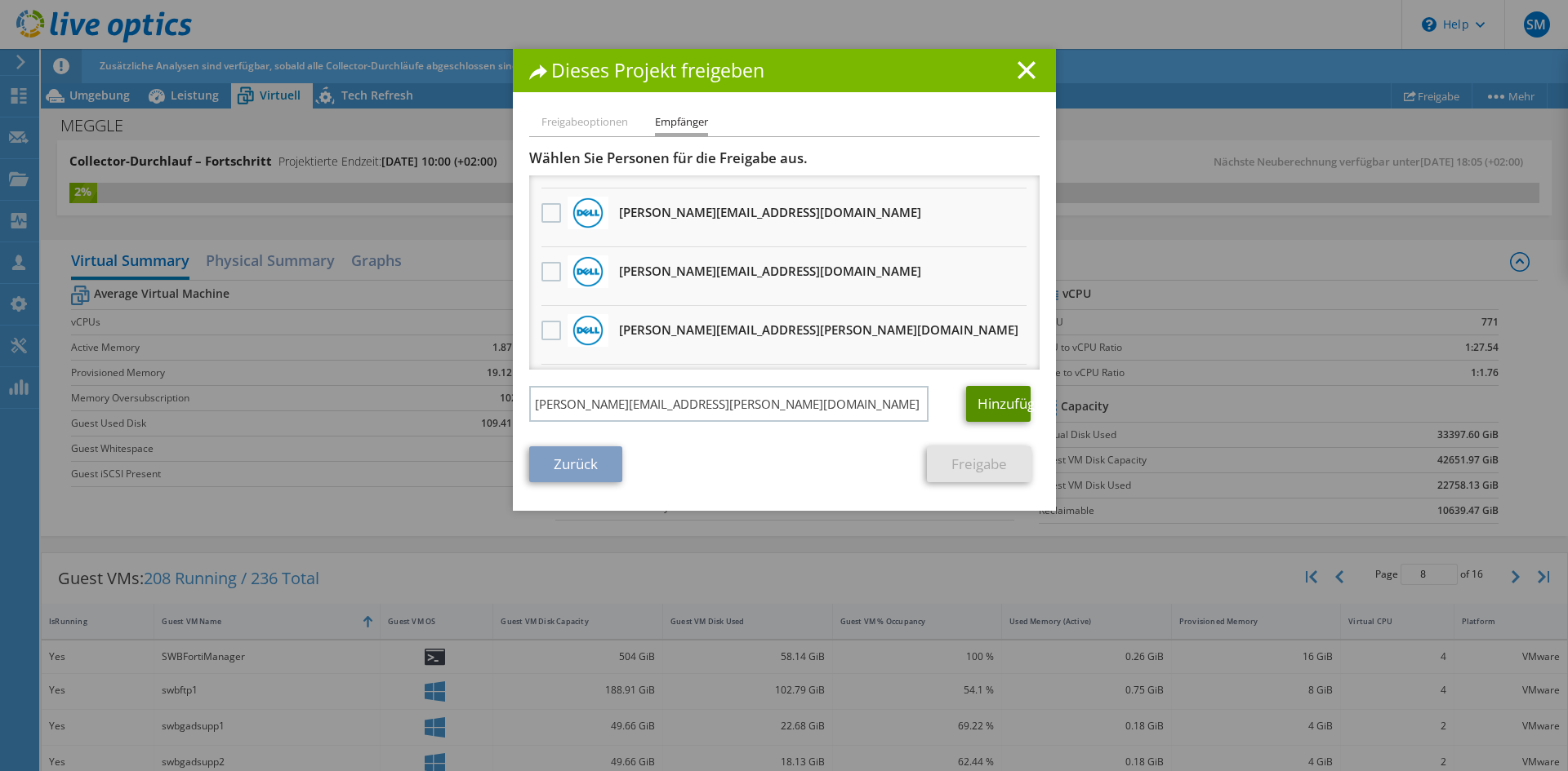
click at [992, 403] on link "Hinzufügen" at bounding box center [998, 404] width 65 height 36
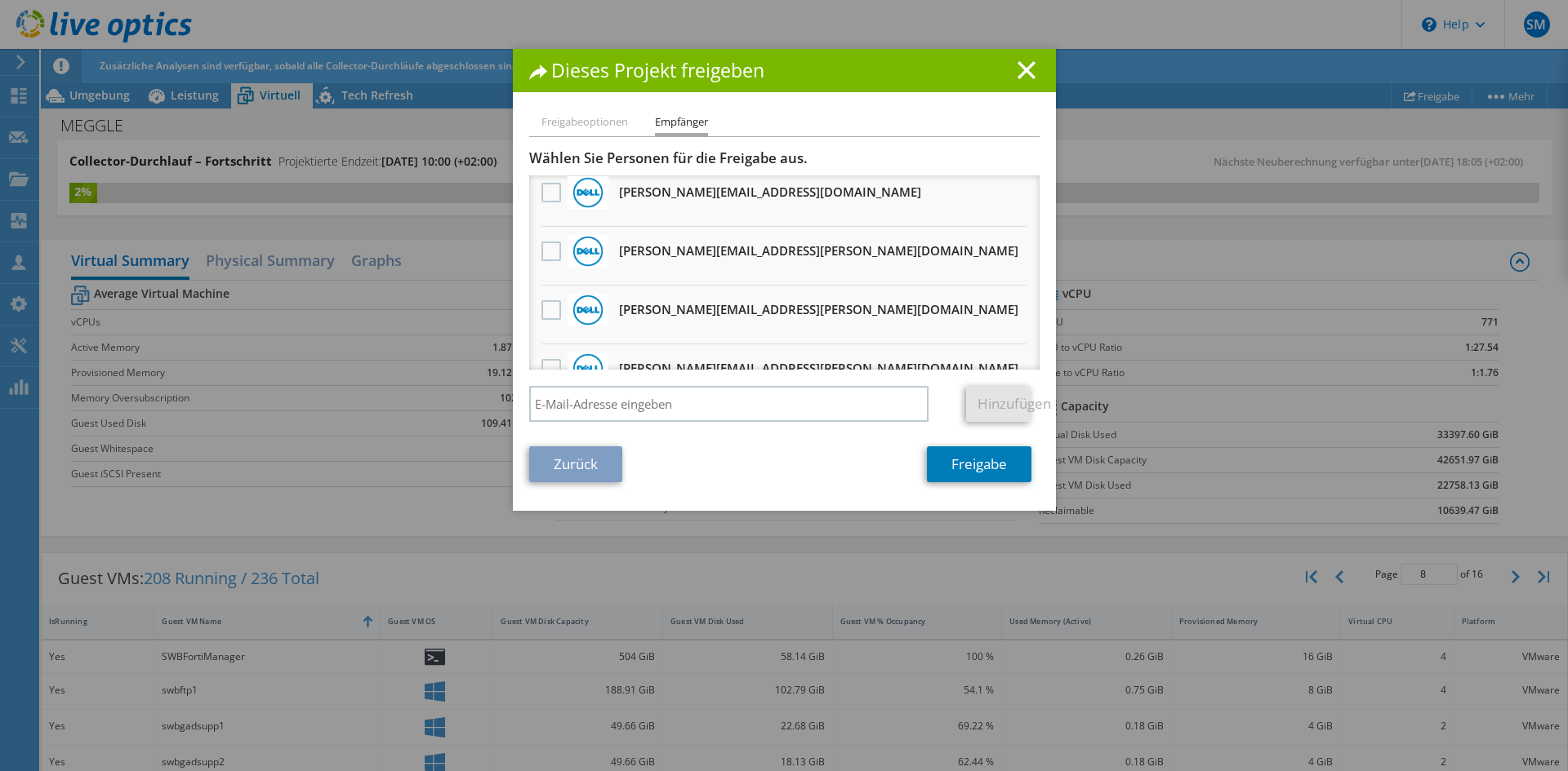
scroll to position [0, 0]
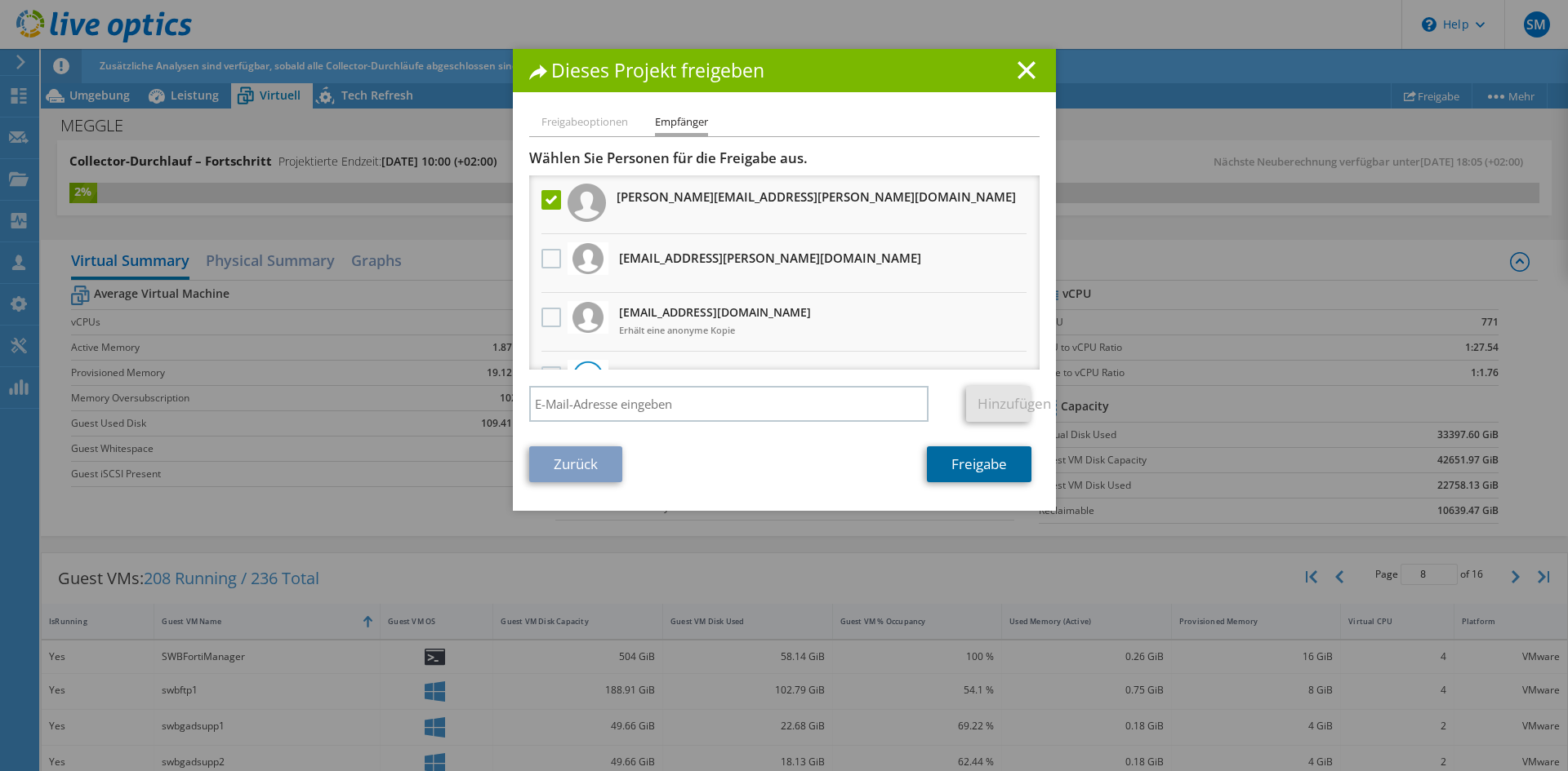
click at [979, 467] on link "Freigabe" at bounding box center [979, 465] width 105 height 36
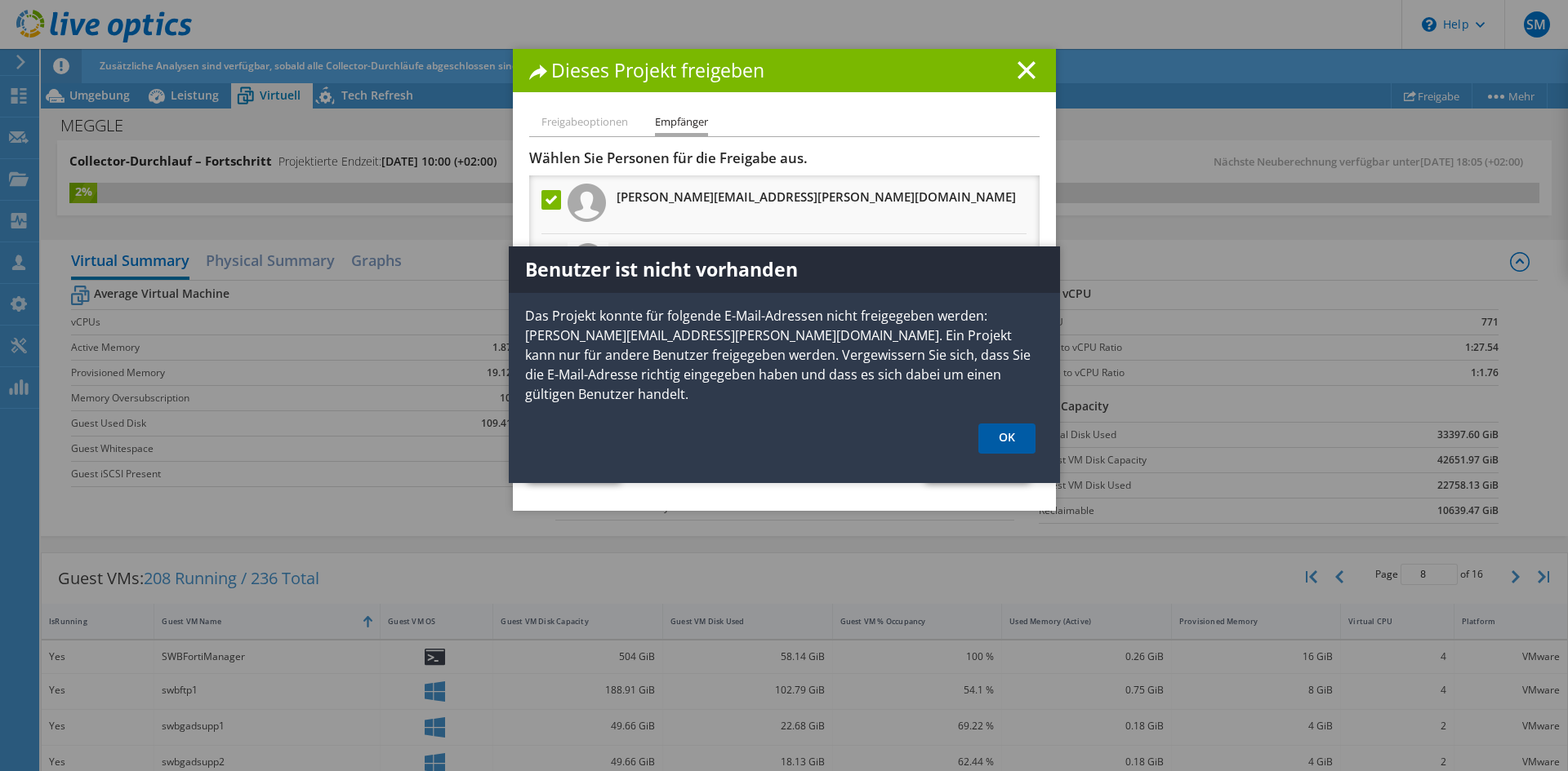
click at [1006, 424] on link "OK" at bounding box center [1007, 439] width 57 height 30
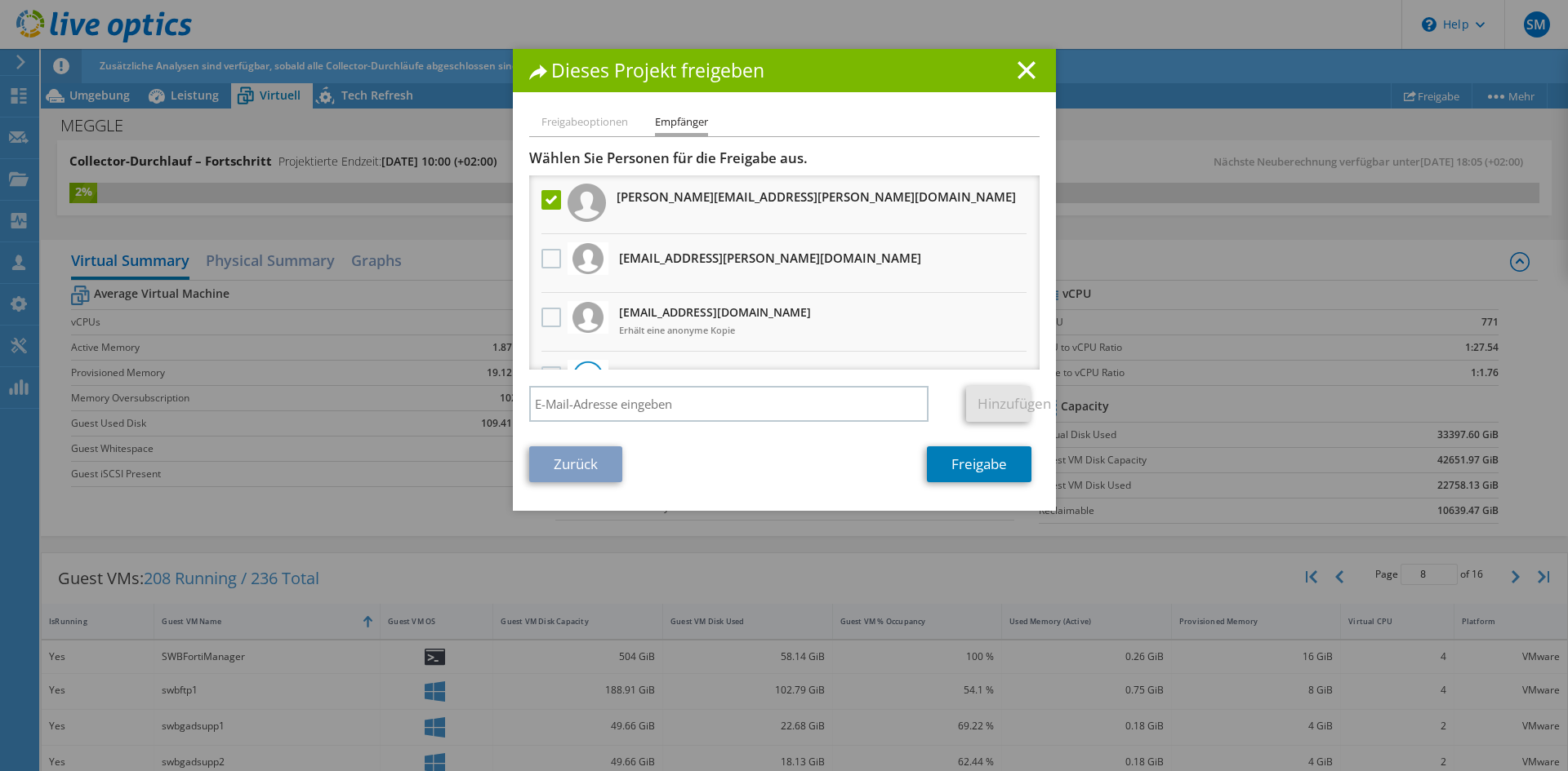
click at [551, 109] on div "Dieses Projekt freigeben Freigabeoptionen Empfänger Andere Benutzer mit diesem …" at bounding box center [784, 280] width 543 height 462
click at [588, 477] on link "Zurück" at bounding box center [576, 465] width 93 height 36
